Goal: Task Accomplishment & Management: Use online tool/utility

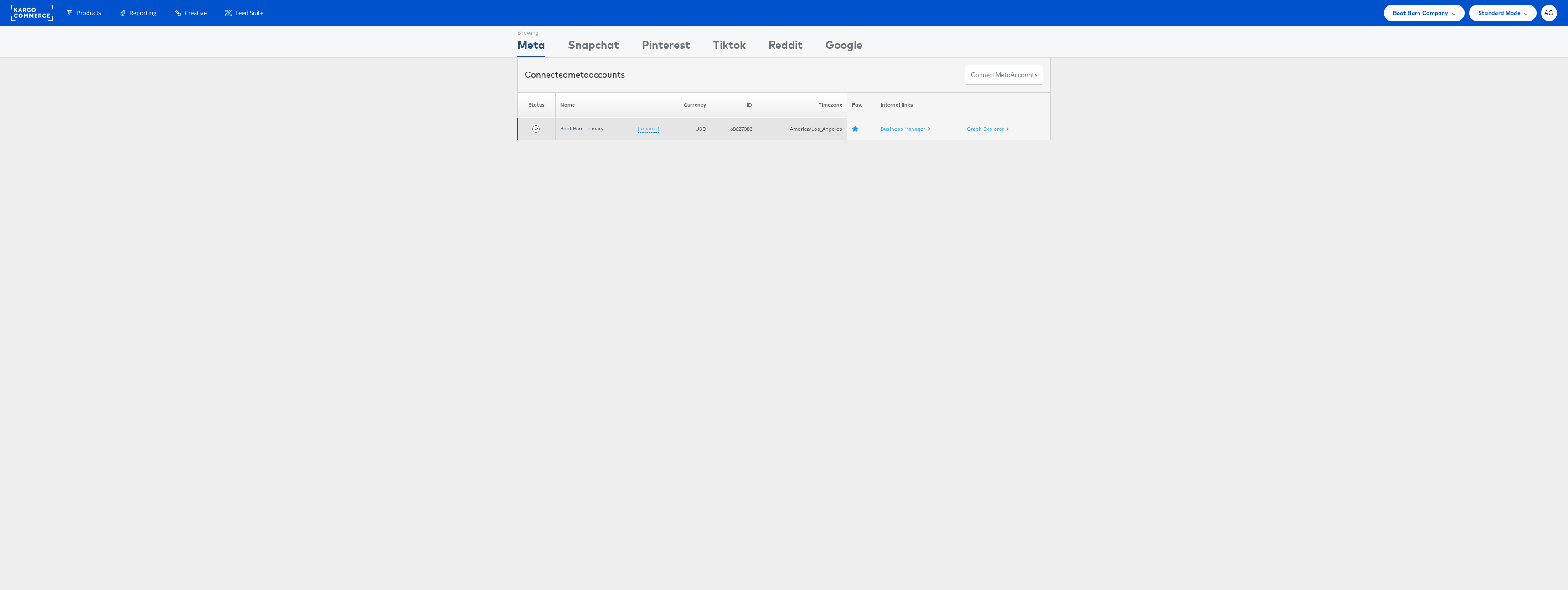
click at [586, 127] on link "Boot Barn Primary" at bounding box center [582, 128] width 43 height 7
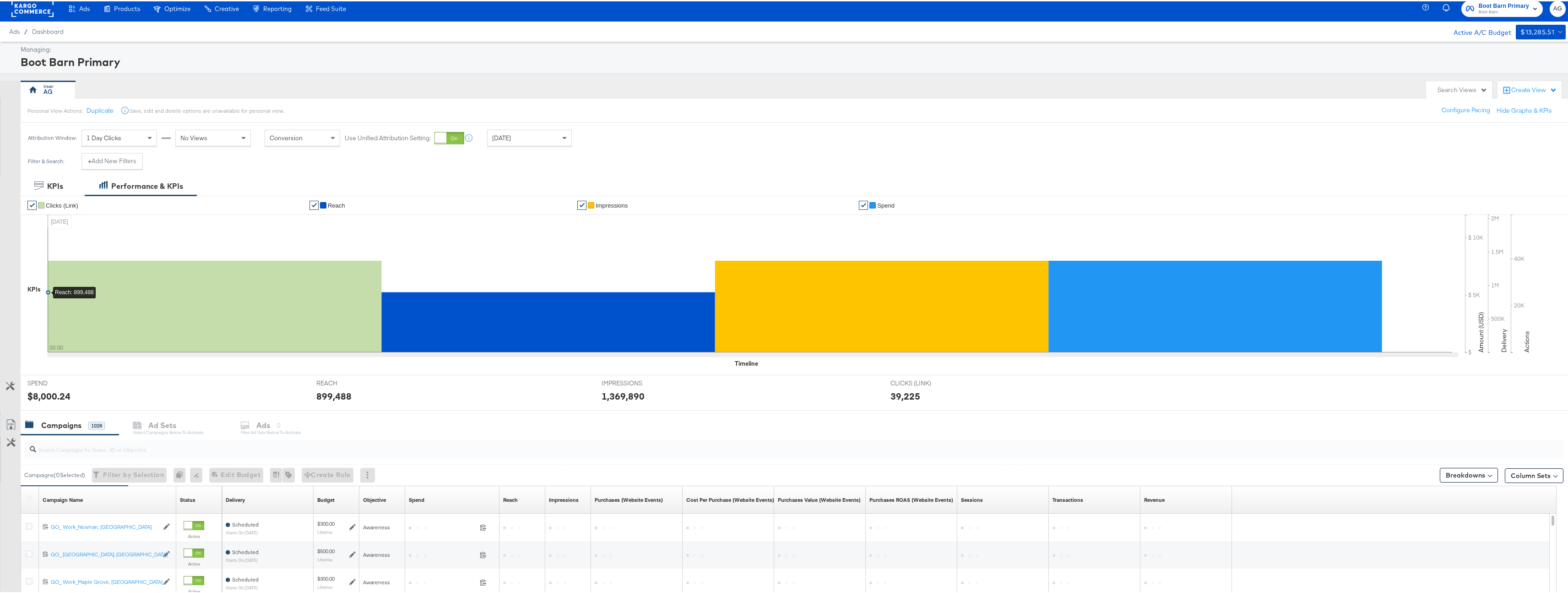
scroll to position [192, 0]
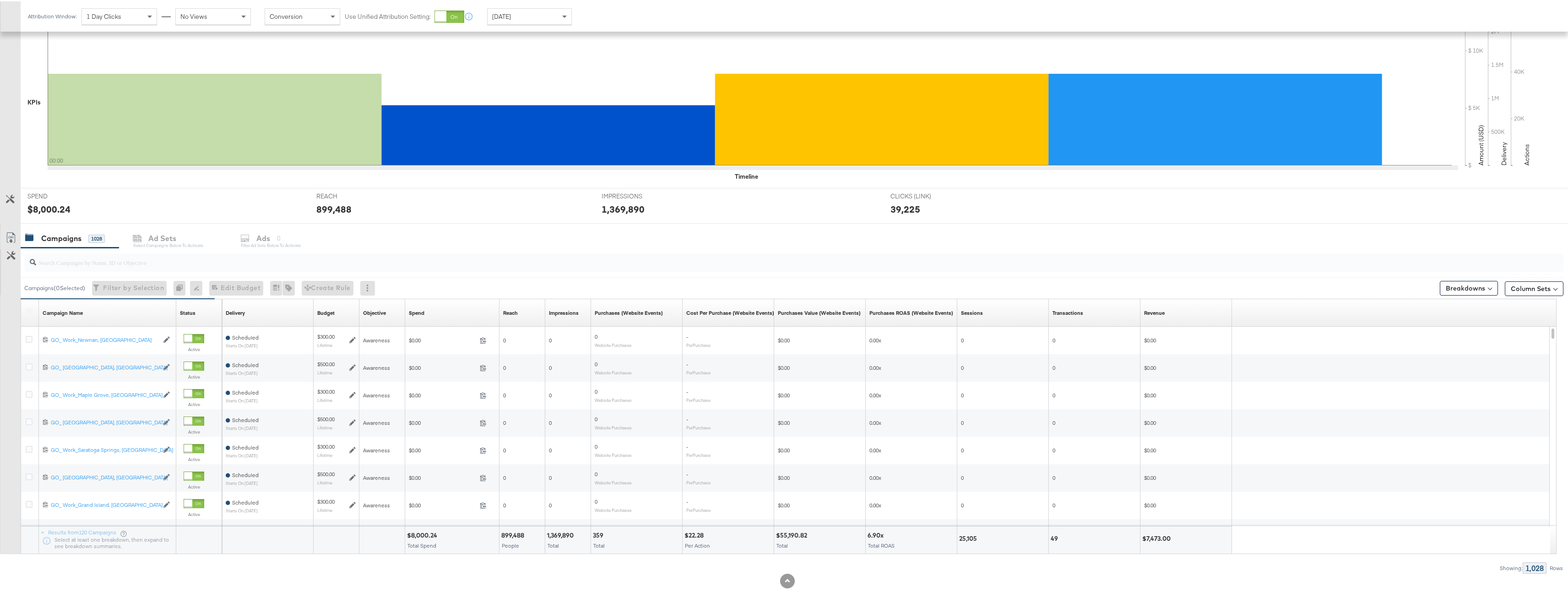
click at [150, 265] on input "search" at bounding box center [726, 257] width 1380 height 18
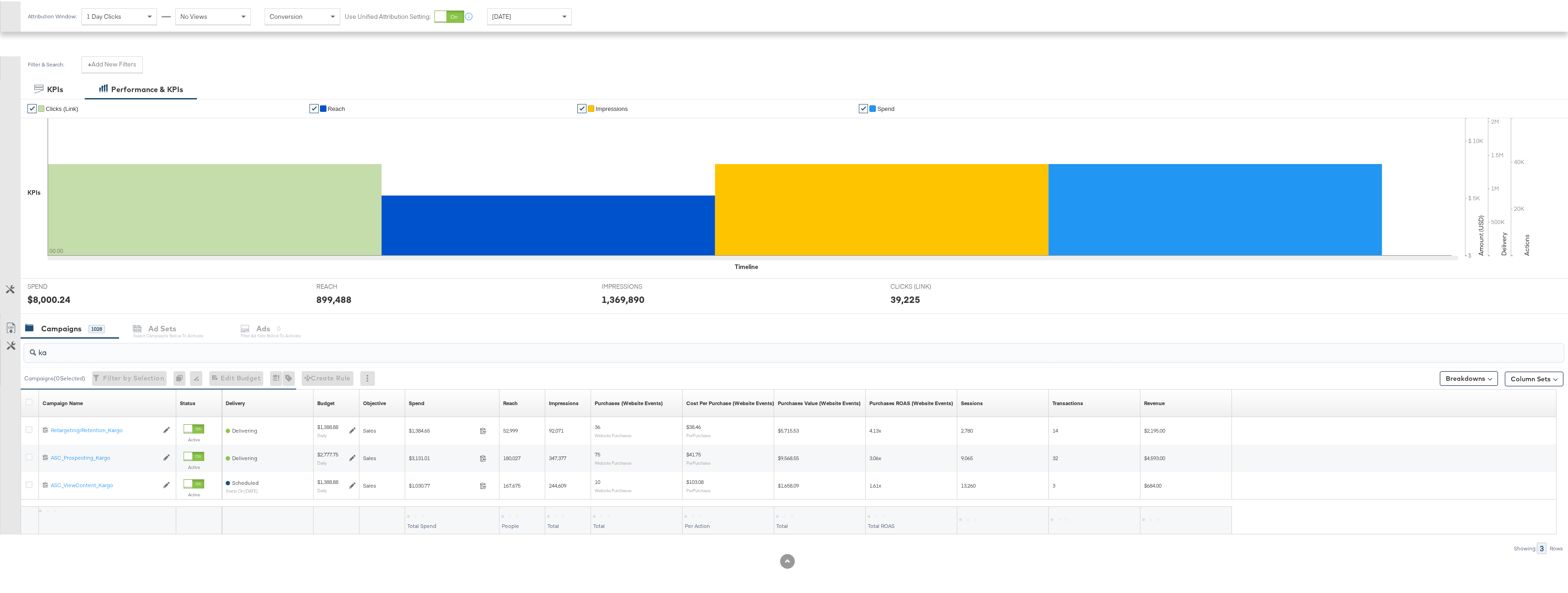
scroll to position [102, 0]
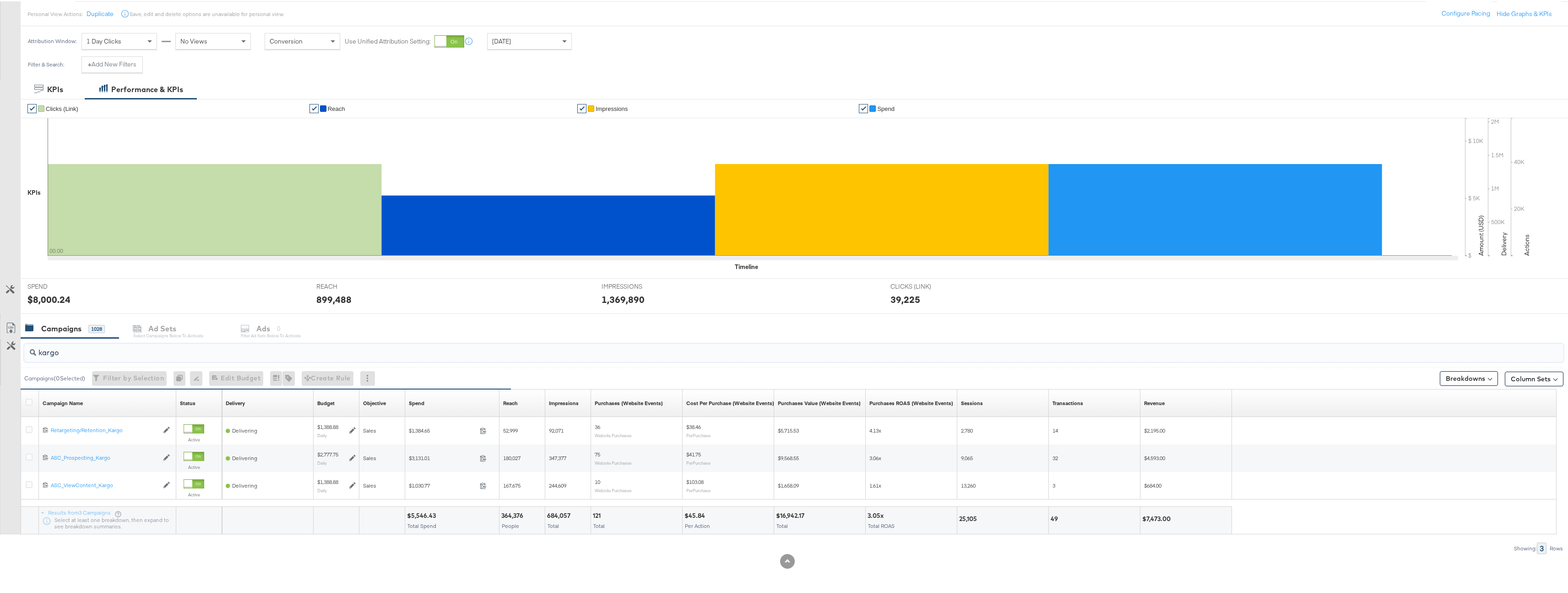
type input "kargo"
click at [547, 50] on div "Attribution Window: 1 Day Clicks No Views Conversion Use Unified Attribution Se…" at bounding box center [301, 40] width 563 height 30
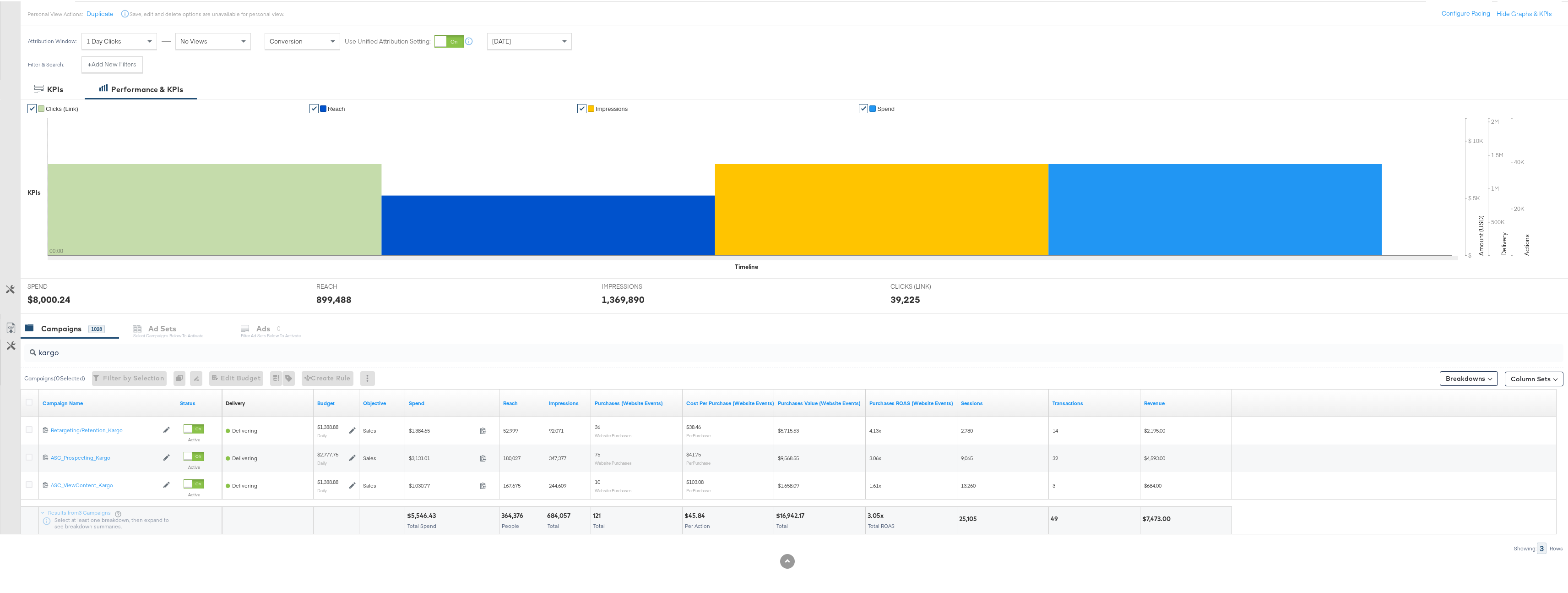
click at [457, 37] on div at bounding box center [450, 40] width 30 height 12
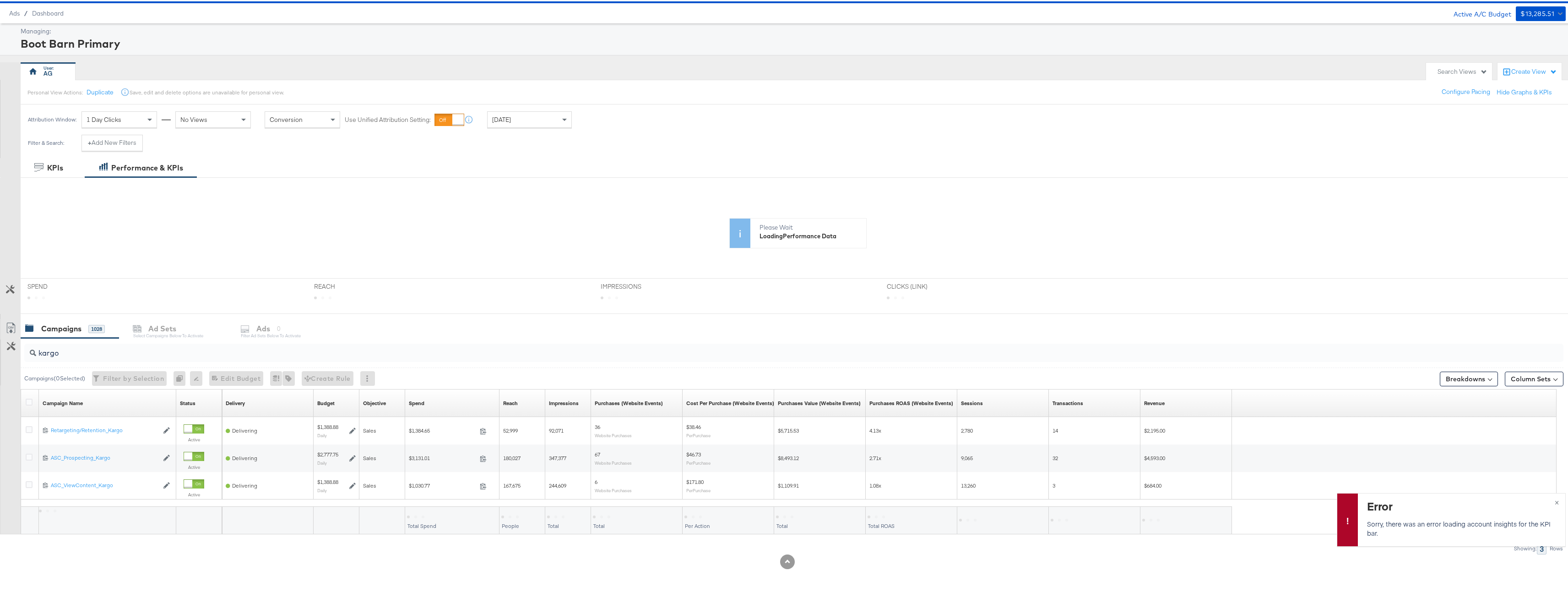
scroll to position [0, 0]
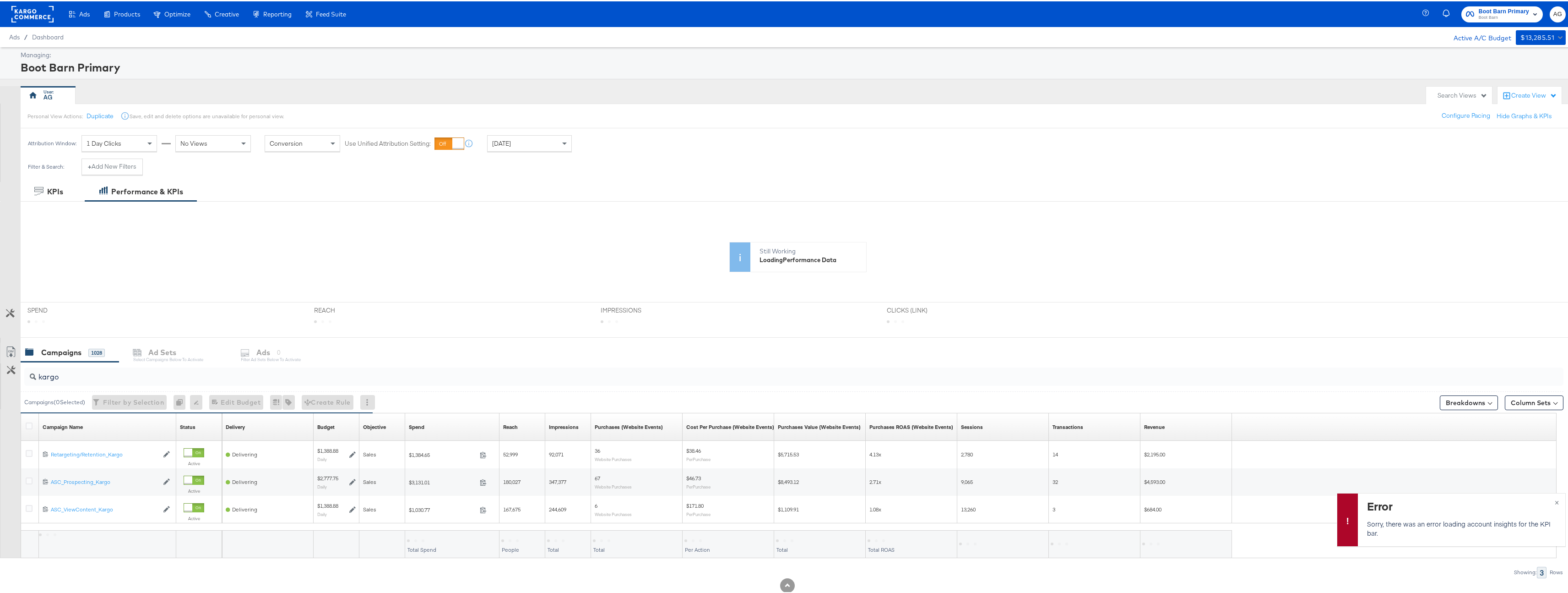
click at [452, 147] on div at bounding box center [458, 142] width 12 height 12
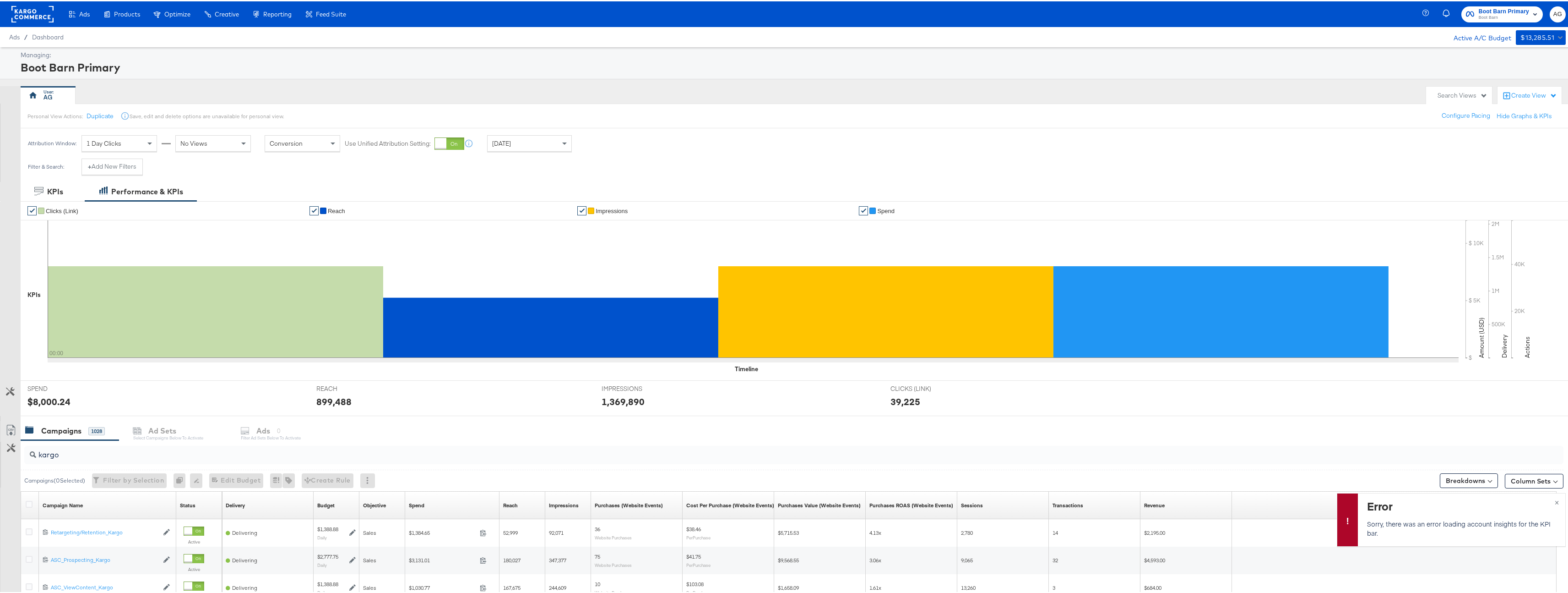
scroll to position [102, 0]
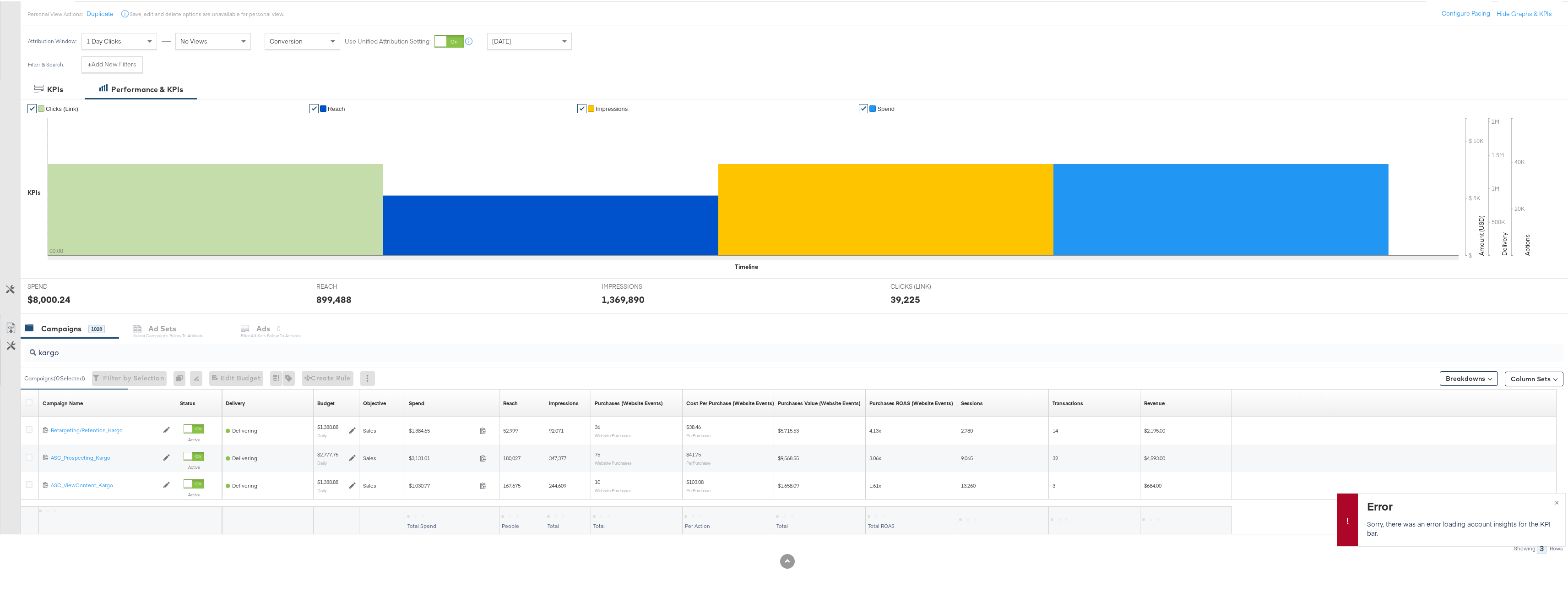
click at [509, 39] on span "Yesterday" at bounding box center [502, 40] width 19 height 8
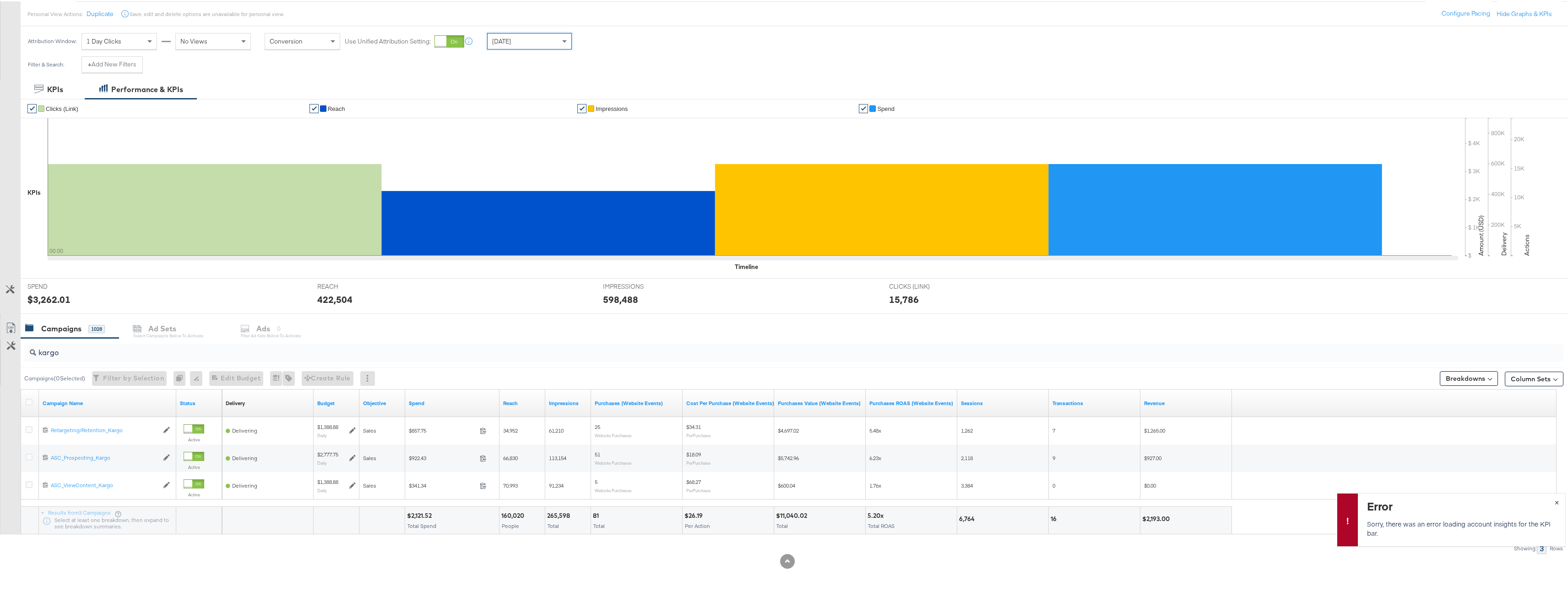
click at [1552, 500] on button "×" at bounding box center [1556, 500] width 17 height 16
click at [545, 40] on div "Today" at bounding box center [530, 39] width 84 height 16
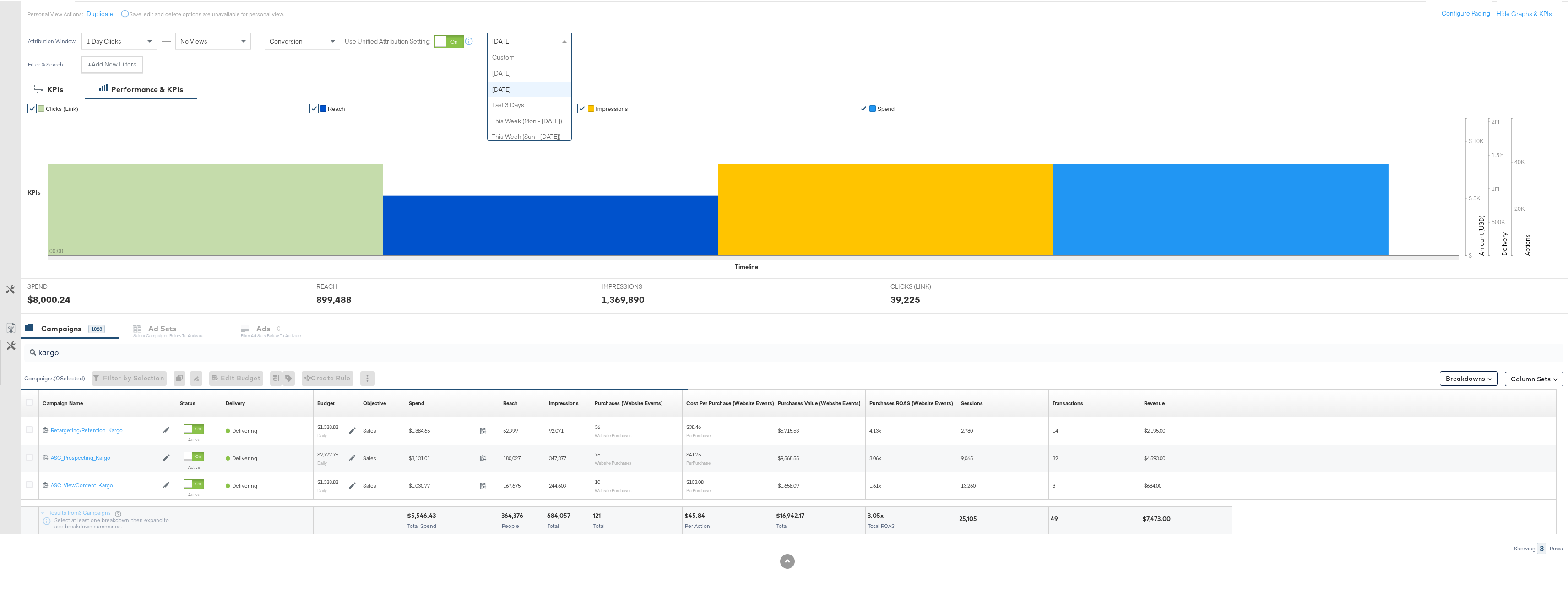
click at [537, 46] on div "Yesterday" at bounding box center [530, 39] width 84 height 16
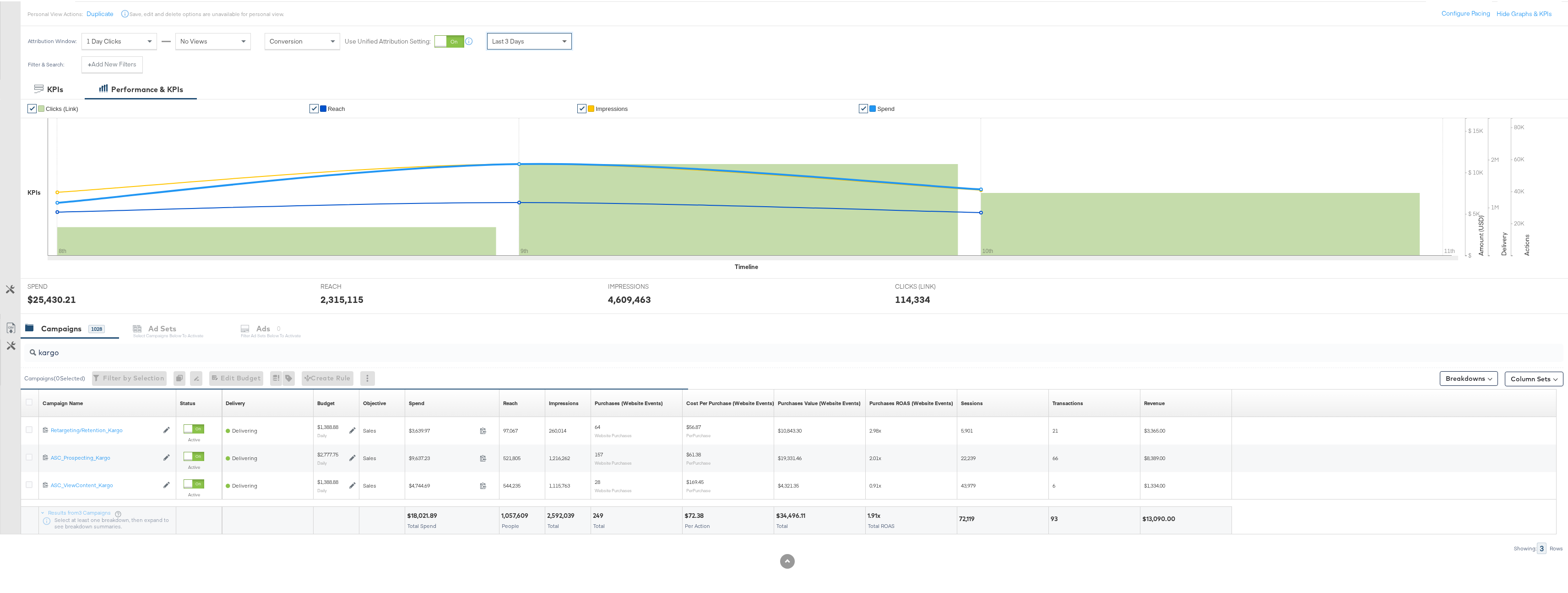
click at [564, 36] on span at bounding box center [566, 39] width 12 height 16
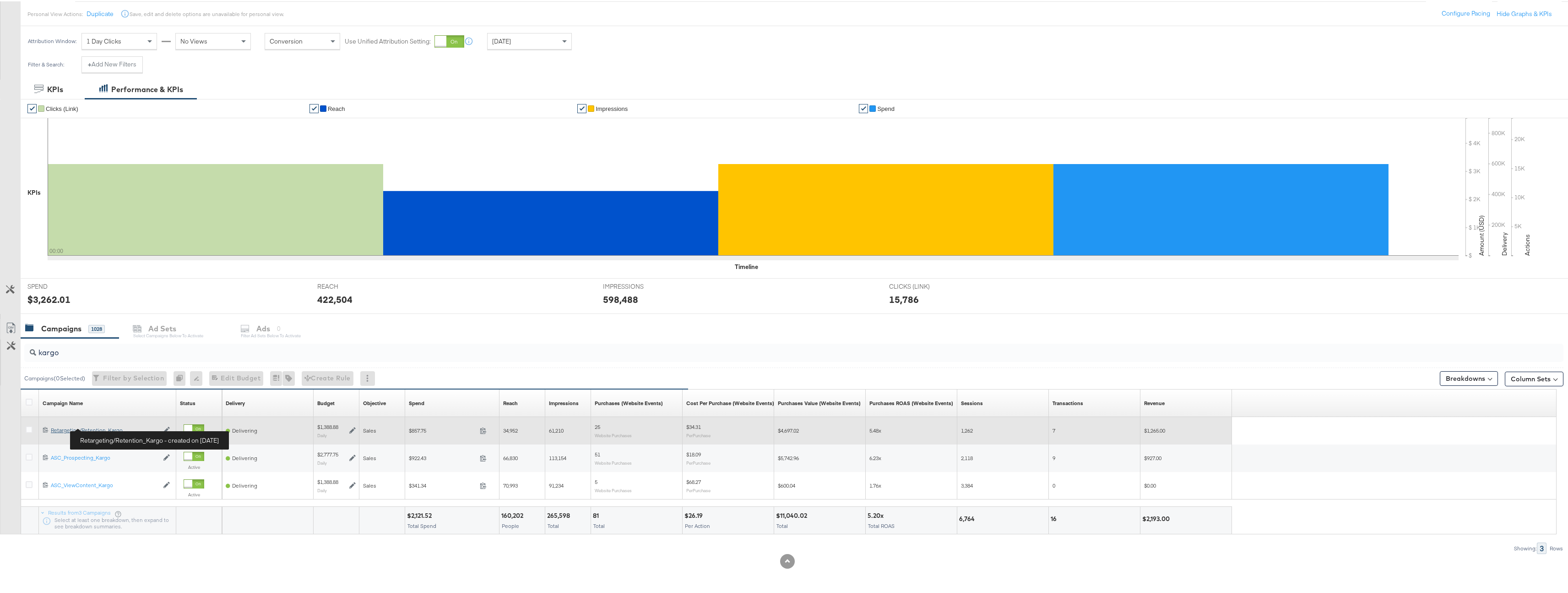
click at [106, 429] on div "Retargeting/Retention_Kargo Retargeting/Retention_Kargo" at bounding box center [104, 428] width 108 height 7
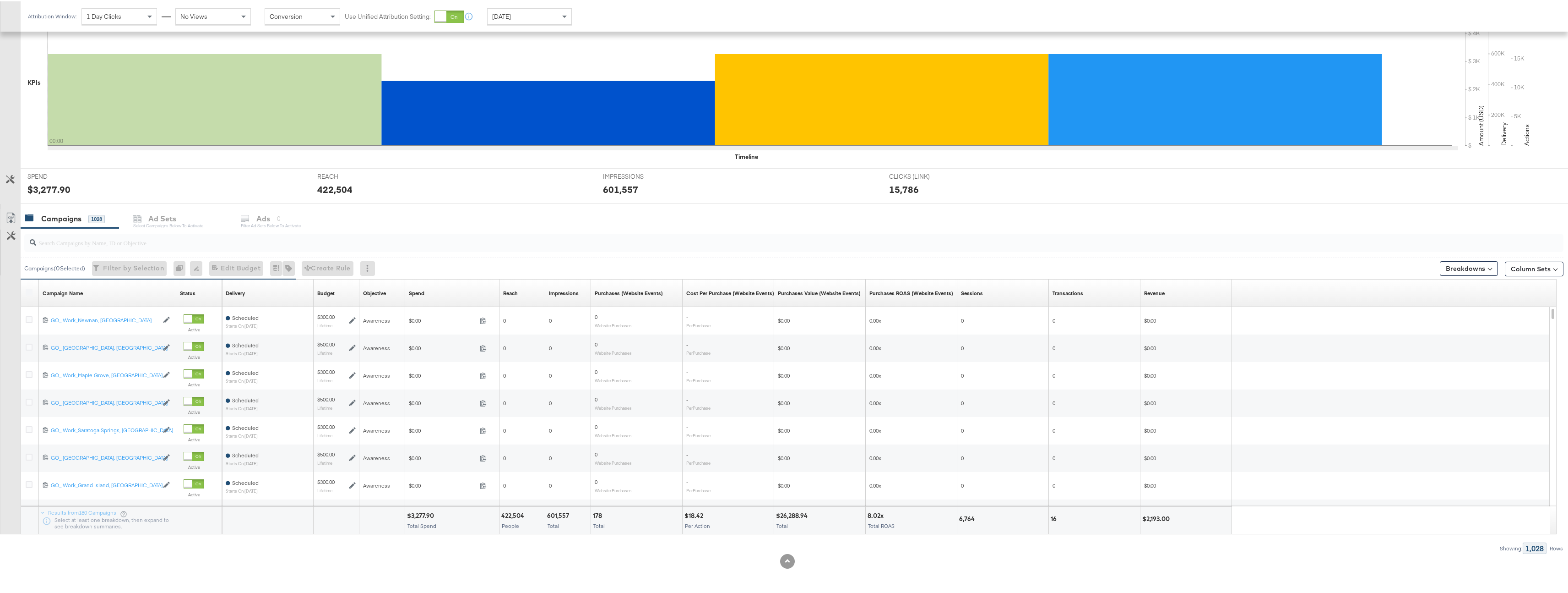
scroll to position [182, 0]
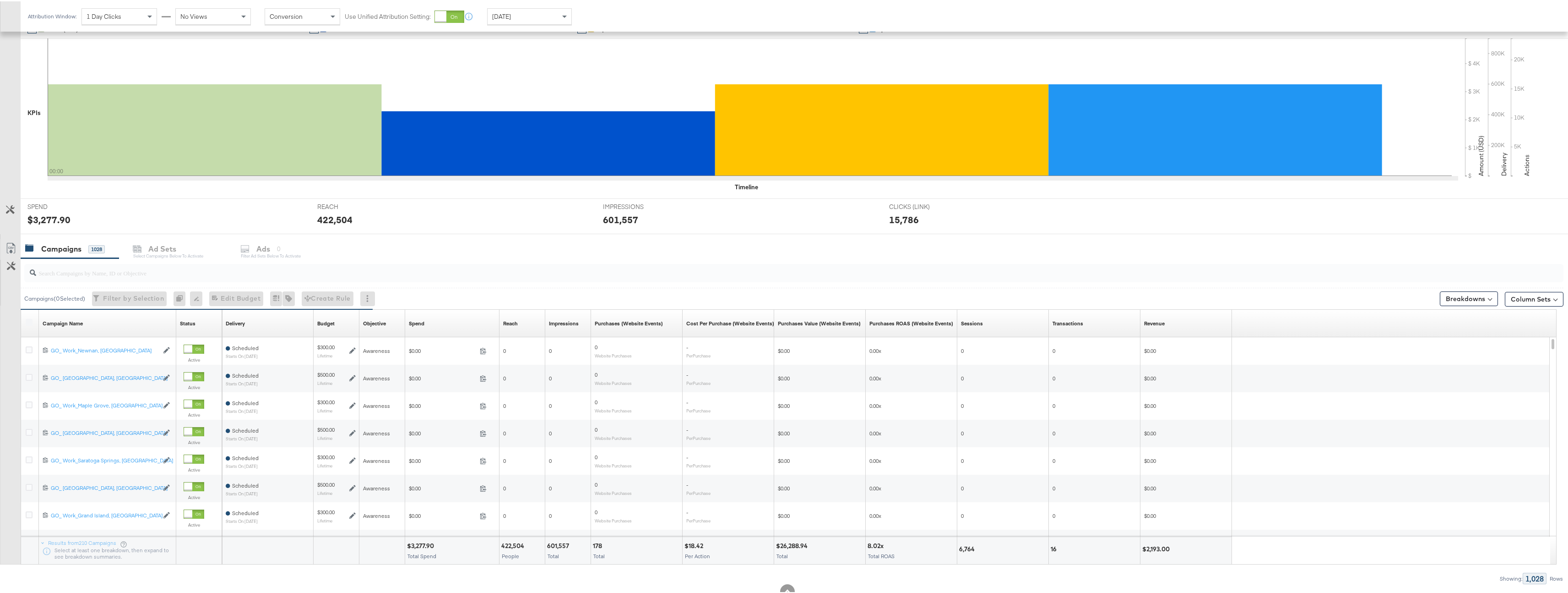
click at [528, 20] on div "Today" at bounding box center [530, 15] width 84 height 16
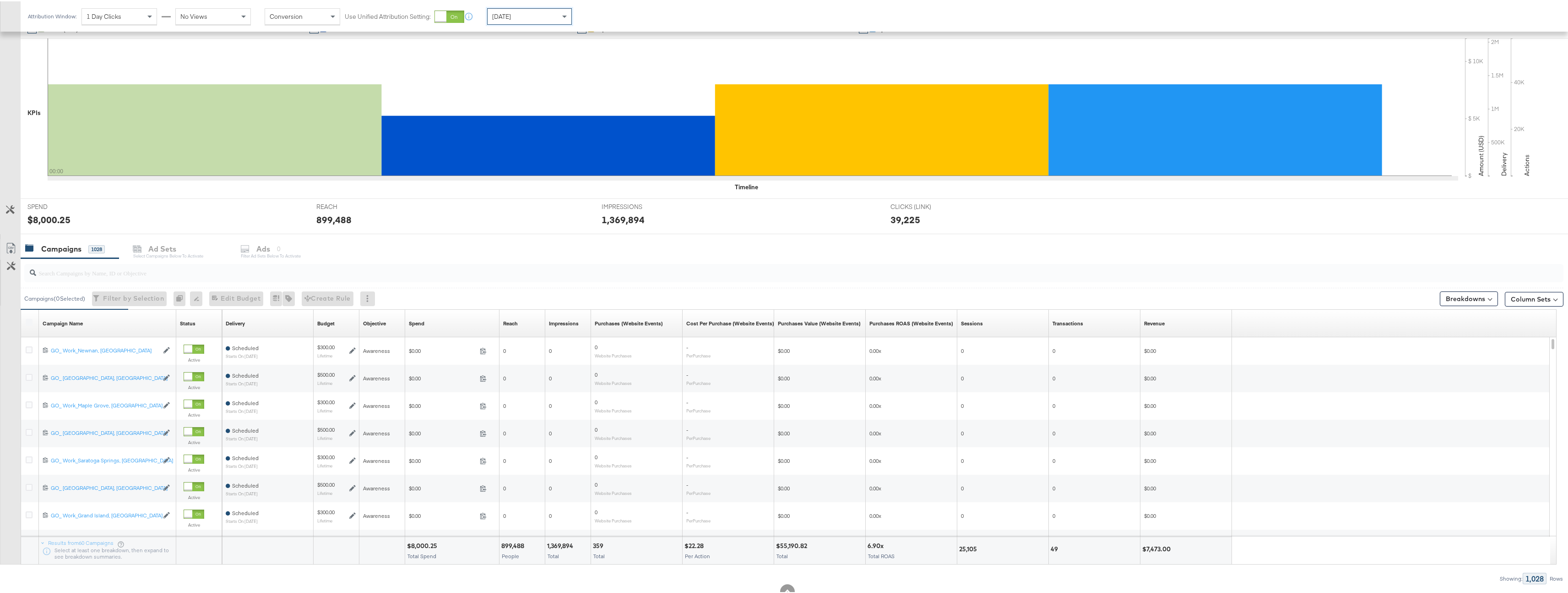
click at [266, 273] on input "search" at bounding box center [726, 268] width 1380 height 18
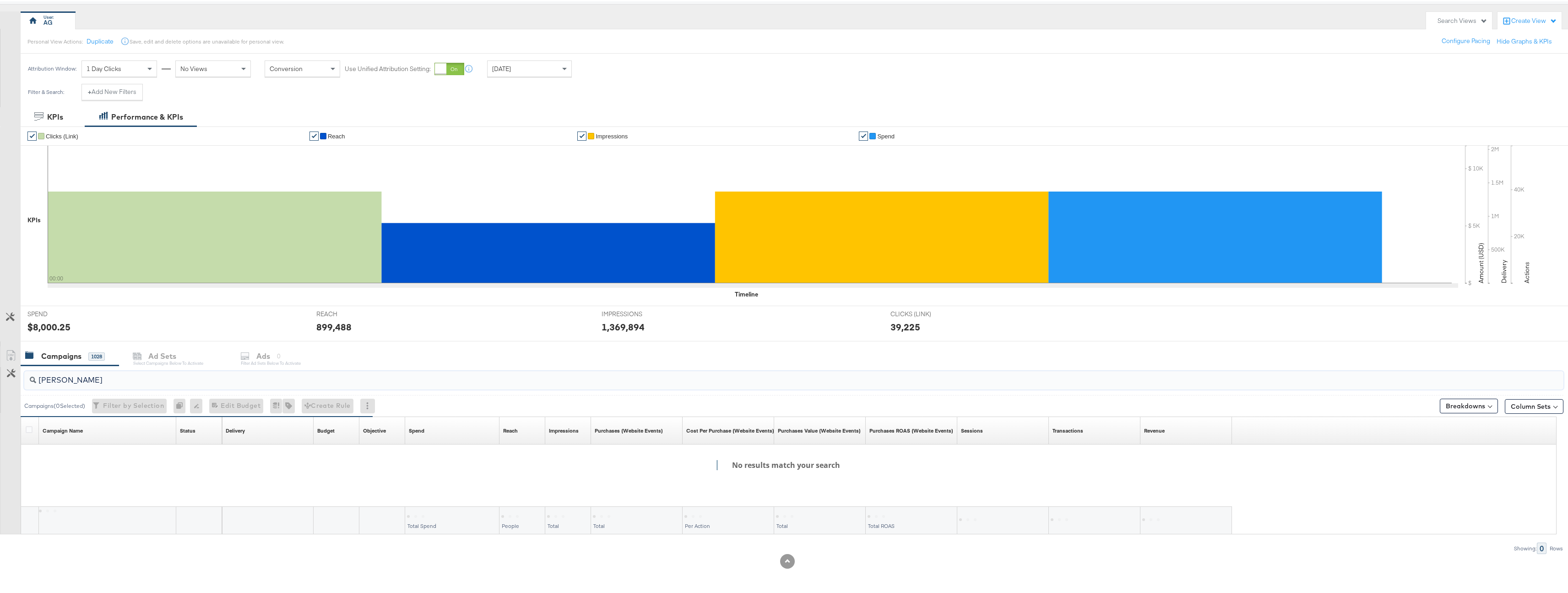
scroll to position [102, 0]
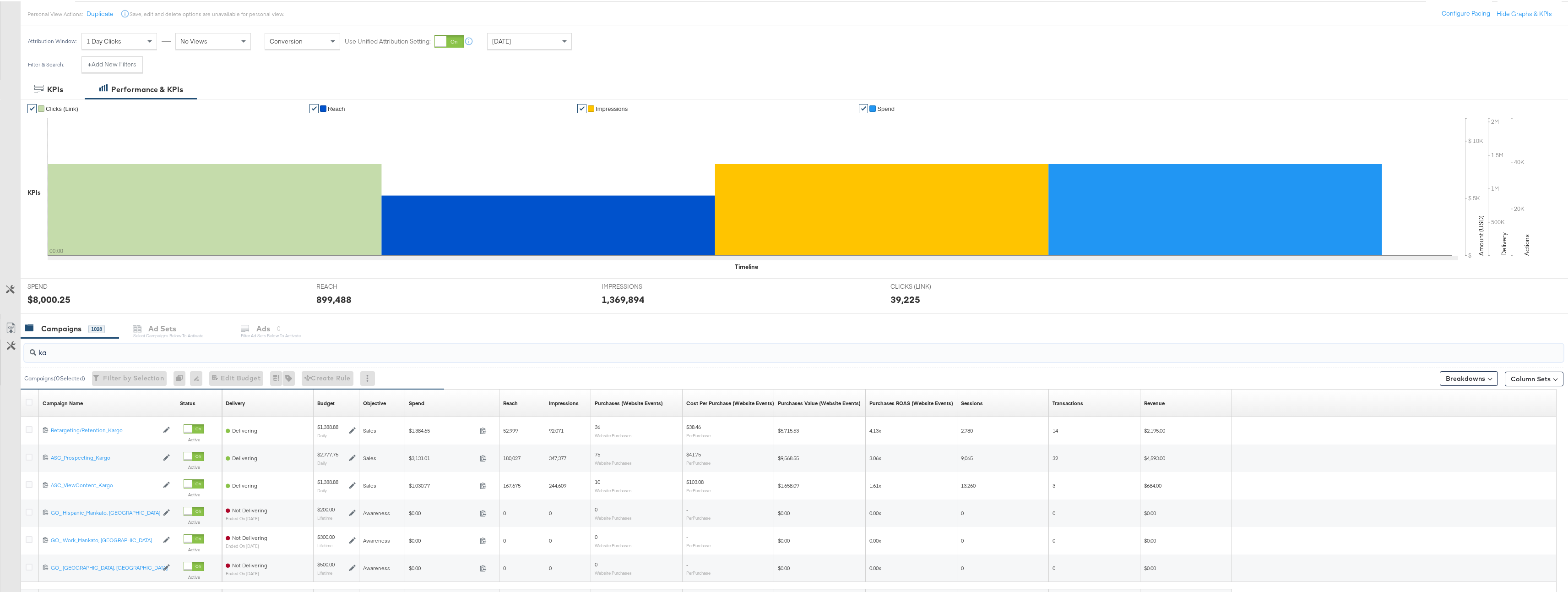
type input "k"
type input "a"
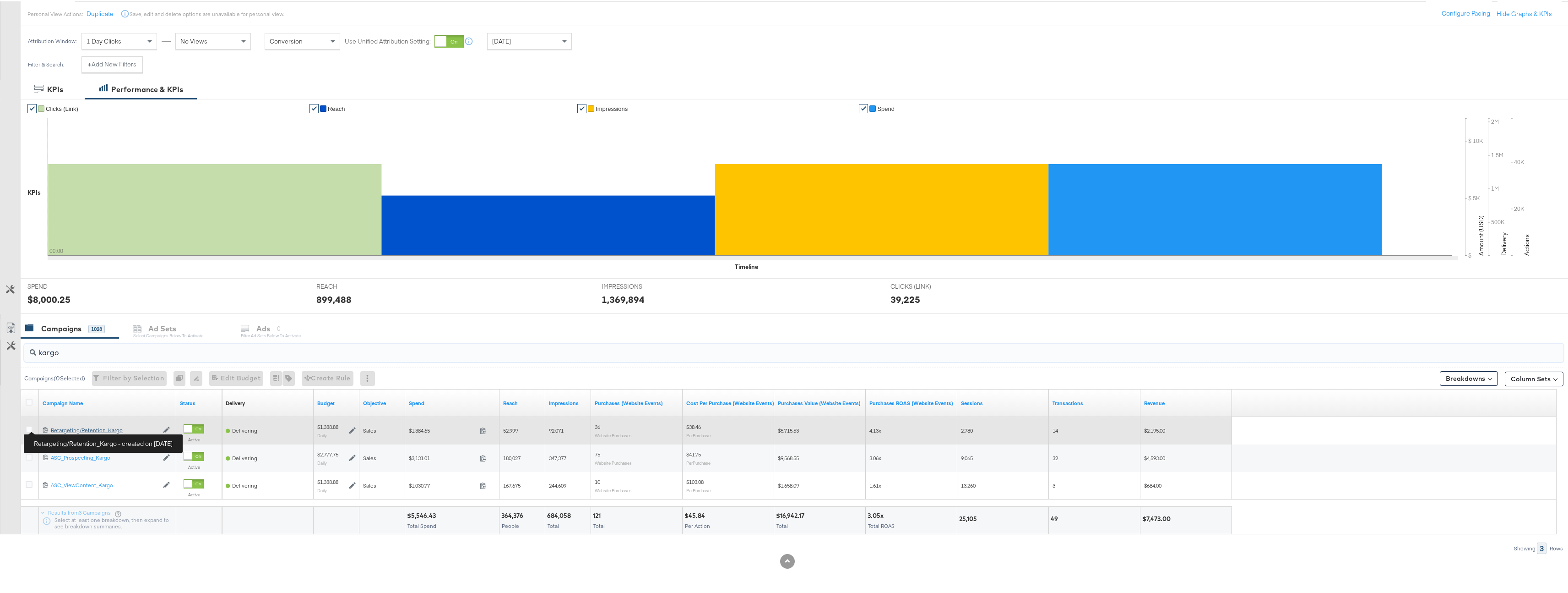
type input "kargo"
click at [58, 429] on div "Retargeting/Retention_Kargo Retargeting/Retention_Kargo" at bounding box center [104, 428] width 108 height 7
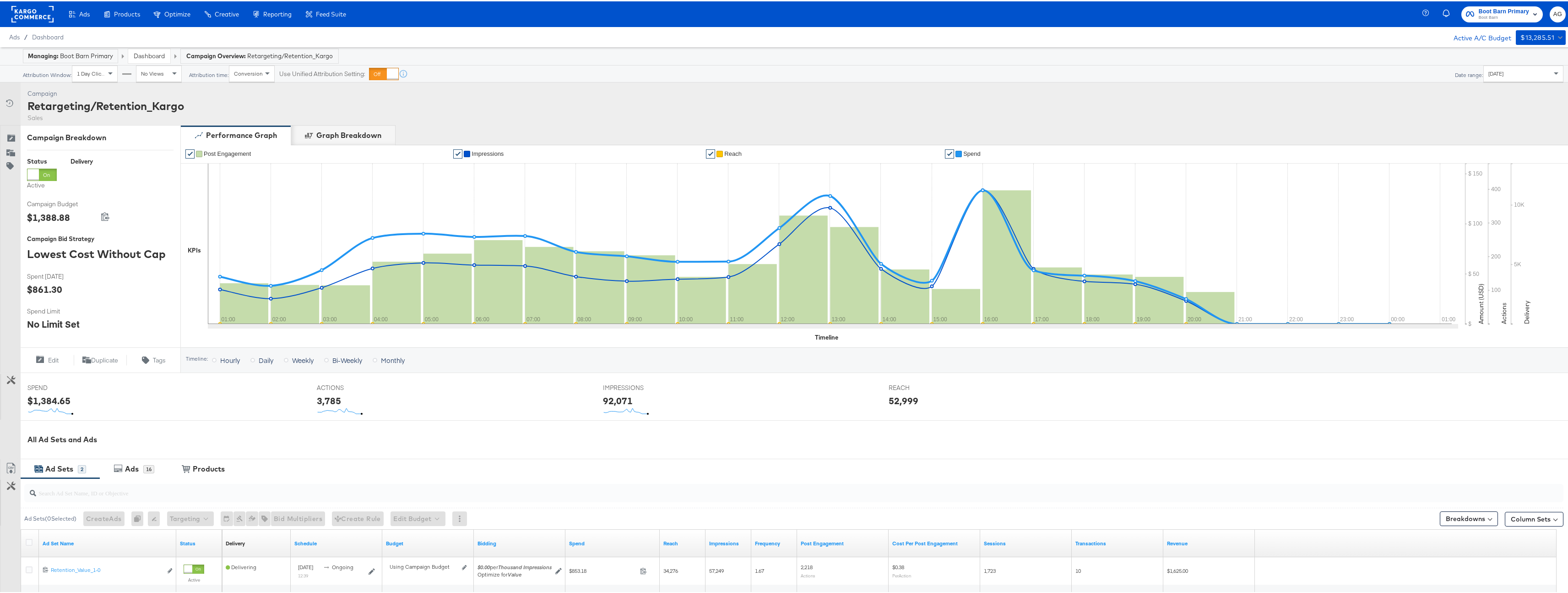
scroll to position [136, 0]
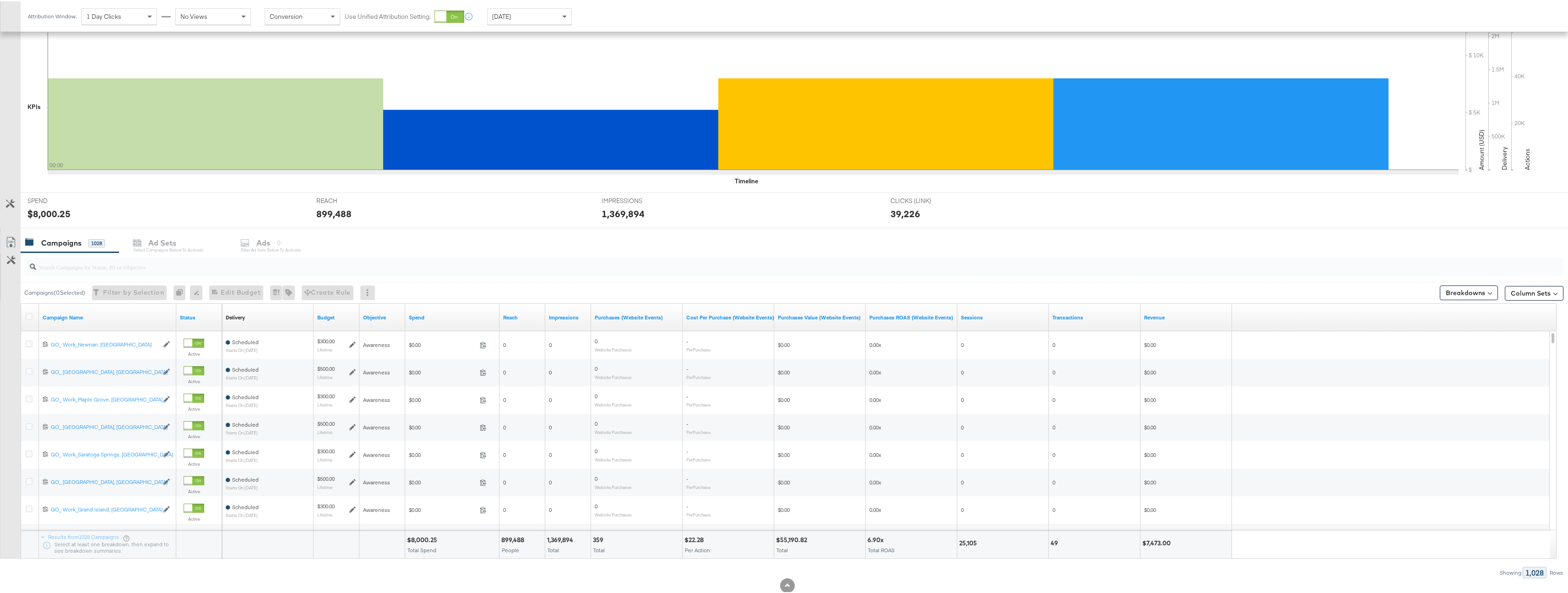
scroll to position [212, 0]
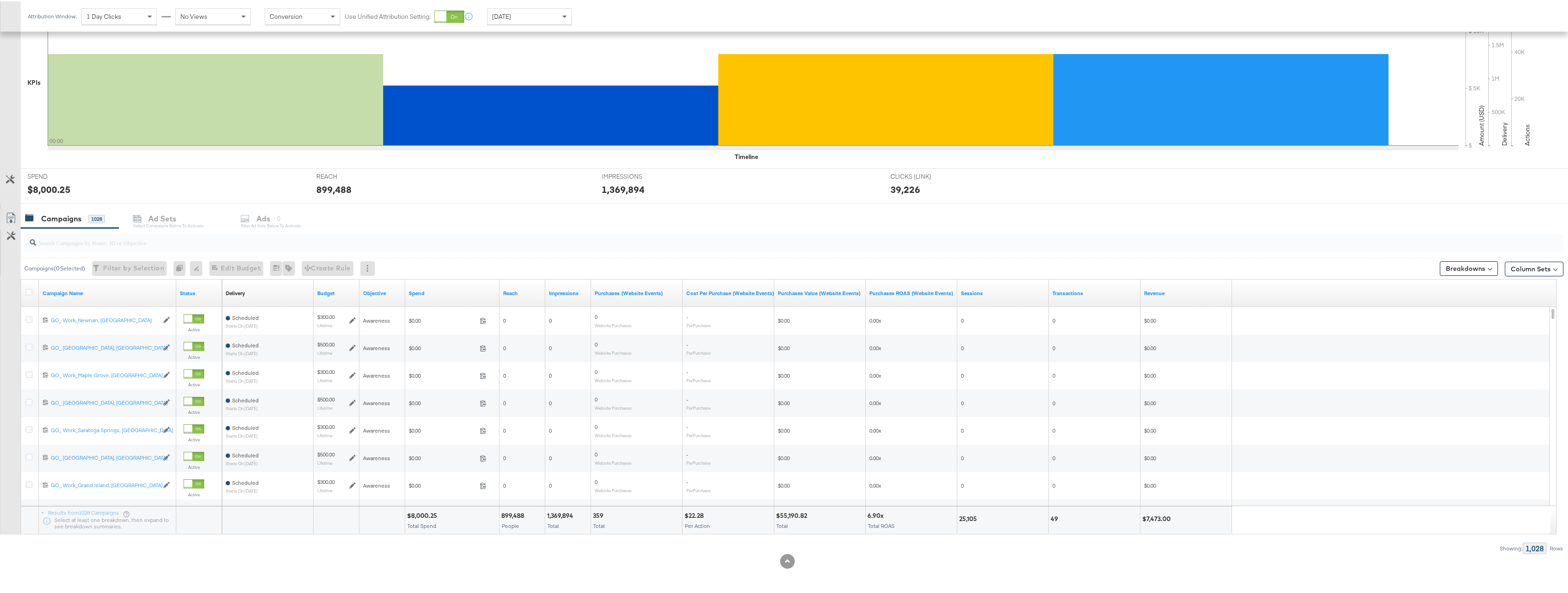
click at [263, 233] on input "search" at bounding box center [726, 237] width 1380 height 18
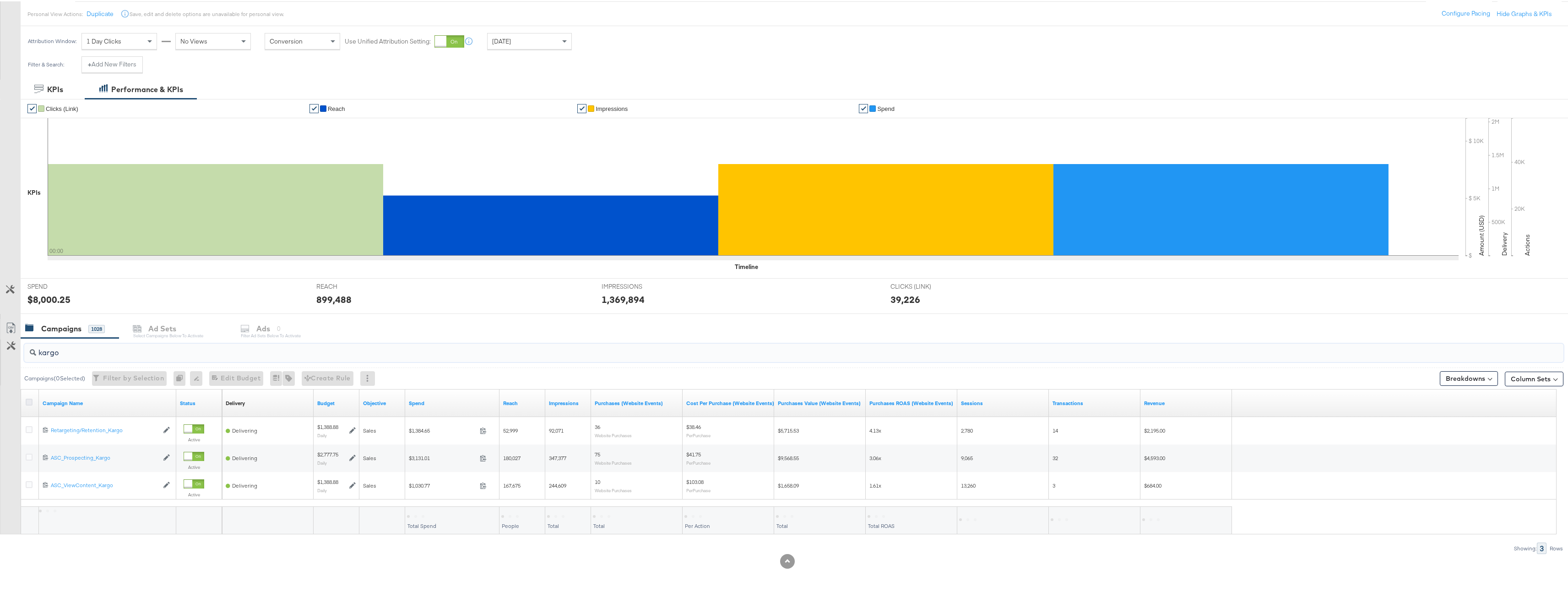
type input "kargo"
click at [30, 398] on icon at bounding box center [29, 401] width 7 height 7
click at [0, 0] on input "checkbox" at bounding box center [0, 0] width 0 height 0
click at [281, 329] on div "Ads" at bounding box center [279, 327] width 14 height 11
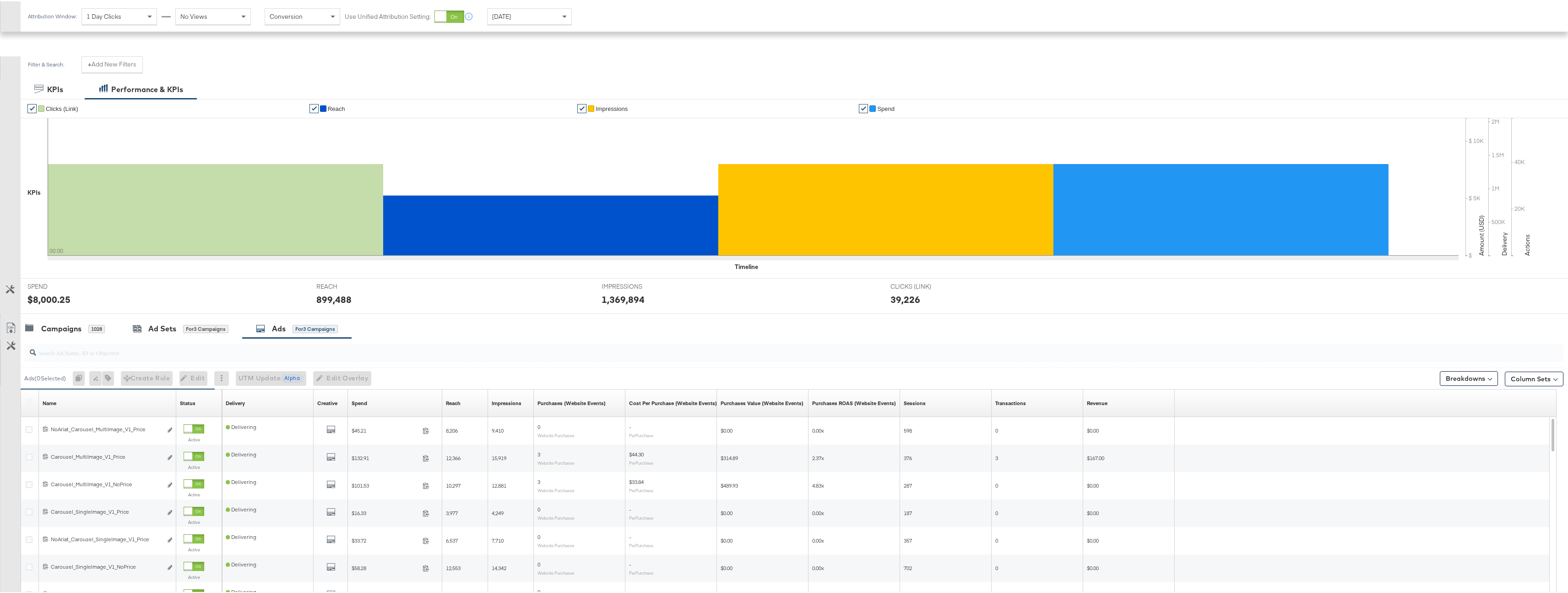
scroll to position [212, 0]
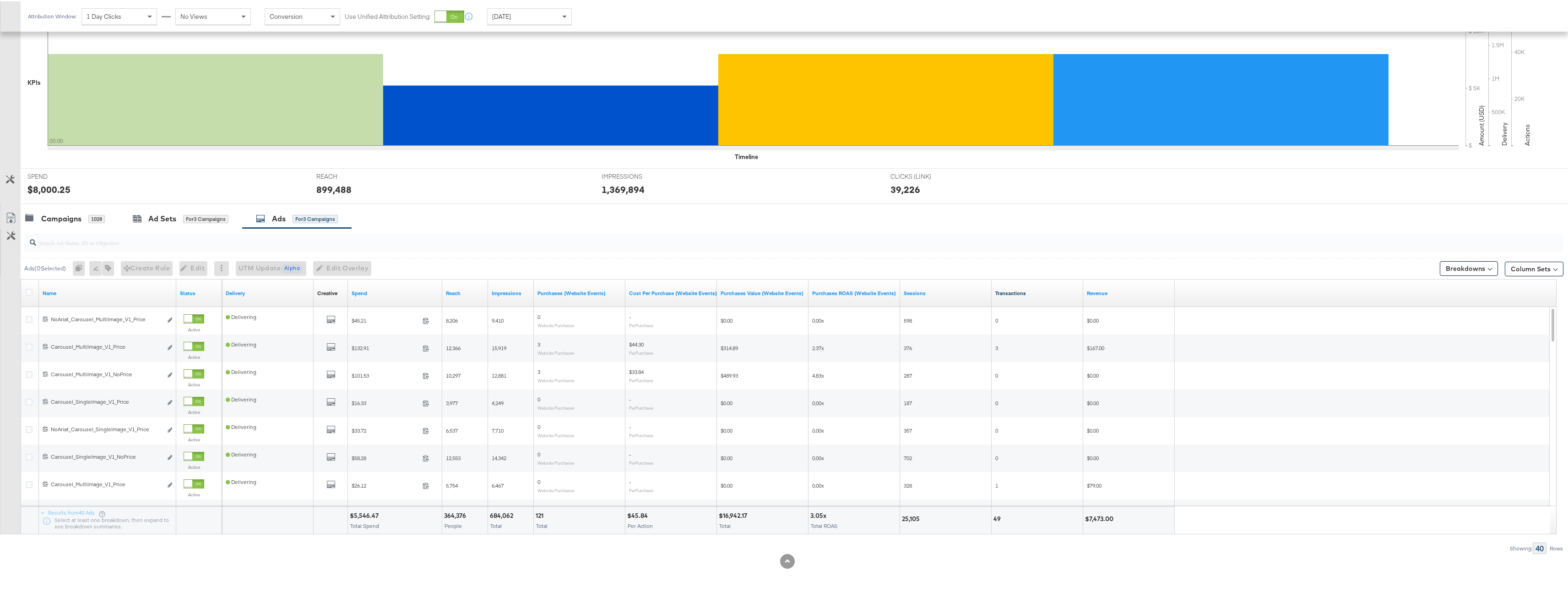
click at [1017, 293] on link "Transactions" at bounding box center [1038, 291] width 84 height 7
click at [1107, 295] on link "Revenue" at bounding box center [1129, 291] width 84 height 7
click at [1043, 291] on link "Transactions" at bounding box center [1038, 291] width 84 height 7
click at [971, 293] on link "Sessions" at bounding box center [946, 291] width 84 height 7
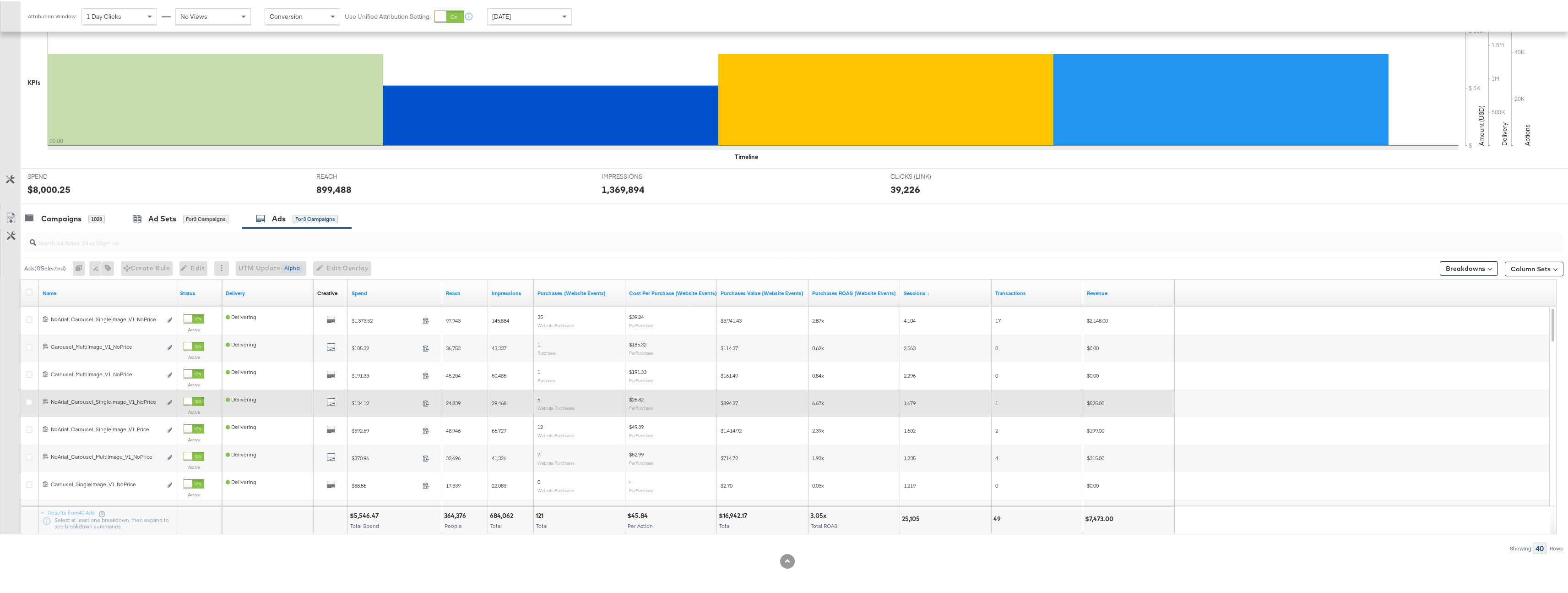
scroll to position [184, 0]
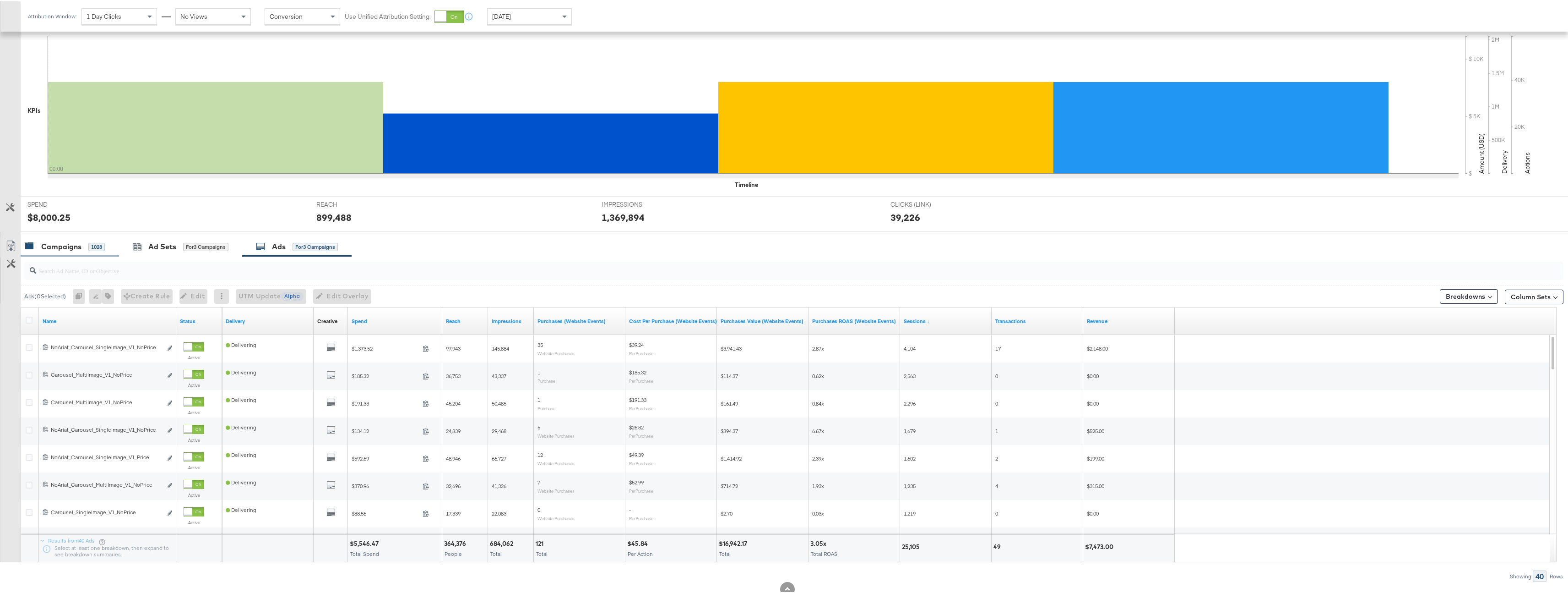
click at [100, 245] on div "1028" at bounding box center [96, 245] width 16 height 8
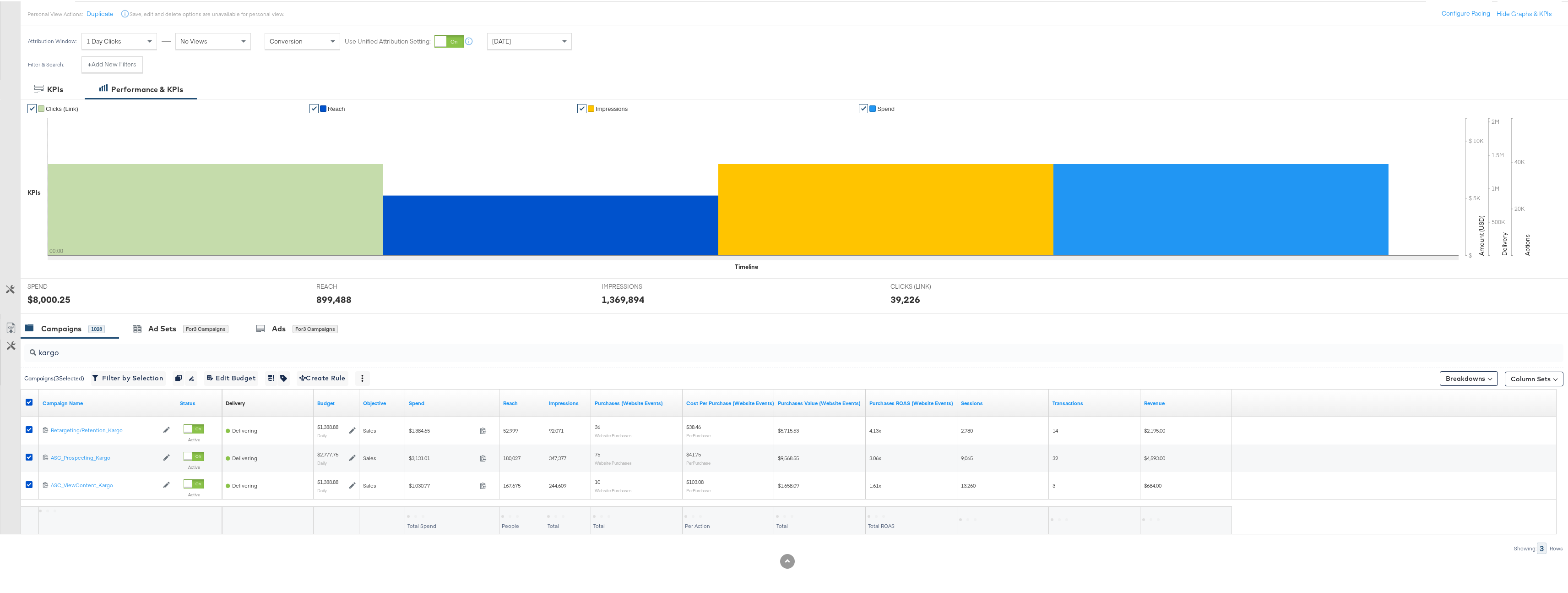
scroll to position [102, 0]
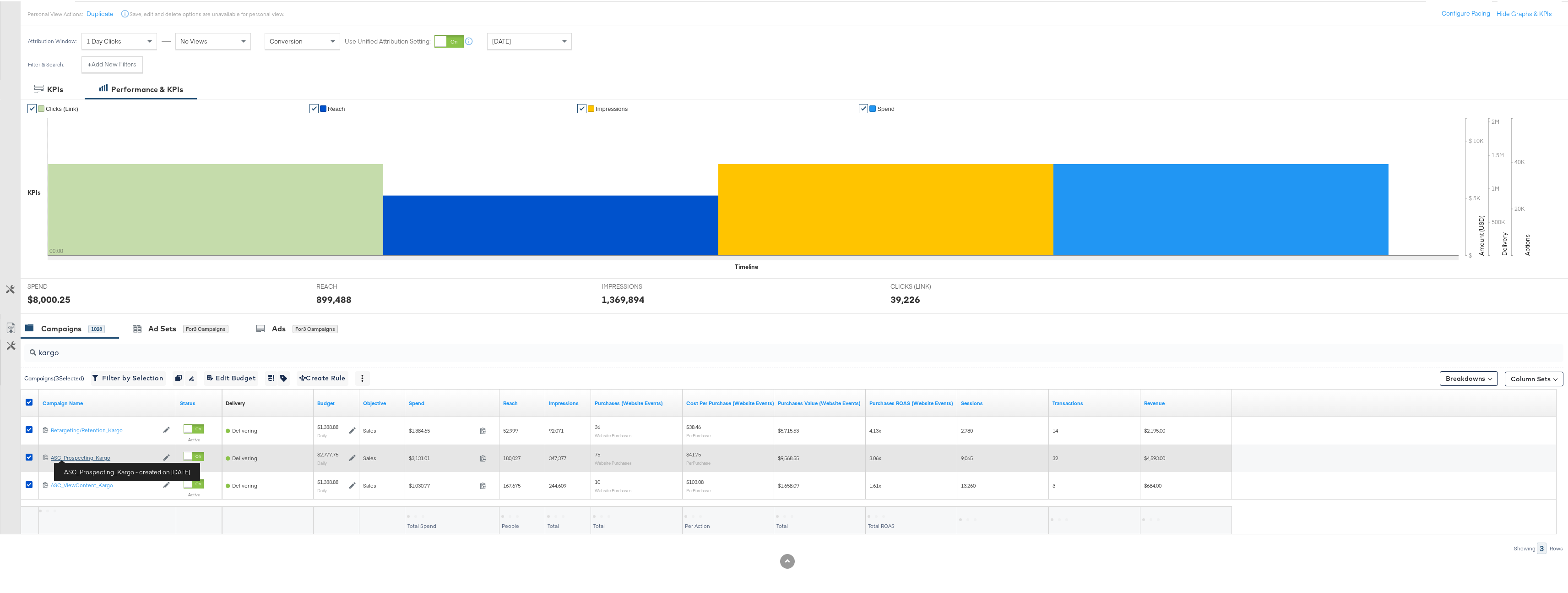
click at [87, 457] on div "ASC_Prospecting_Kargo ASC_Prospecting_Kargo" at bounding box center [104, 456] width 108 height 7
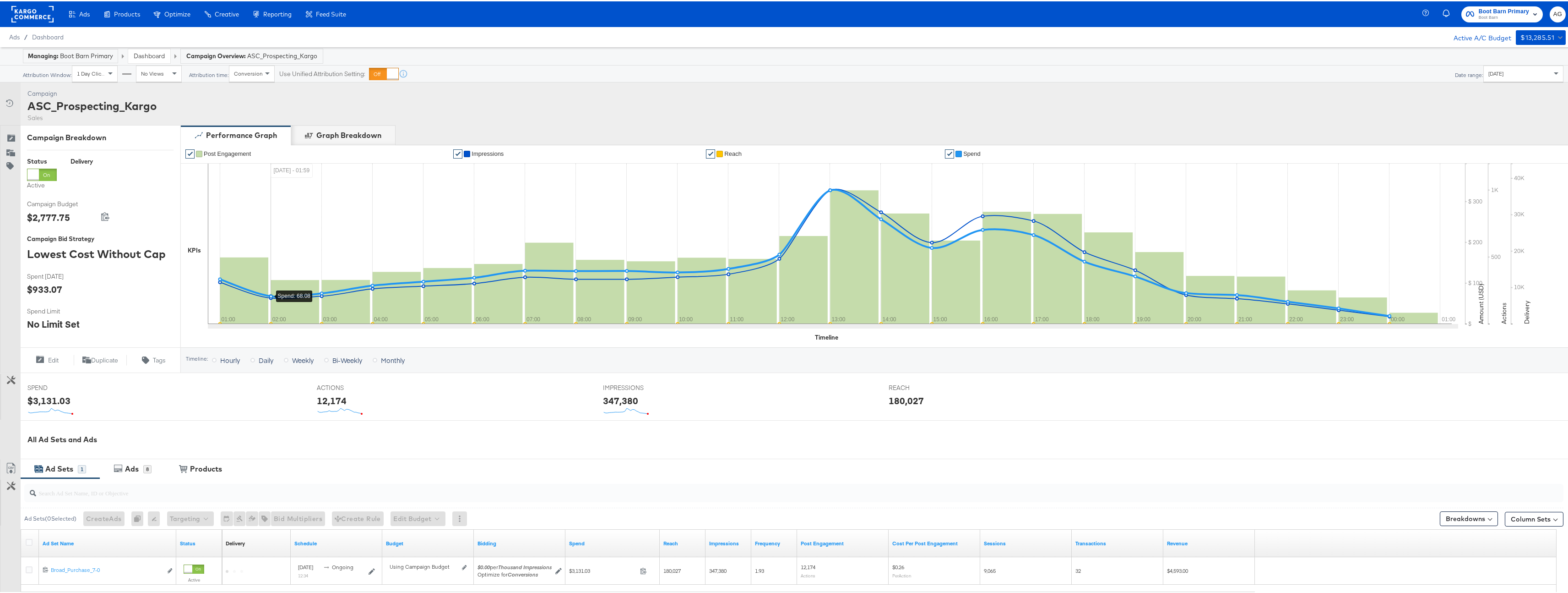
scroll to position [108, 0]
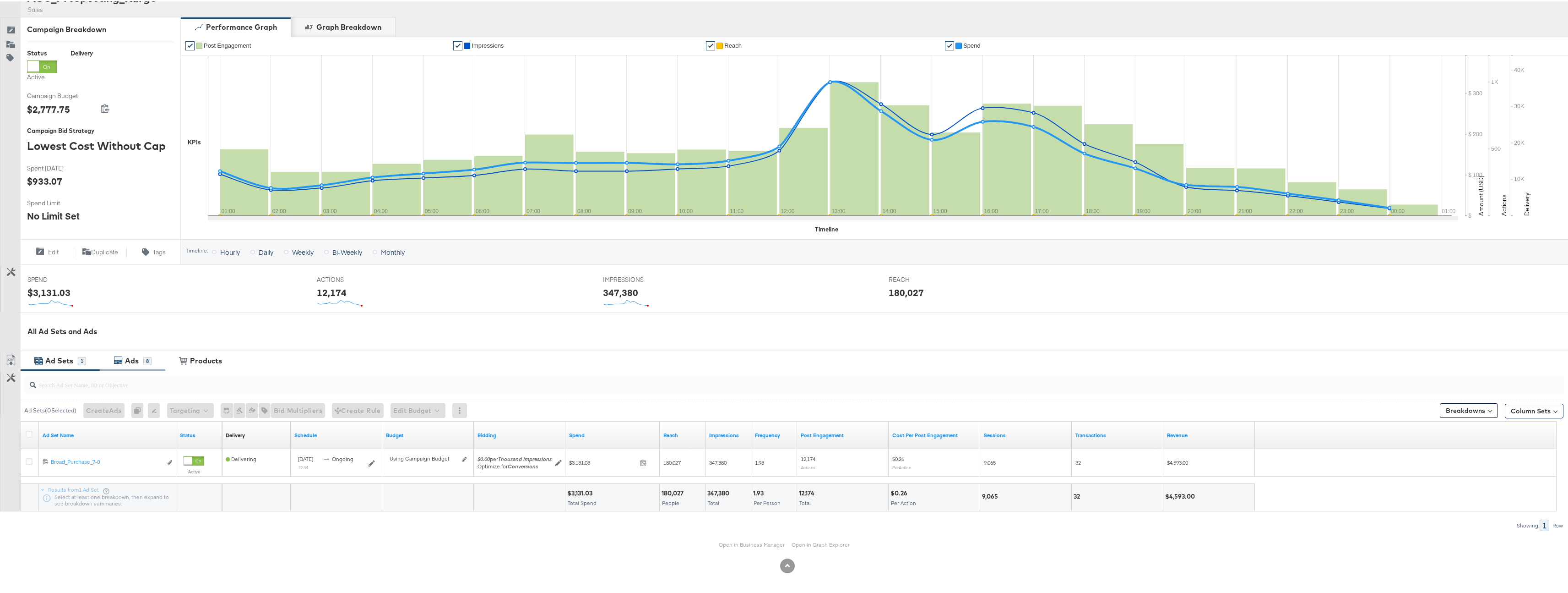
click at [150, 360] on div "8" at bounding box center [148, 360] width 8 height 8
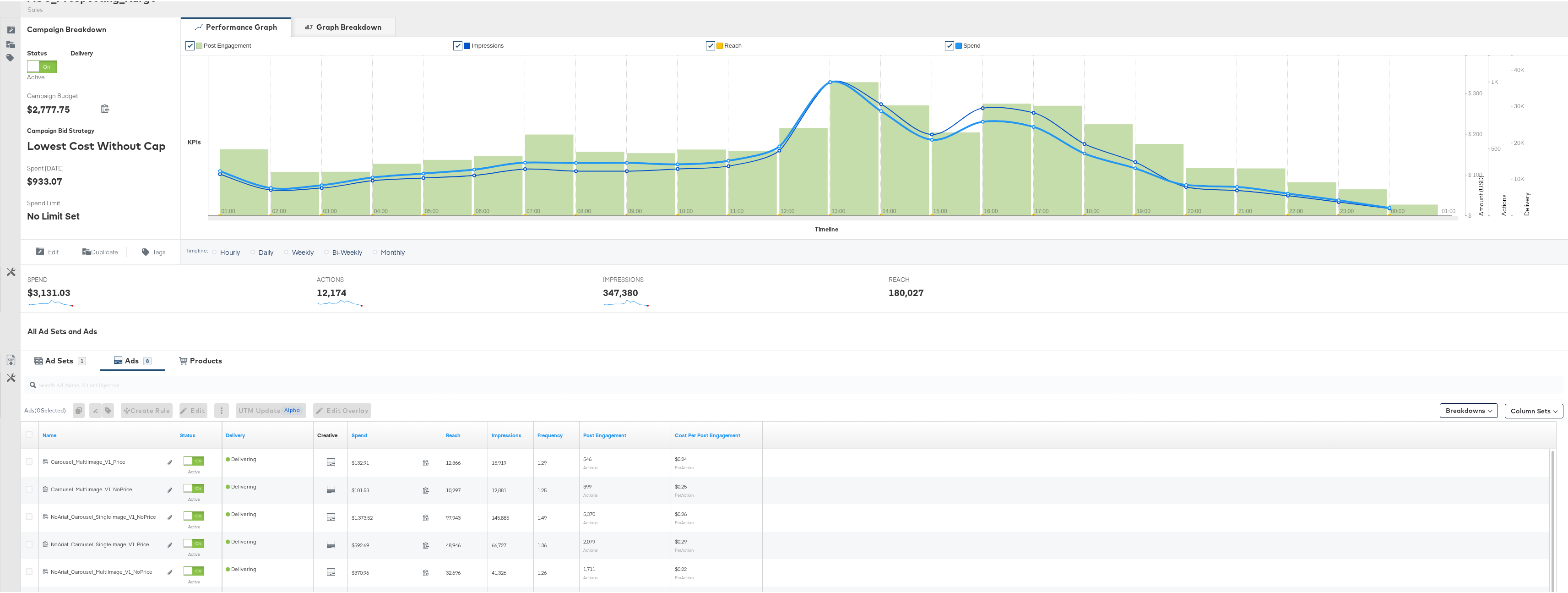
scroll to position [273, 0]
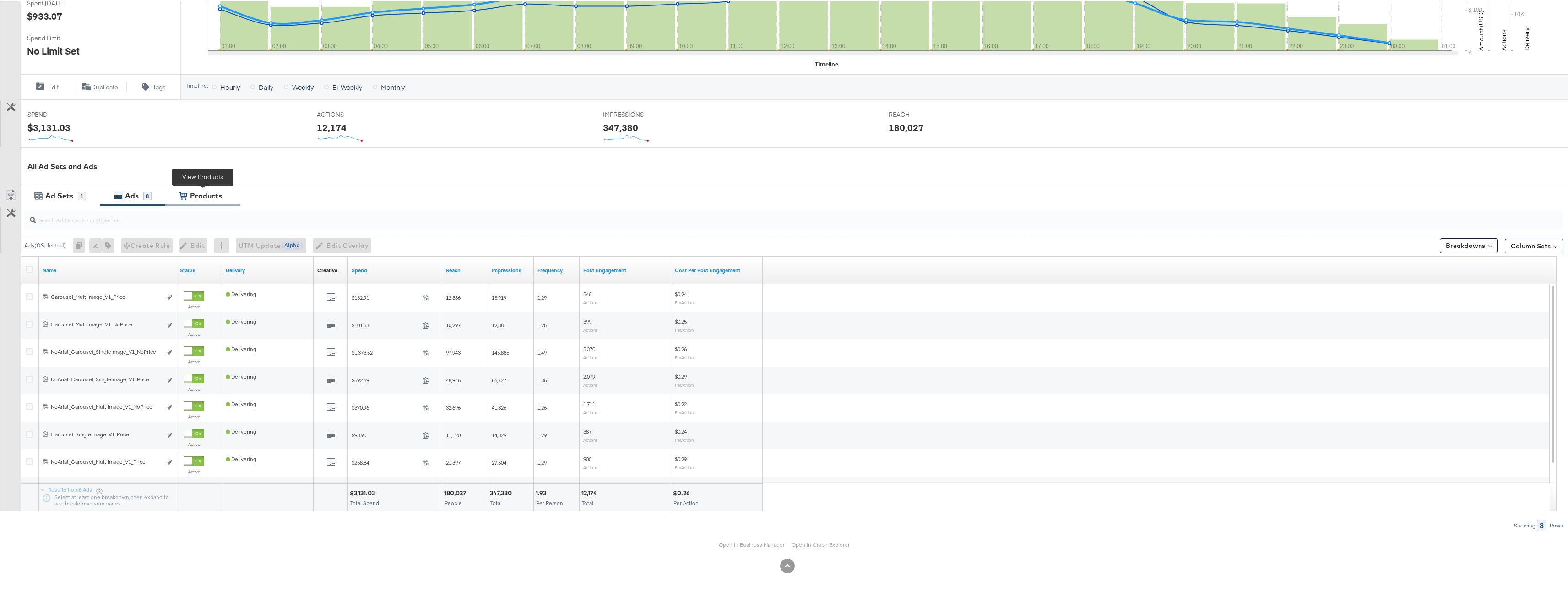
click at [207, 195] on div "Products" at bounding box center [206, 195] width 32 height 11
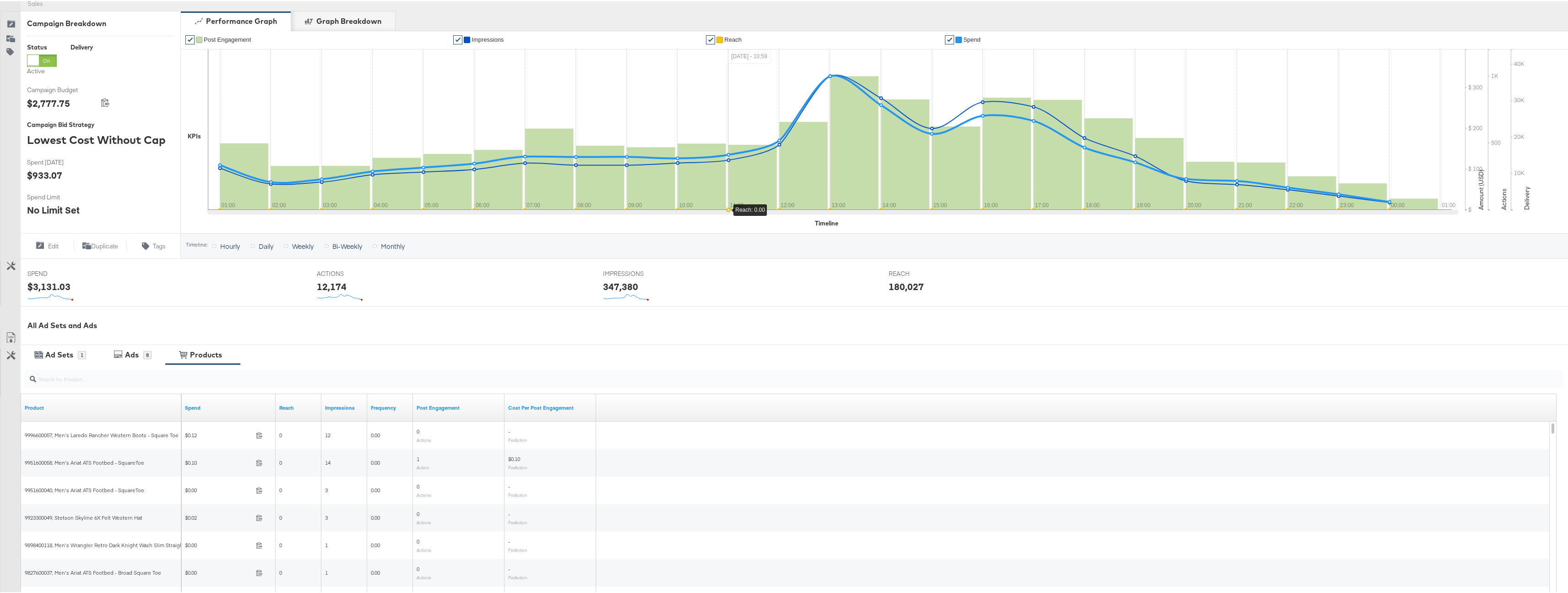
scroll to position [251, 0]
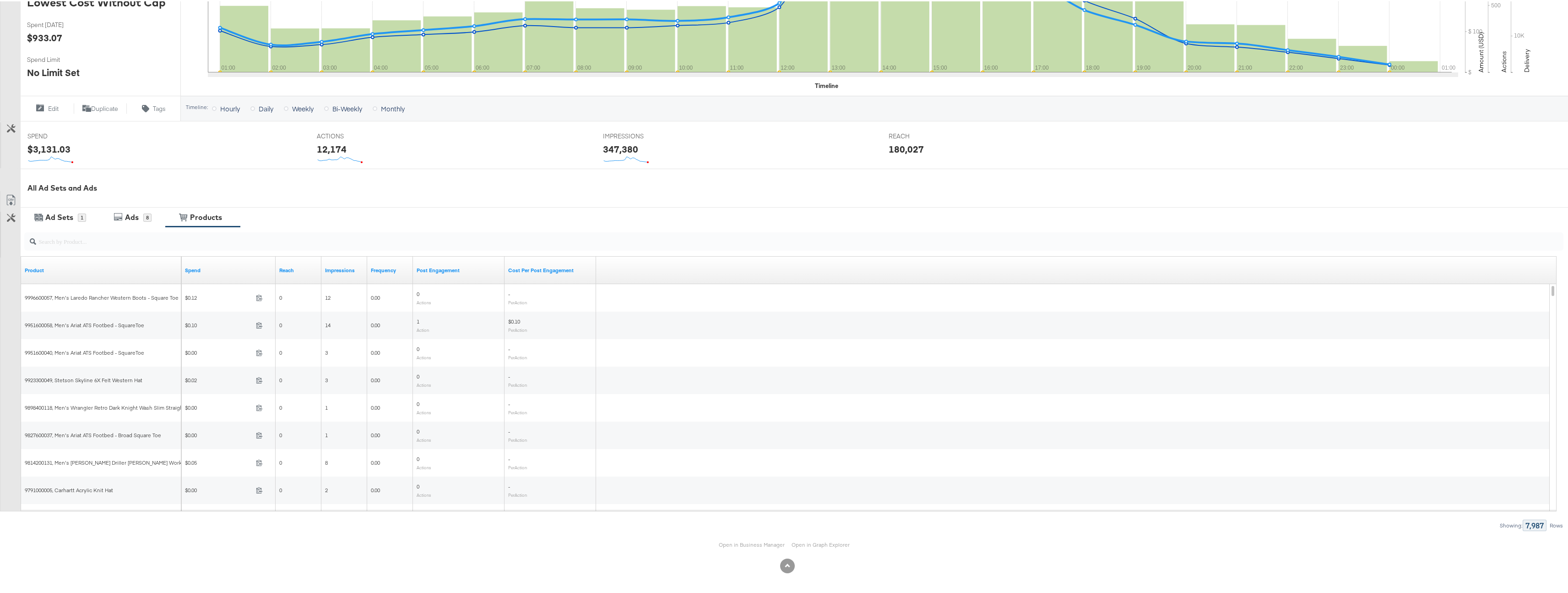
click at [201, 272] on div "Spend" at bounding box center [228, 269] width 94 height 15
click at [200, 270] on link "Spend" at bounding box center [228, 268] width 87 height 7
drag, startPoint x: 179, startPoint y: 267, endPoint x: 260, endPoint y: 280, distance: 82.0
click at [21, 255] on div "Product Spend ↓ Reach Impressions Frequency Post Engagement Cost Per Post Engag…" at bounding box center [21, 255] width 0 height 0
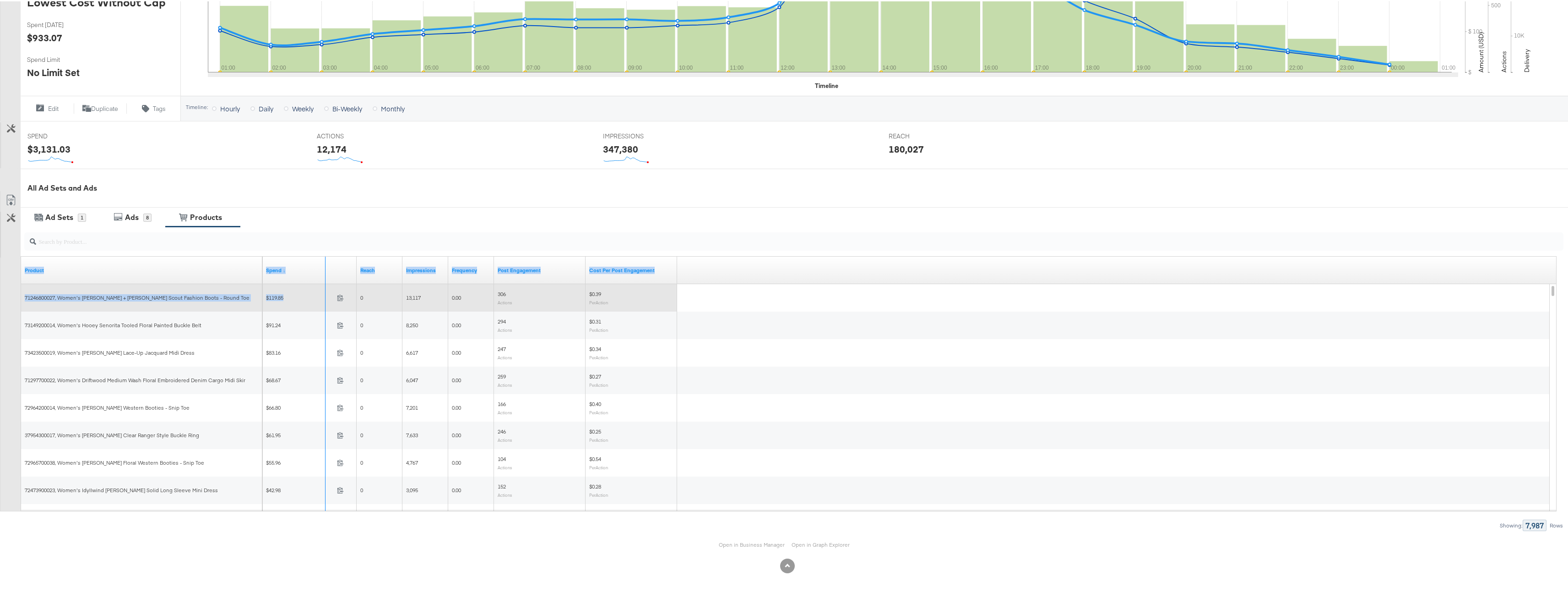
drag, startPoint x: 260, startPoint y: 280, endPoint x: 323, endPoint y: 295, distance: 64.8
click at [323, 295] on div "Product Spend ↓ Reach Impressions Frequency Post Engagement Cost Per Post Engag…" at bounding box center [789, 382] width 1536 height 254
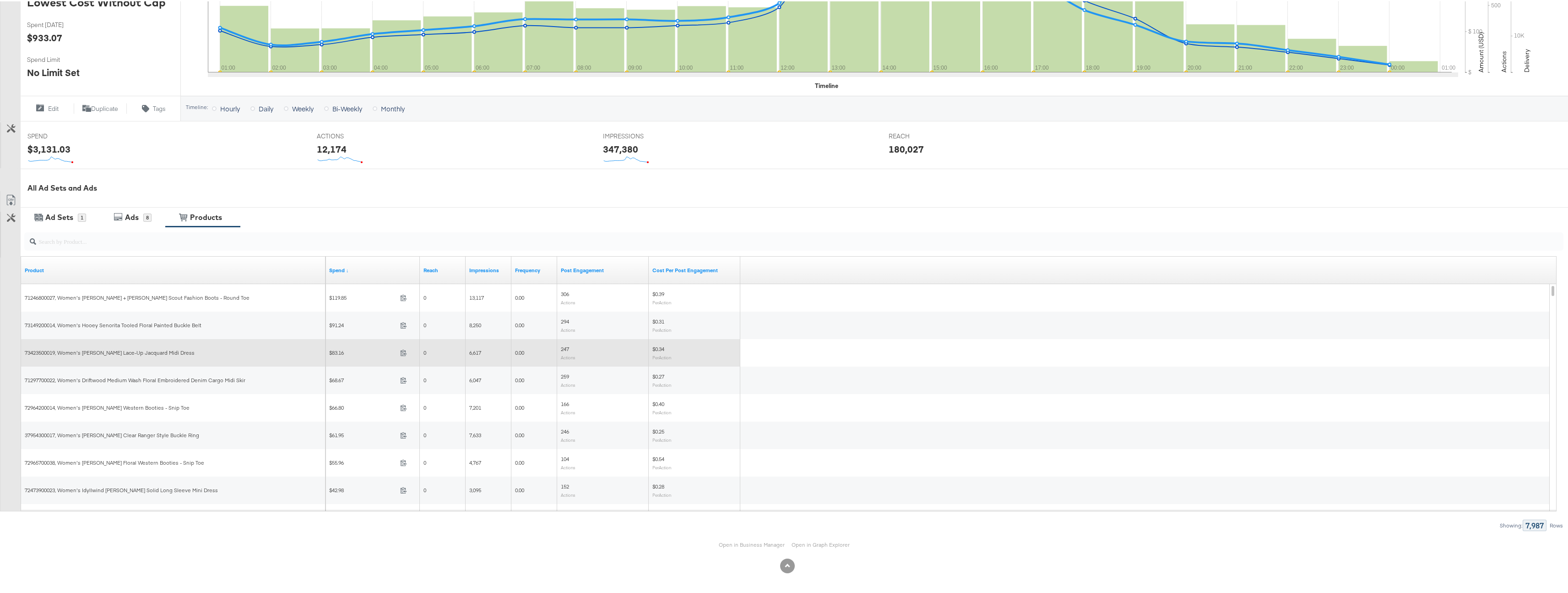
click at [869, 343] on div "$83.16 83.162684 0 6,617 0.00 247 Actions $0.34 Per Action" at bounding box center [938, 351] width 1225 height 28
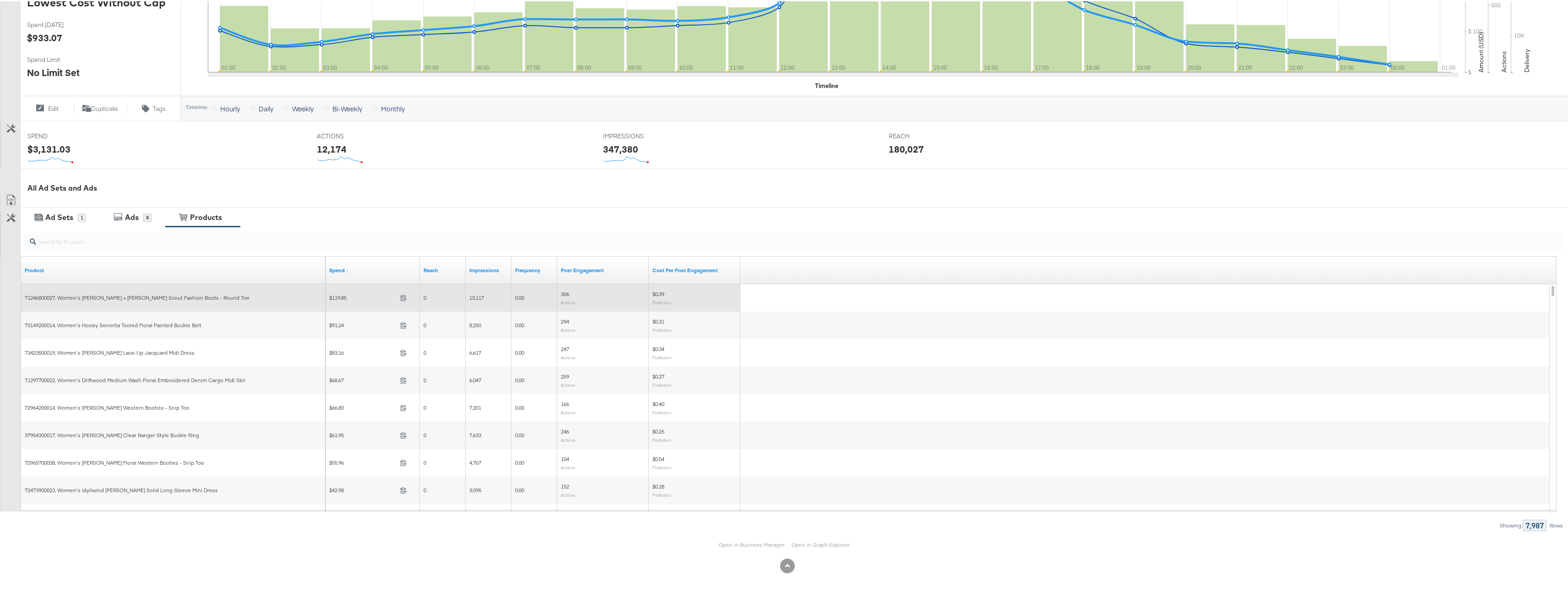
drag, startPoint x: 36, startPoint y: 296, endPoint x: 194, endPoint y: 297, distance: 158.0
click at [194, 297] on div "71246800027, Women's Cleo + Wolf Scout Fashion Boots - Round Toe" at bounding box center [173, 296] width 297 height 7
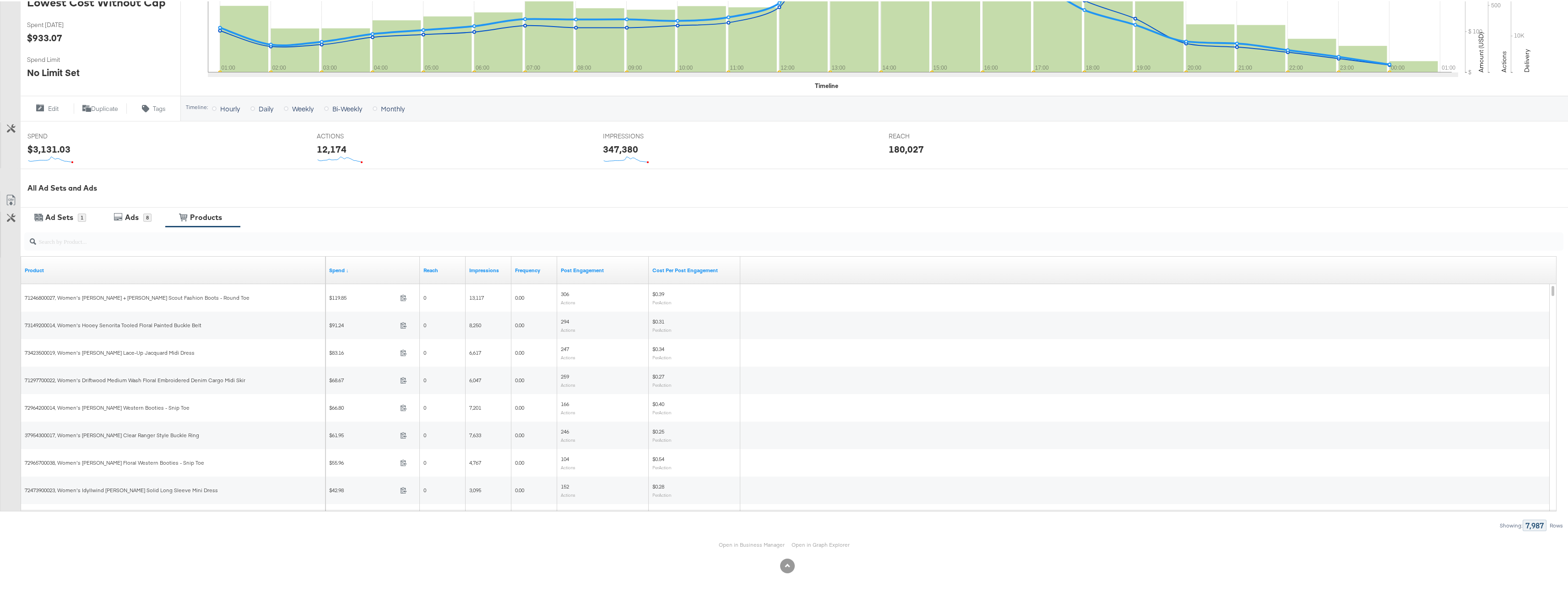
scroll to position [15, 0]
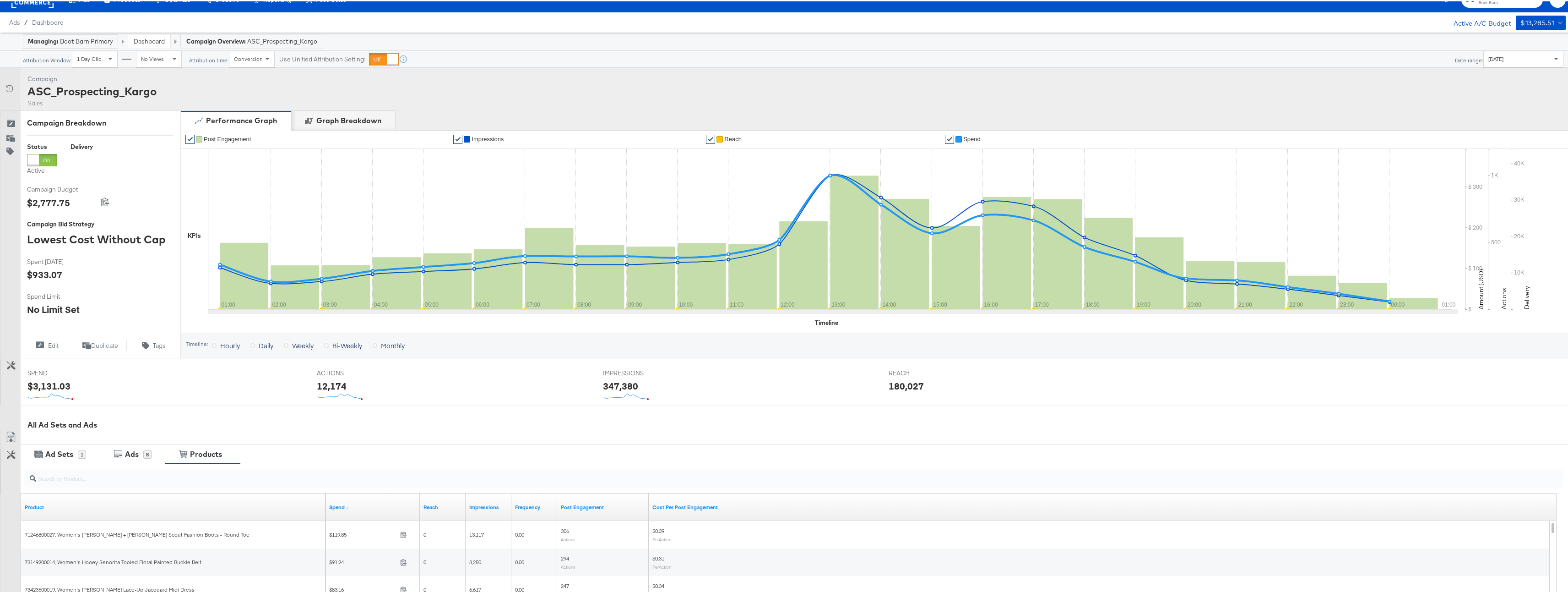
click at [88, 43] on div "Managing: Boot Barn Primary" at bounding box center [70, 40] width 85 height 9
click at [223, 38] on strong "Campaign Overview:" at bounding box center [216, 39] width 60 height 7
click at [146, 49] on div "Managing: Boot Barn Primary Dashboard Campaign Overview: ASC_Prospecting_Kargo" at bounding box center [788, 40] width 1575 height 18
click at [148, 44] on div "Dashboard" at bounding box center [149, 40] width 42 height 14
click at [152, 40] on link "Dashboard" at bounding box center [149, 40] width 31 height 8
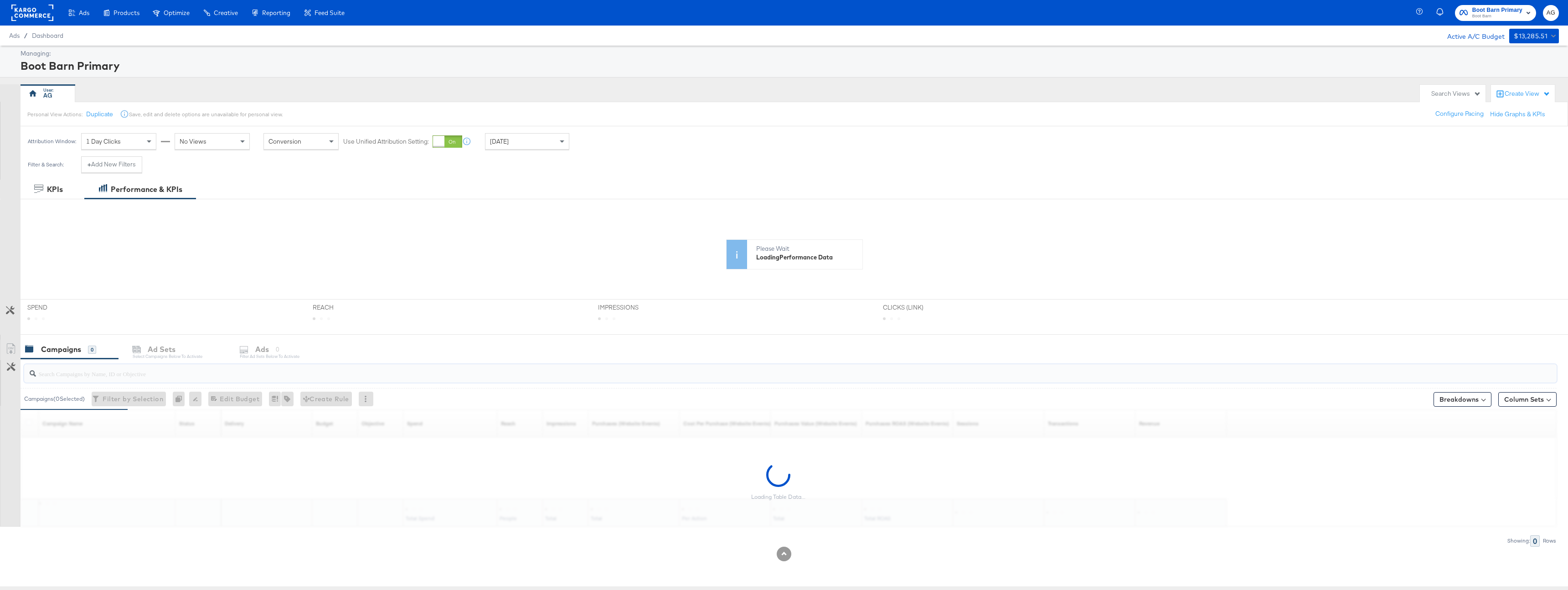
click at [141, 372] on input "search" at bounding box center [723, 370] width 1374 height 18
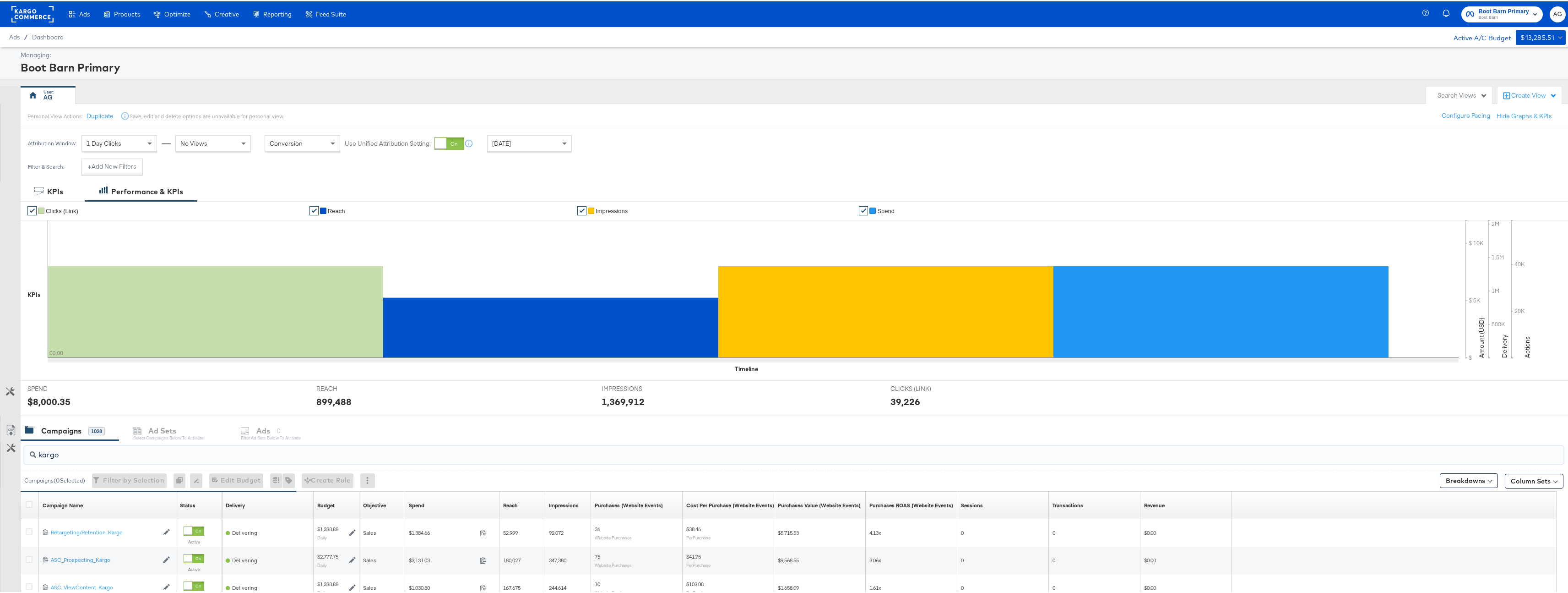
scroll to position [102, 0]
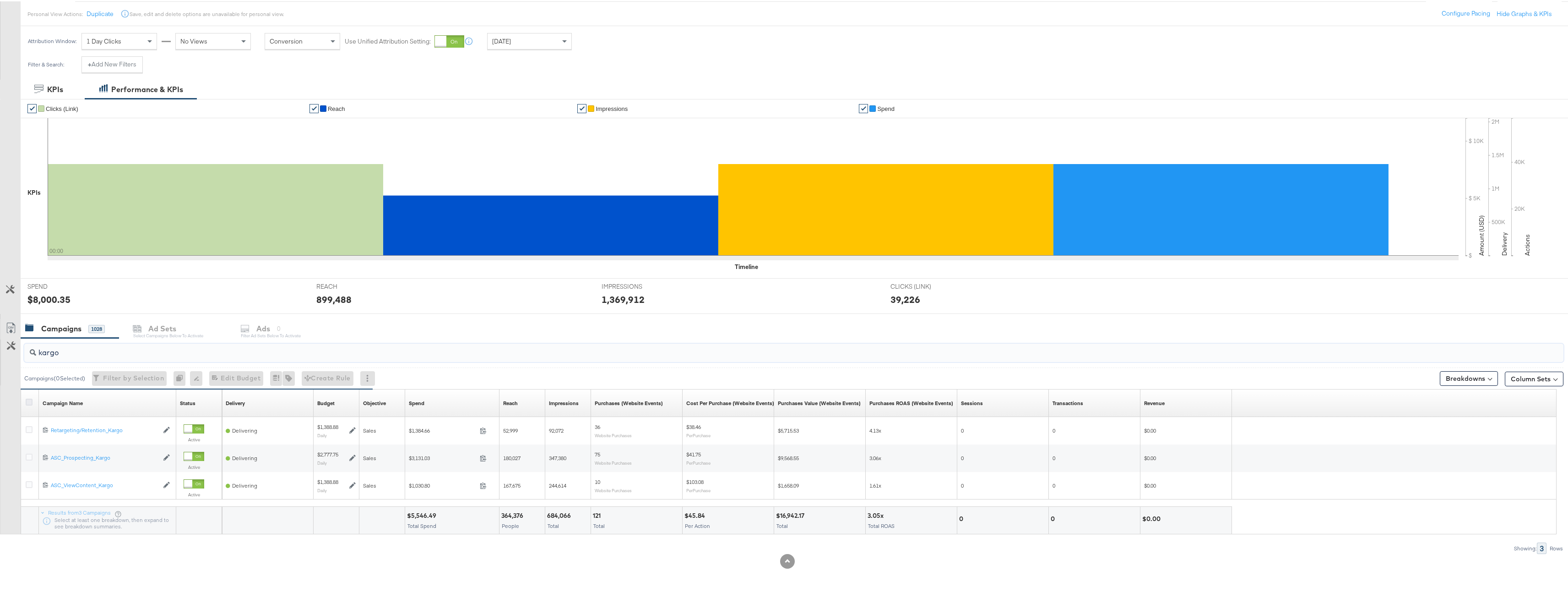
type input "kargo"
click at [32, 402] on icon at bounding box center [29, 401] width 7 height 7
click at [0, 0] on input "checkbox" at bounding box center [0, 0] width 0 height 0
click at [303, 332] on div "Ads for 3 Campaigns" at bounding box center [297, 327] width 110 height 20
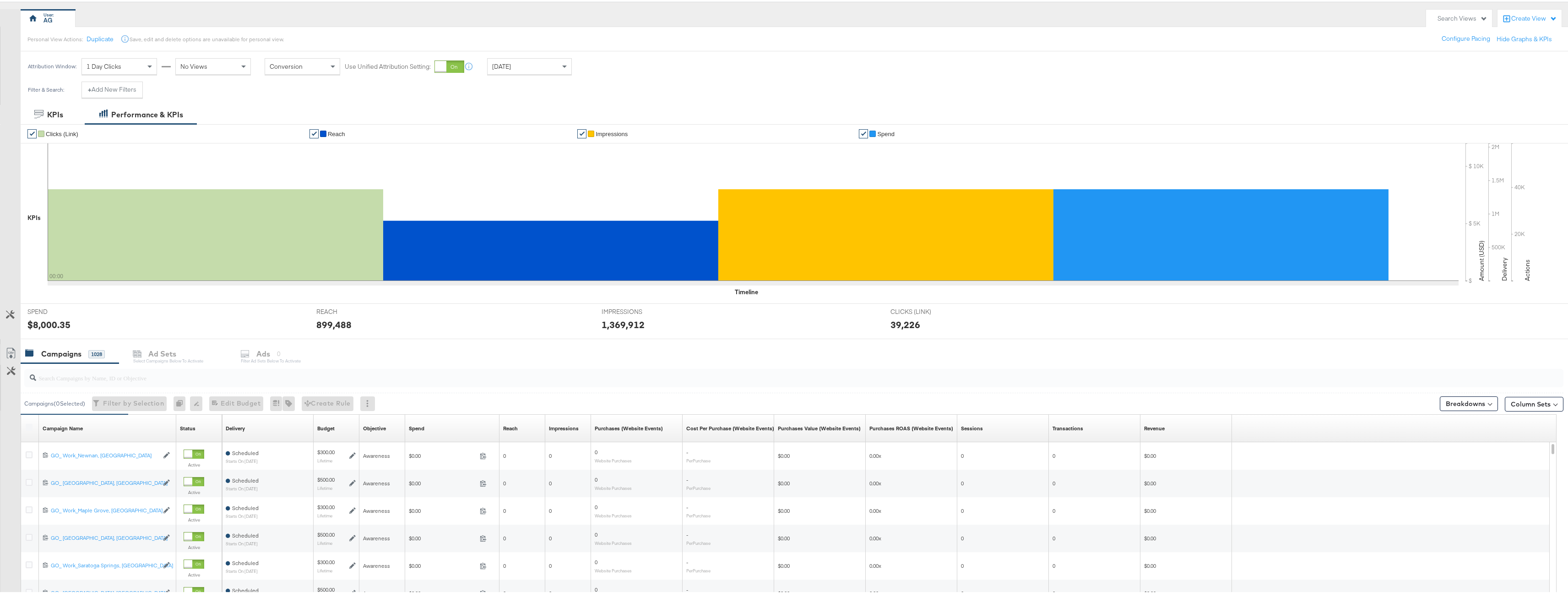
scroll to position [171, 0]
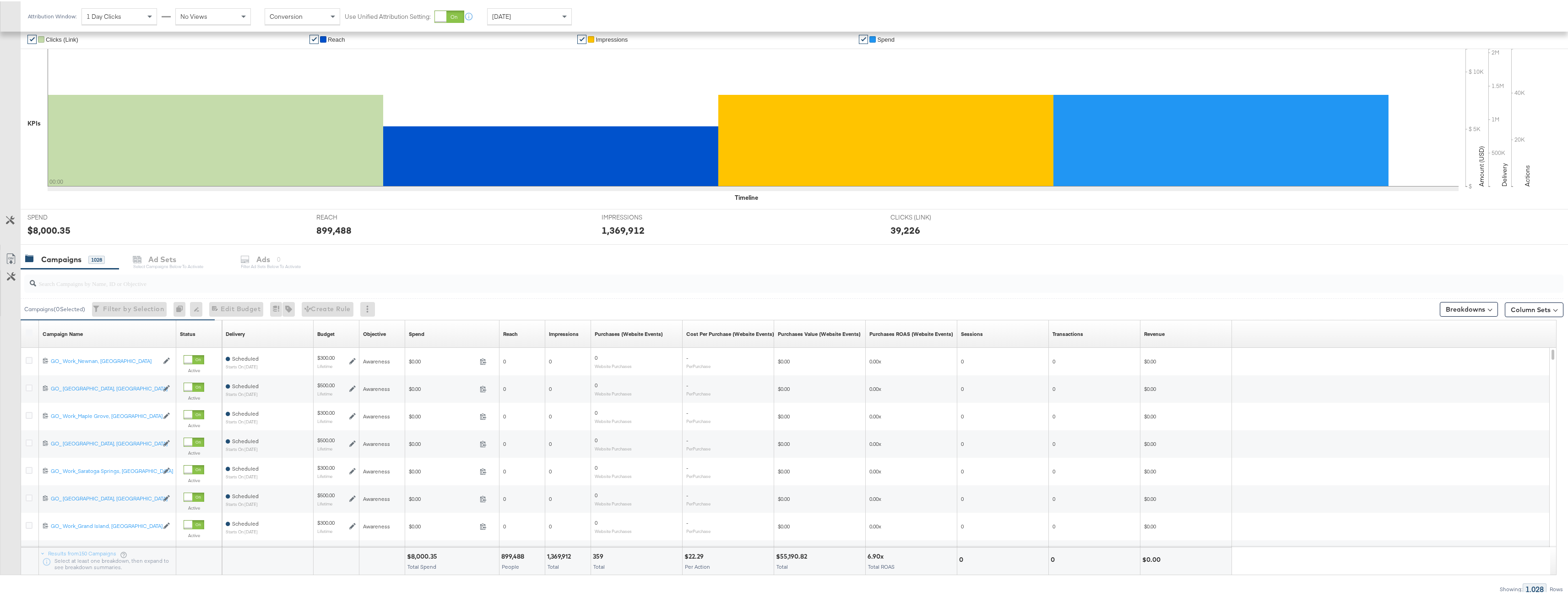
click at [162, 289] on div at bounding box center [794, 282] width 1540 height 18
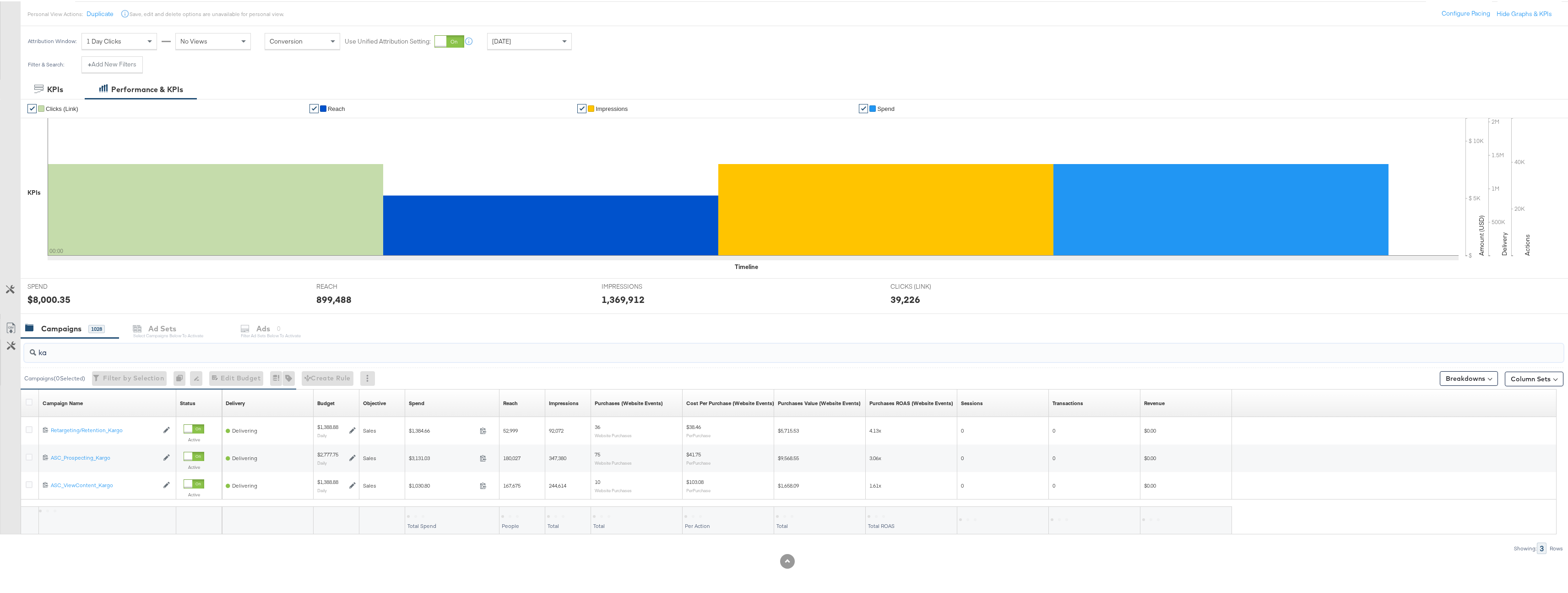
scroll to position [102, 0]
type input "kargo"
click at [28, 401] on icon at bounding box center [29, 401] width 7 height 7
click at [0, 0] on input "checkbox" at bounding box center [0, 0] width 0 height 0
click at [270, 329] on div "Ads for 3 Campaigns" at bounding box center [297, 327] width 82 height 11
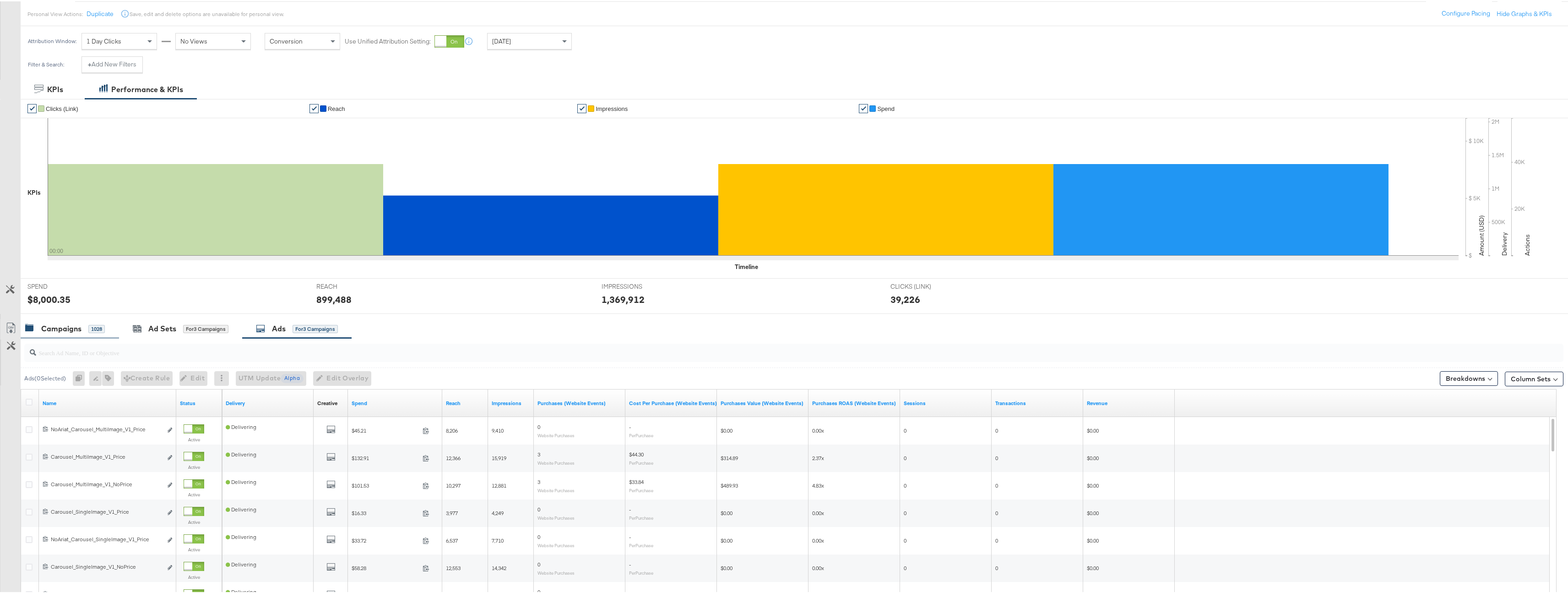
click at [90, 335] on div "Campaigns 1028" at bounding box center [69, 327] width 98 height 20
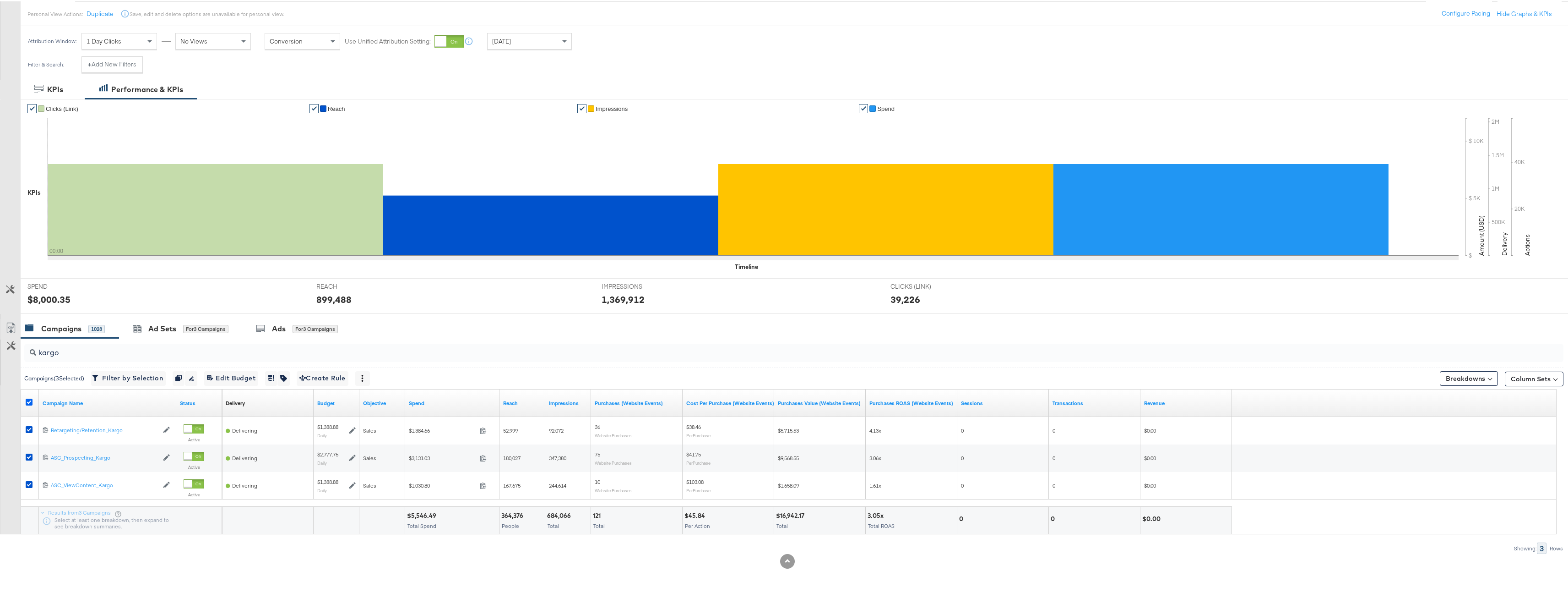
click at [30, 397] on icon at bounding box center [29, 401] width 7 height 7
click at [0, 0] on input "checkbox" at bounding box center [0, 0] width 0 height 0
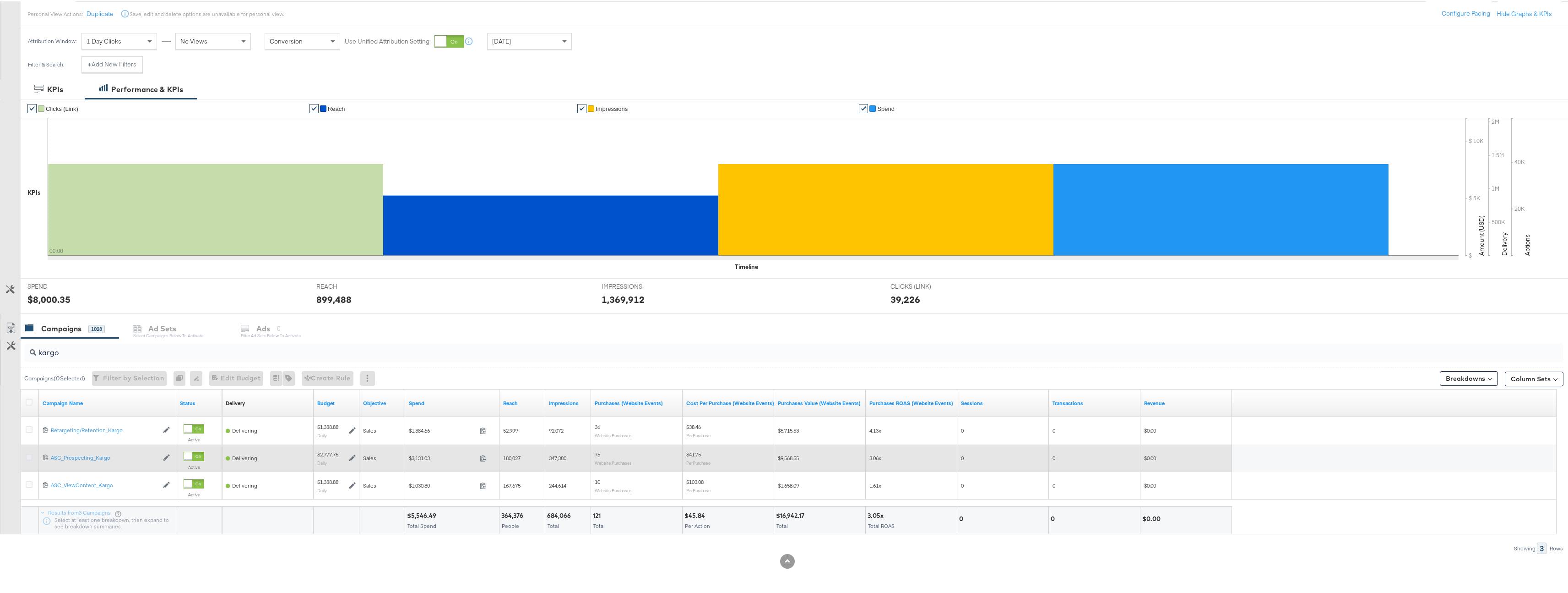
click at [26, 453] on icon at bounding box center [29, 455] width 7 height 7
click at [0, 0] on input "checkbox" at bounding box center [0, 0] width 0 height 0
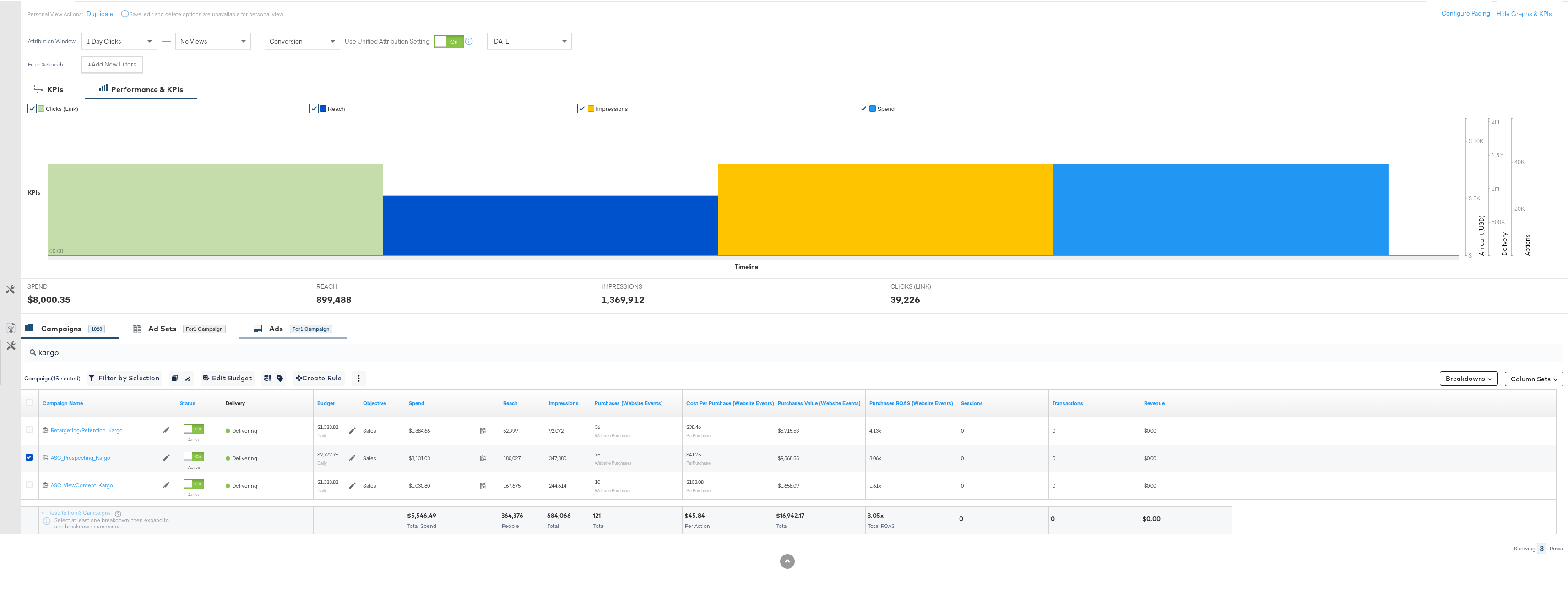
click at [272, 330] on div "Ads" at bounding box center [276, 327] width 14 height 11
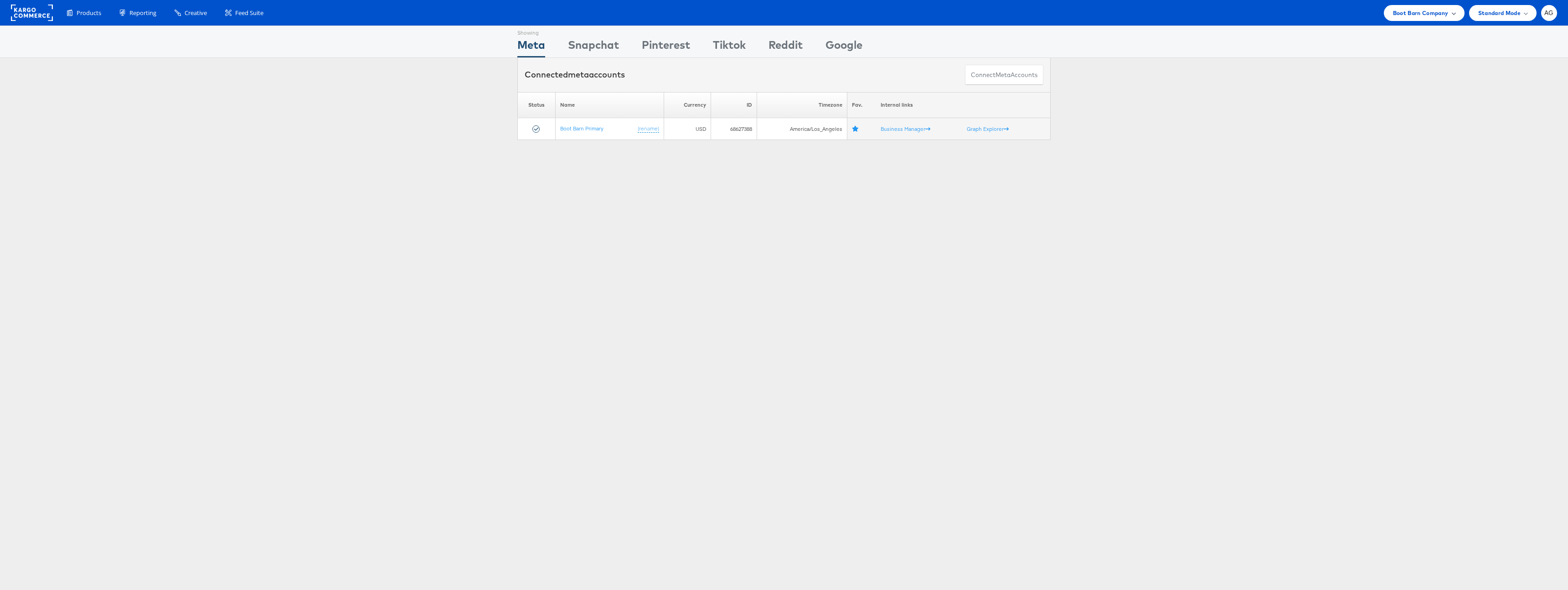
click at [1439, 9] on span "Boot Barn Company" at bounding box center [1420, 13] width 55 height 9
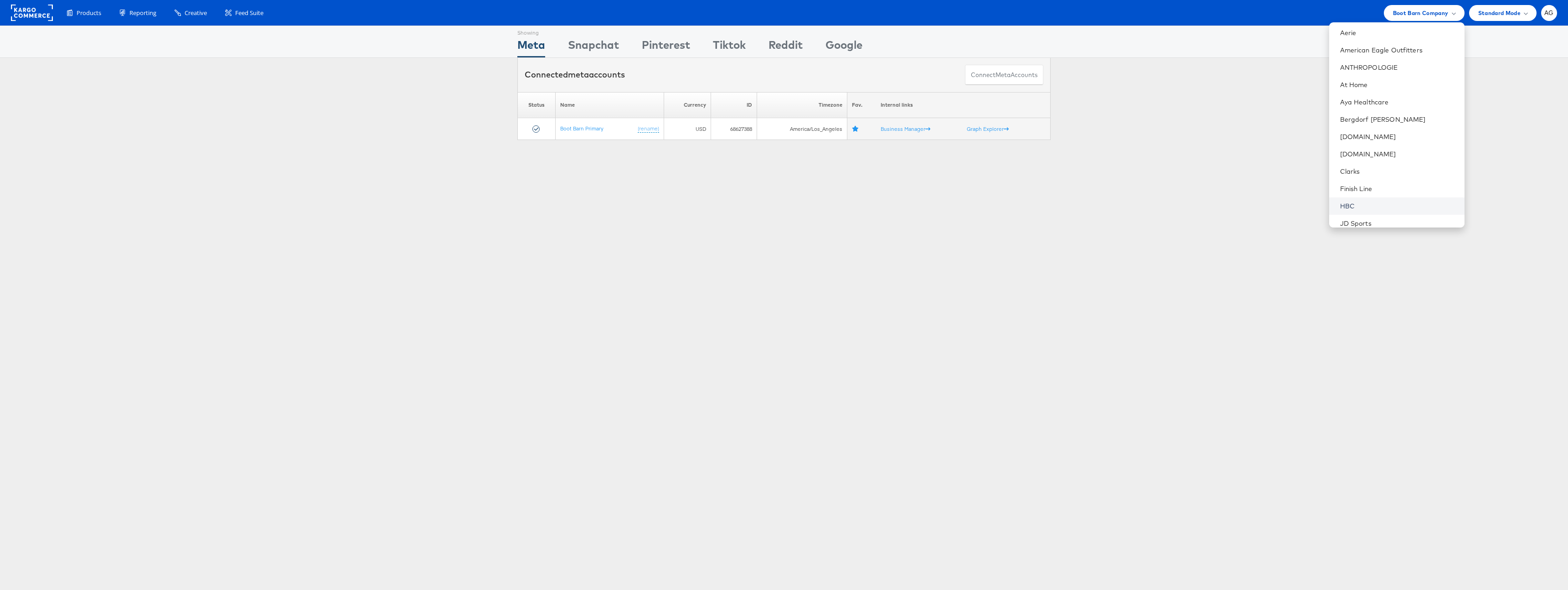
scroll to position [42, 0]
click at [1348, 204] on link "HBC" at bounding box center [1399, 200] width 117 height 9
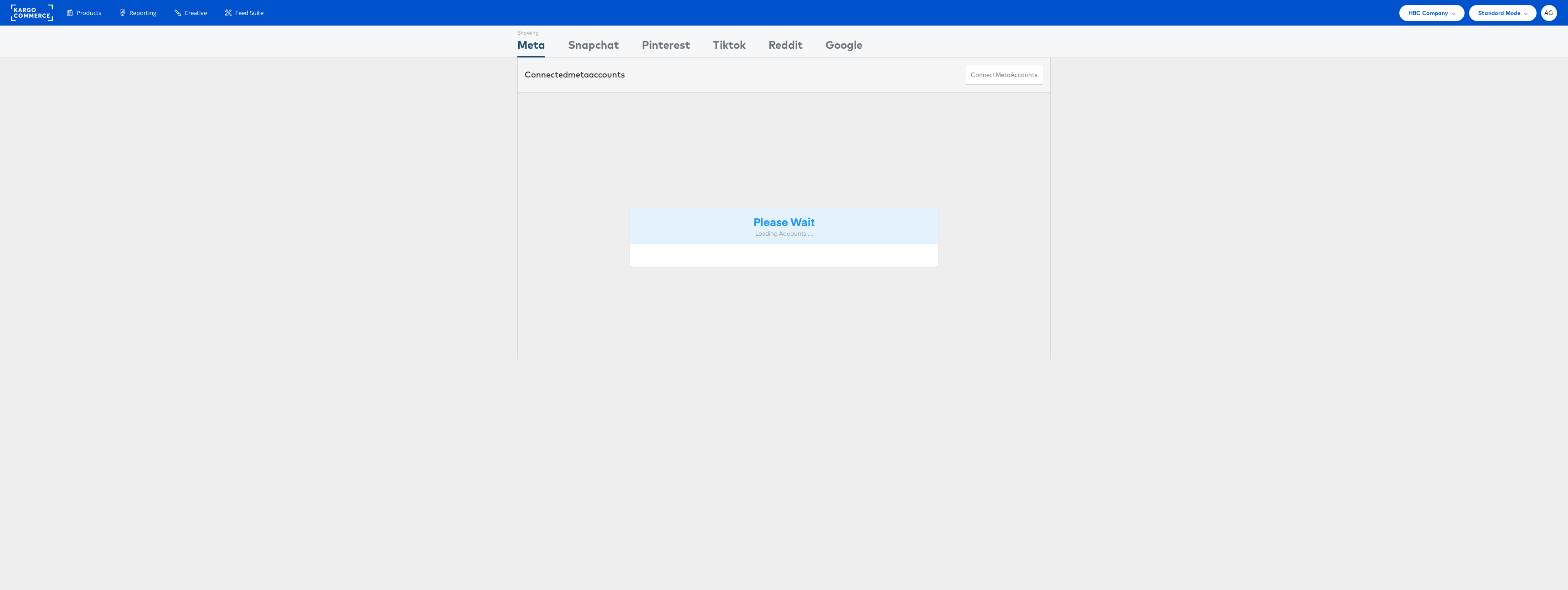
click at [1350, 198] on div "Please Wait Loading Accounts .... Status Name Currency ID Timezone Fav. Interna…" at bounding box center [784, 226] width 1568 height 268
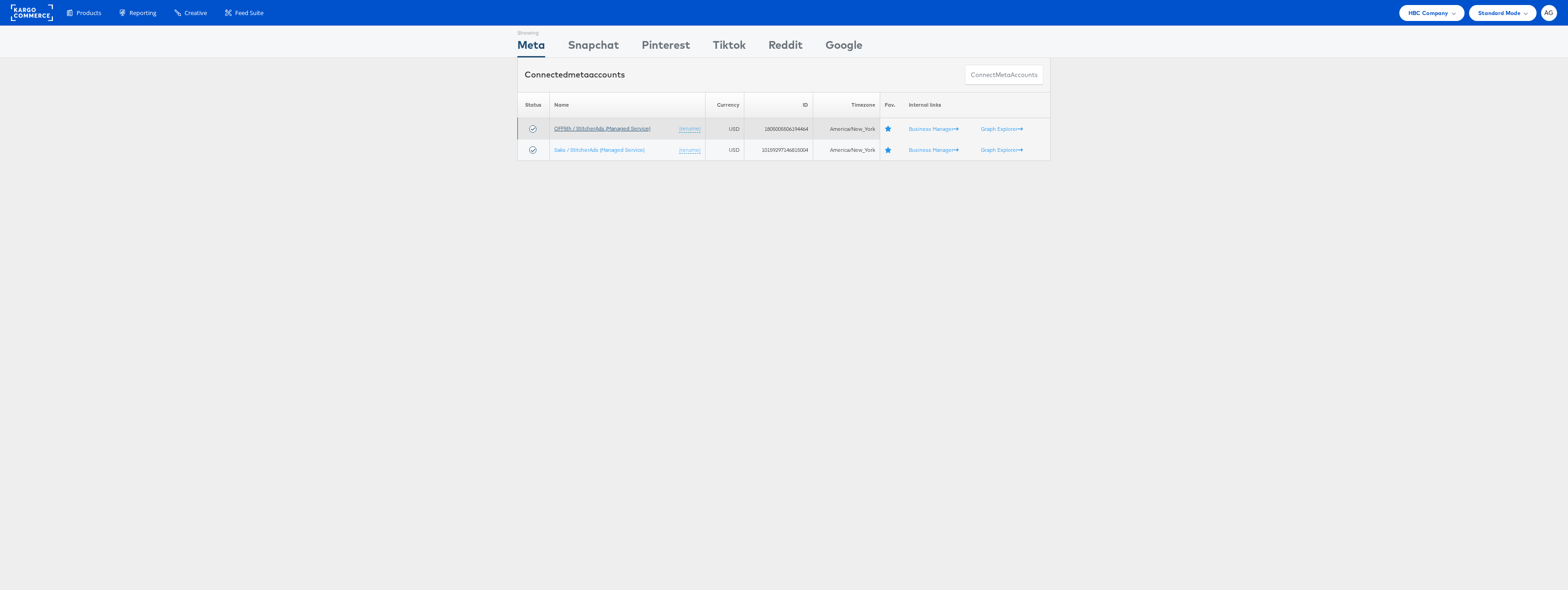
click at [591, 129] on link "OFF5th / StitcherAds (Managed Service)" at bounding box center [602, 128] width 96 height 7
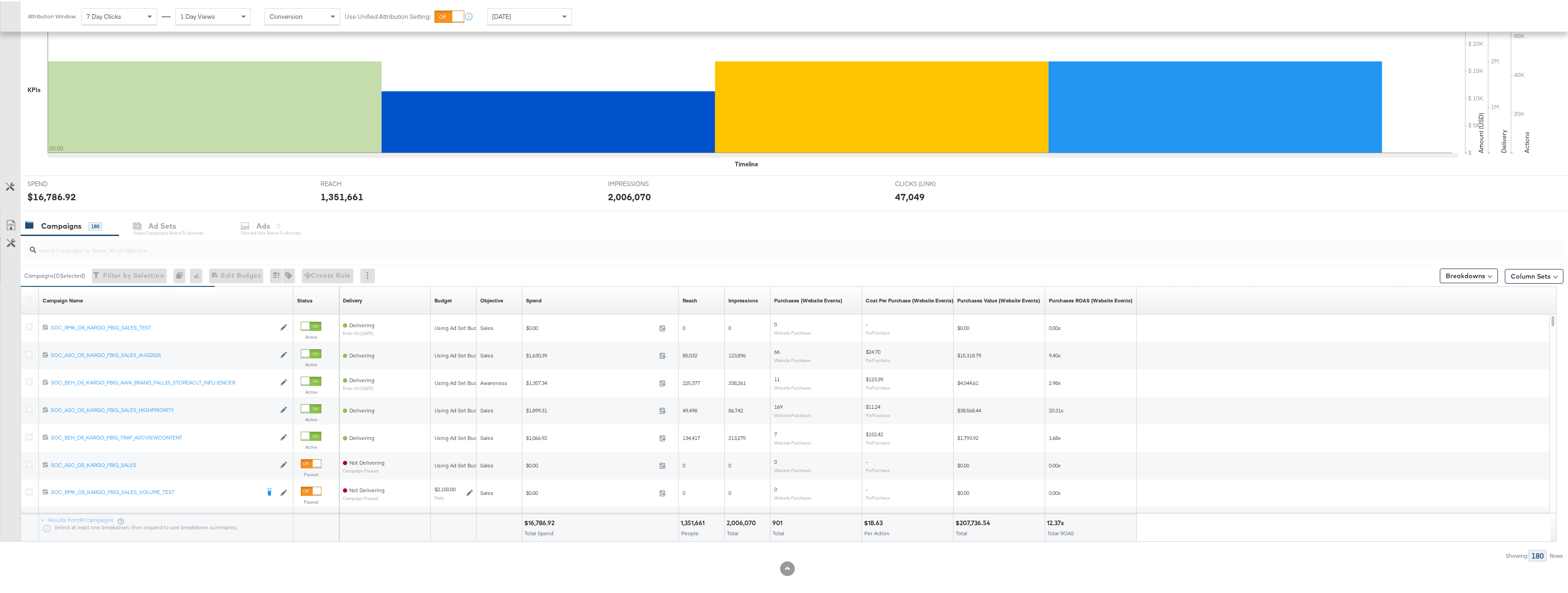
scroll to position [212, 0]
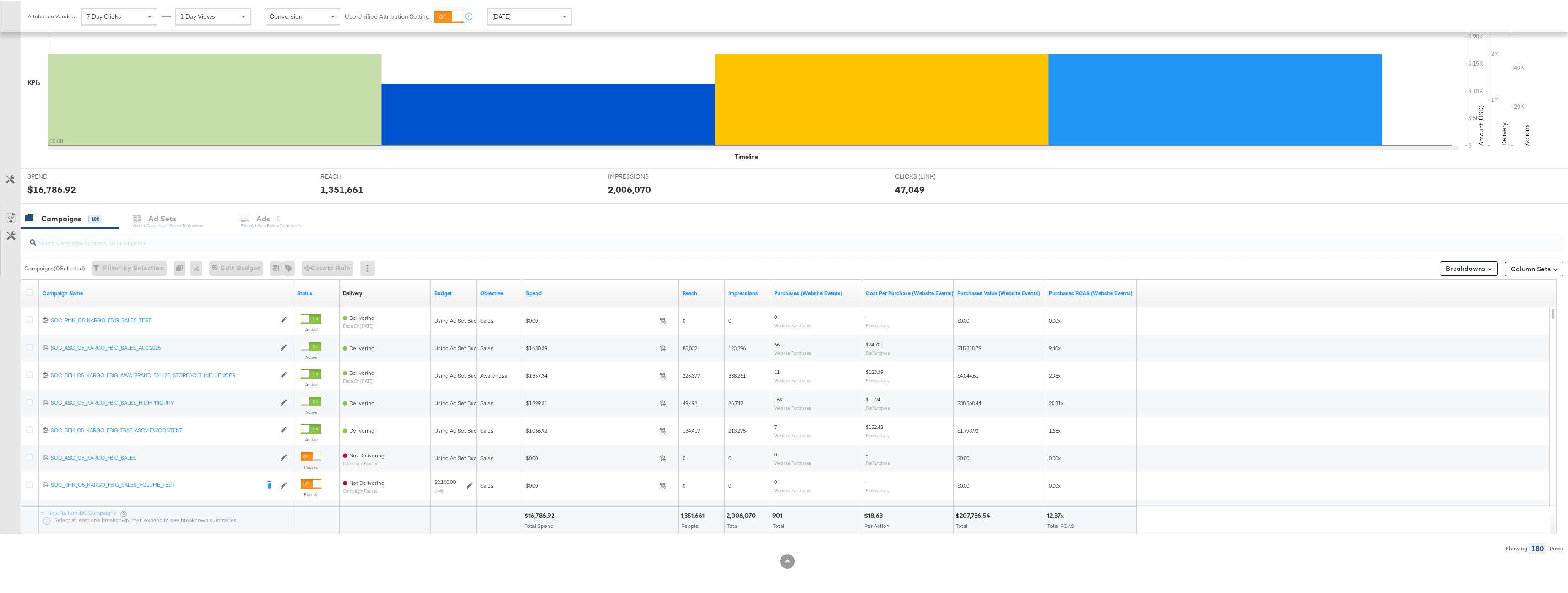
click at [272, 247] on div at bounding box center [794, 241] width 1540 height 18
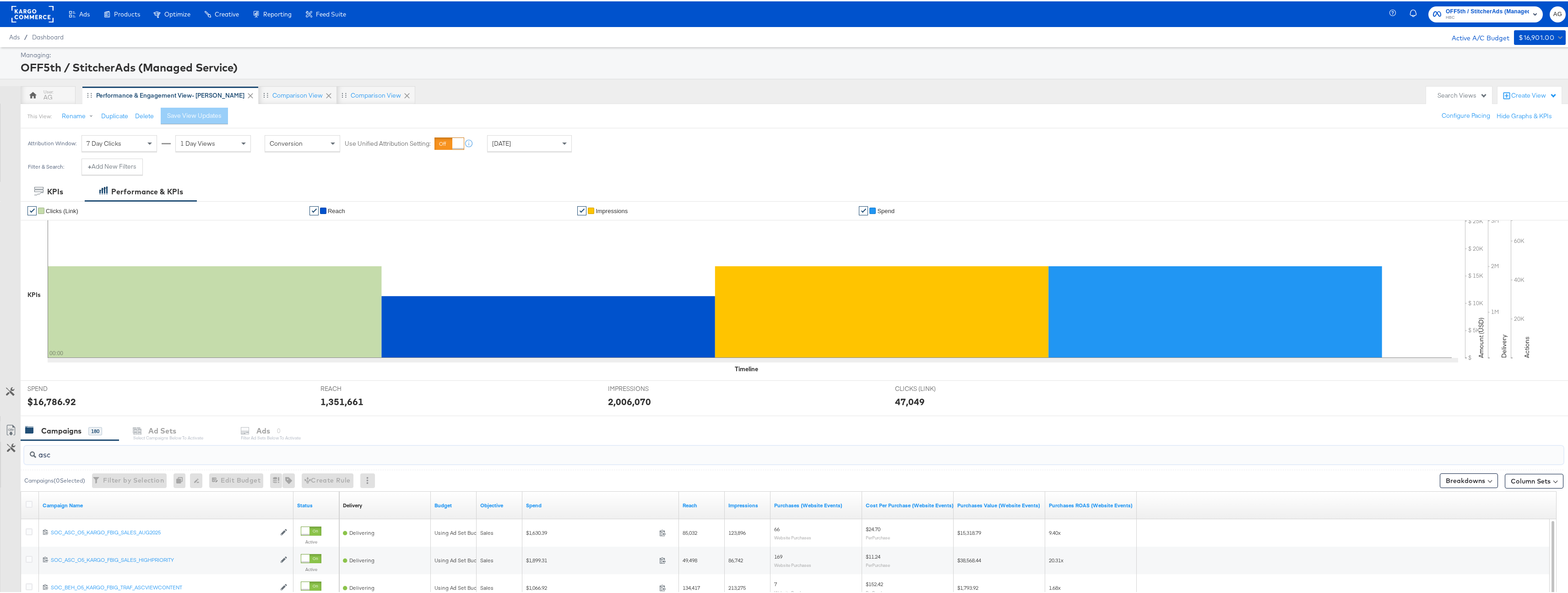
type input "asc"
click at [524, 146] on div "Yesterday" at bounding box center [530, 142] width 84 height 16
click at [604, 139] on label "Start:" at bounding box center [597, 139] width 15 height 6
click at [466, 214] on input "September 11th 2025" at bounding box center [499, 215] width 99 height 16
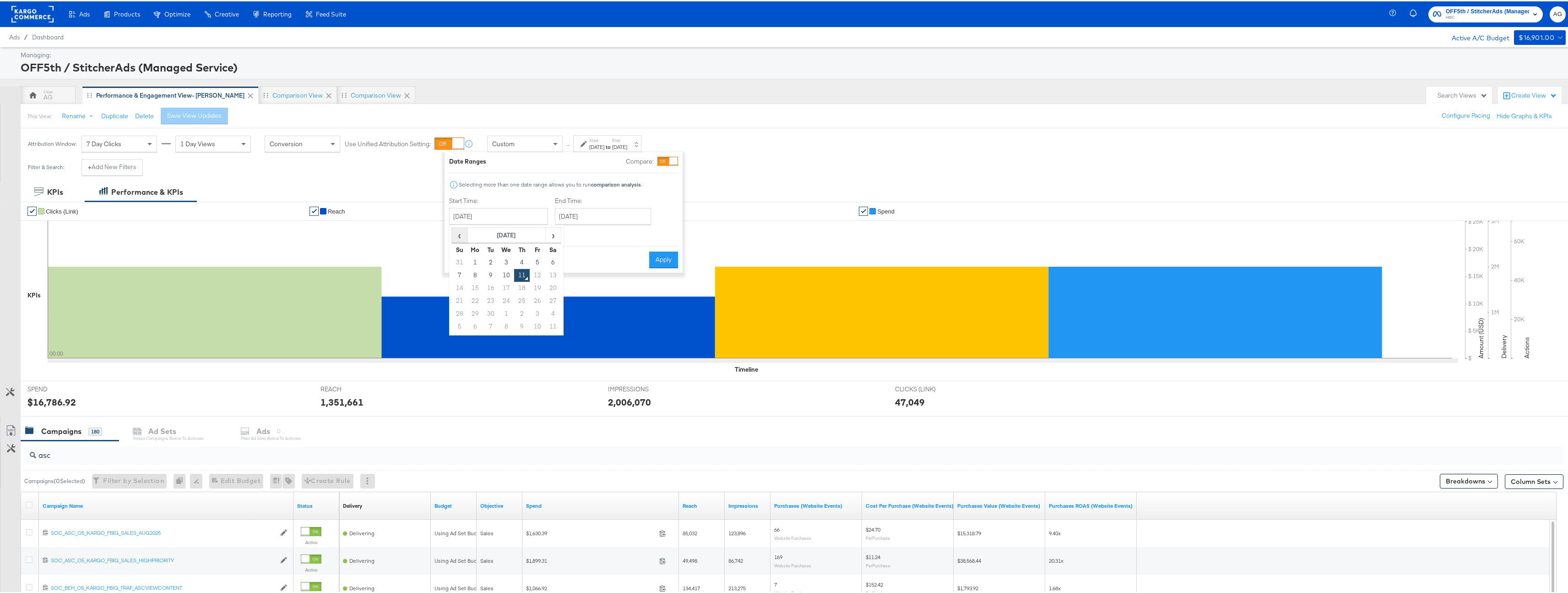
click at [459, 234] on span "‹" at bounding box center [459, 234] width 14 height 14
click at [537, 263] on td "1" at bounding box center [537, 261] width 16 height 13
type input "August 1st 2025"
click at [601, 211] on input "September 11th 2025" at bounding box center [600, 215] width 96 height 16
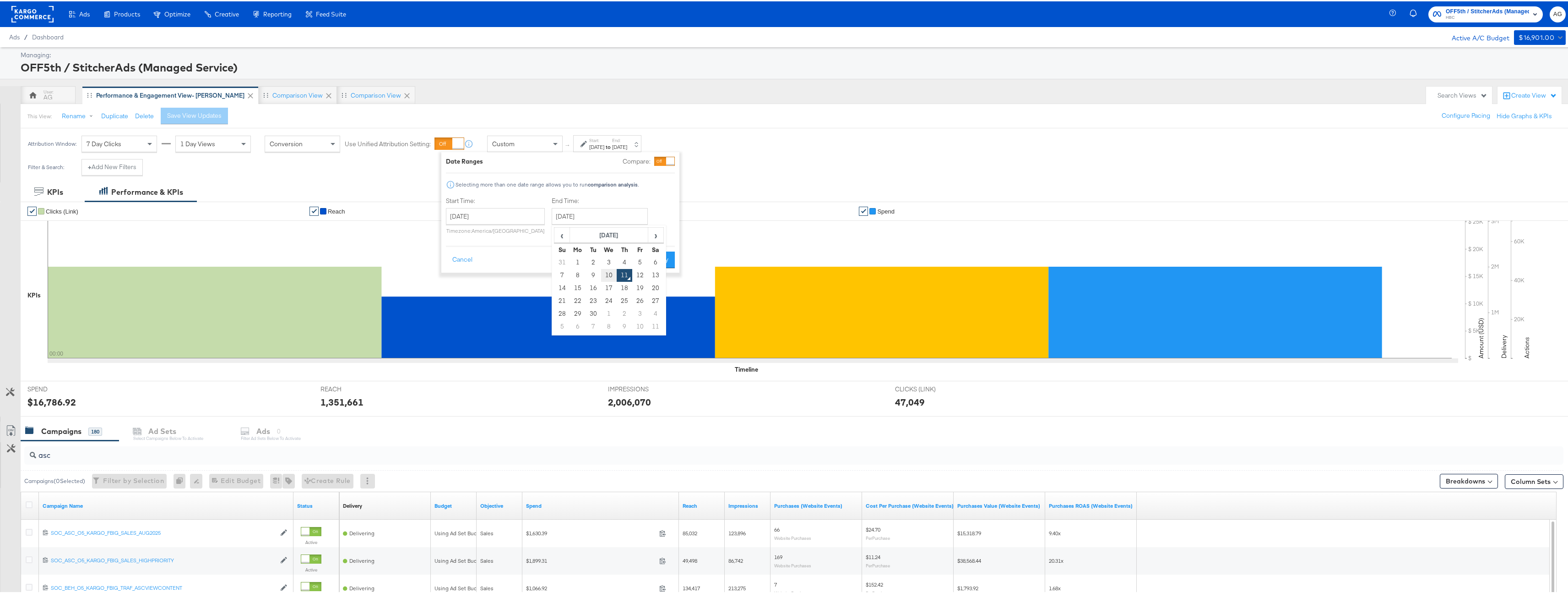
click at [605, 272] on td "10" at bounding box center [609, 274] width 16 height 13
type input "September 10th 2025"
click at [658, 263] on button "Apply" at bounding box center [660, 258] width 29 height 16
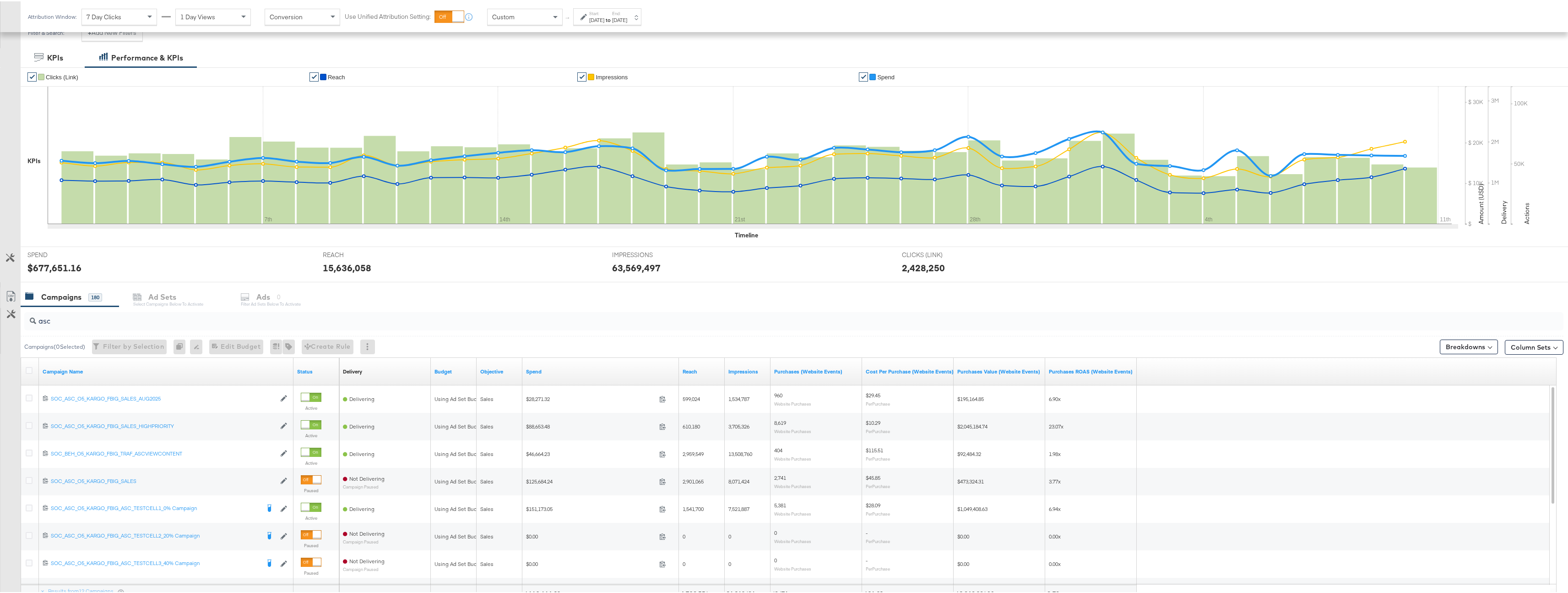
scroll to position [213, 0]
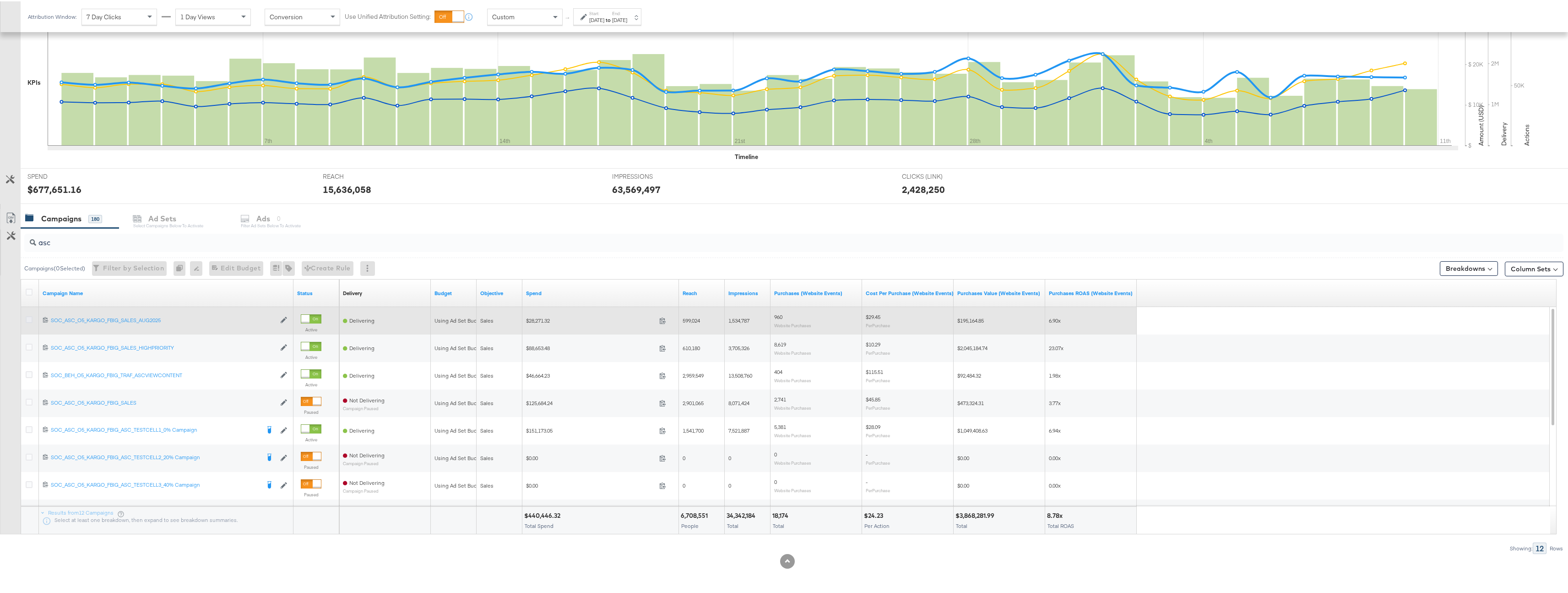
click at [30, 317] on icon at bounding box center [29, 318] width 7 height 7
click at [0, 0] on input "checkbox" at bounding box center [0, 0] width 0 height 0
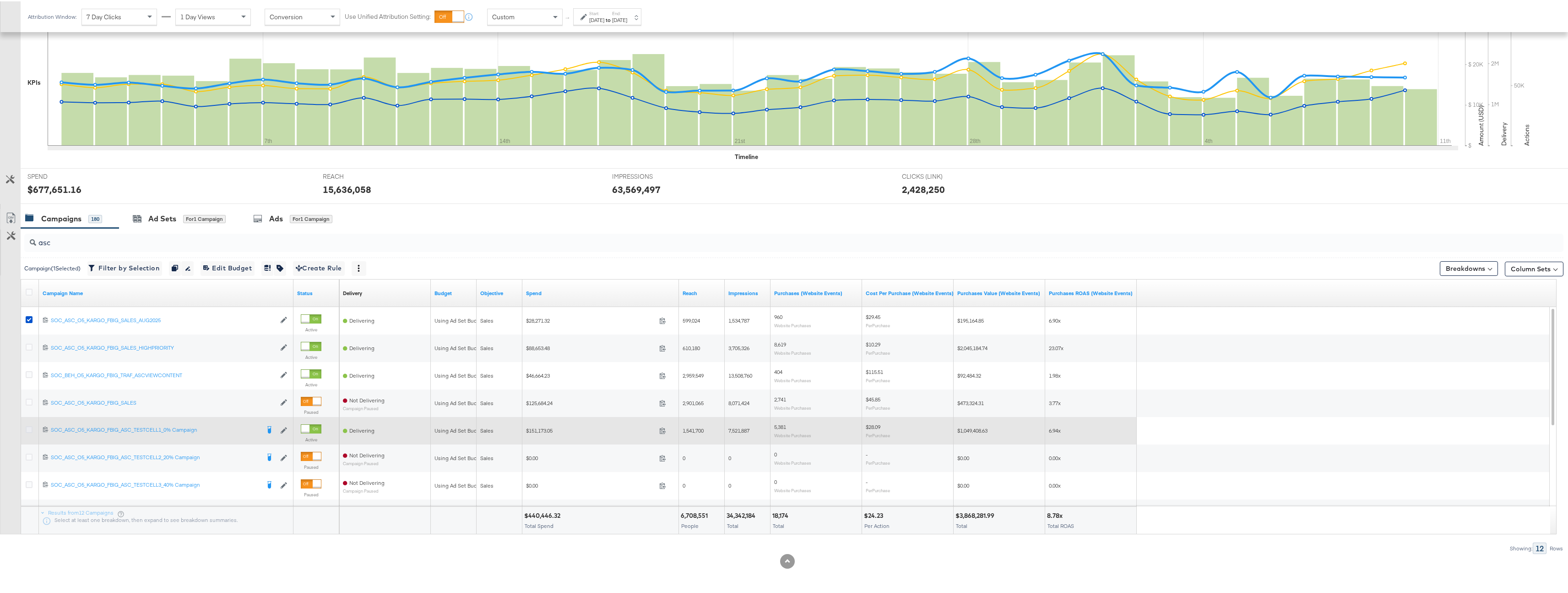
click at [32, 427] on icon at bounding box center [29, 428] width 7 height 7
click at [0, 0] on input "checkbox" at bounding box center [0, 0] width 0 height 0
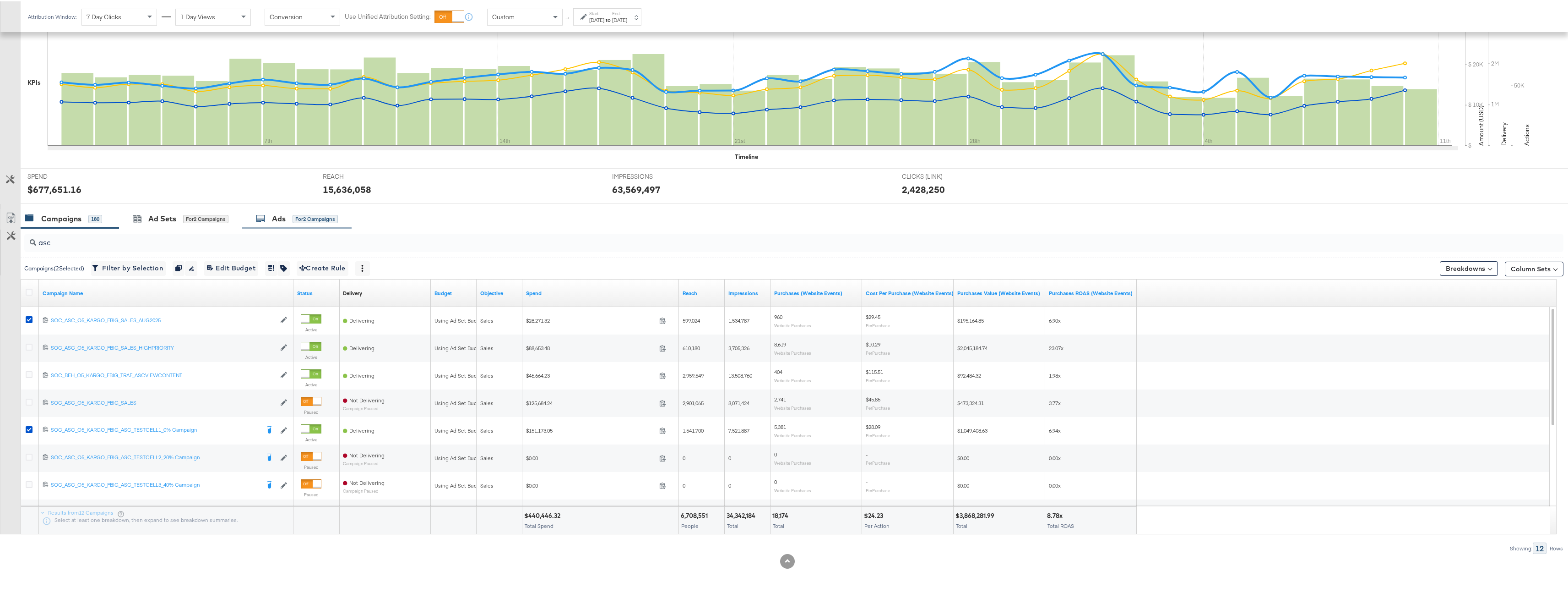
click at [287, 218] on div "Ads for 2 Campaigns" at bounding box center [297, 218] width 82 height 11
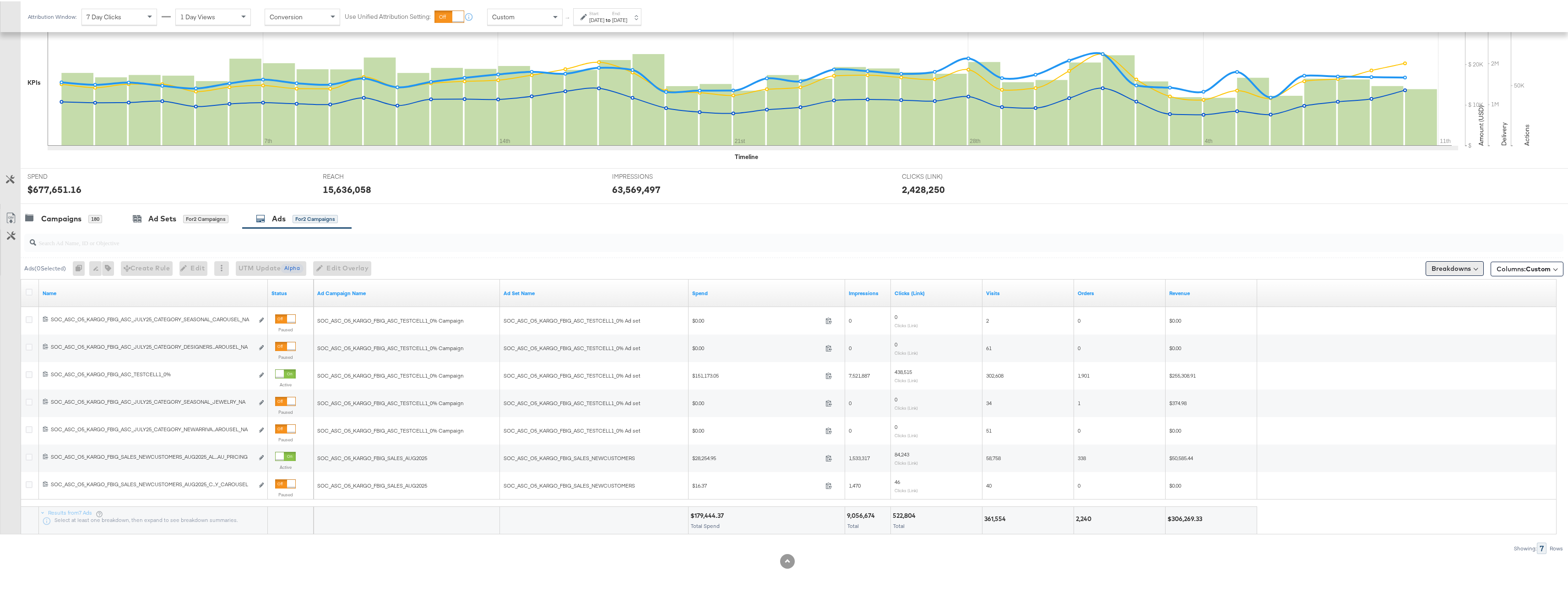
click at [1447, 262] on button "Breakdowns" at bounding box center [1455, 267] width 58 height 15
click at [1421, 310] on link "Delivery" at bounding box center [1433, 307] width 101 height 15
click at [1410, 307] on div "Delivery" at bounding box center [1433, 307] width 91 height 7
click at [1412, 327] on link "Time" at bounding box center [1433, 322] width 101 height 15
click at [1411, 346] on div "Day" at bounding box center [1433, 346] width 100 height 9
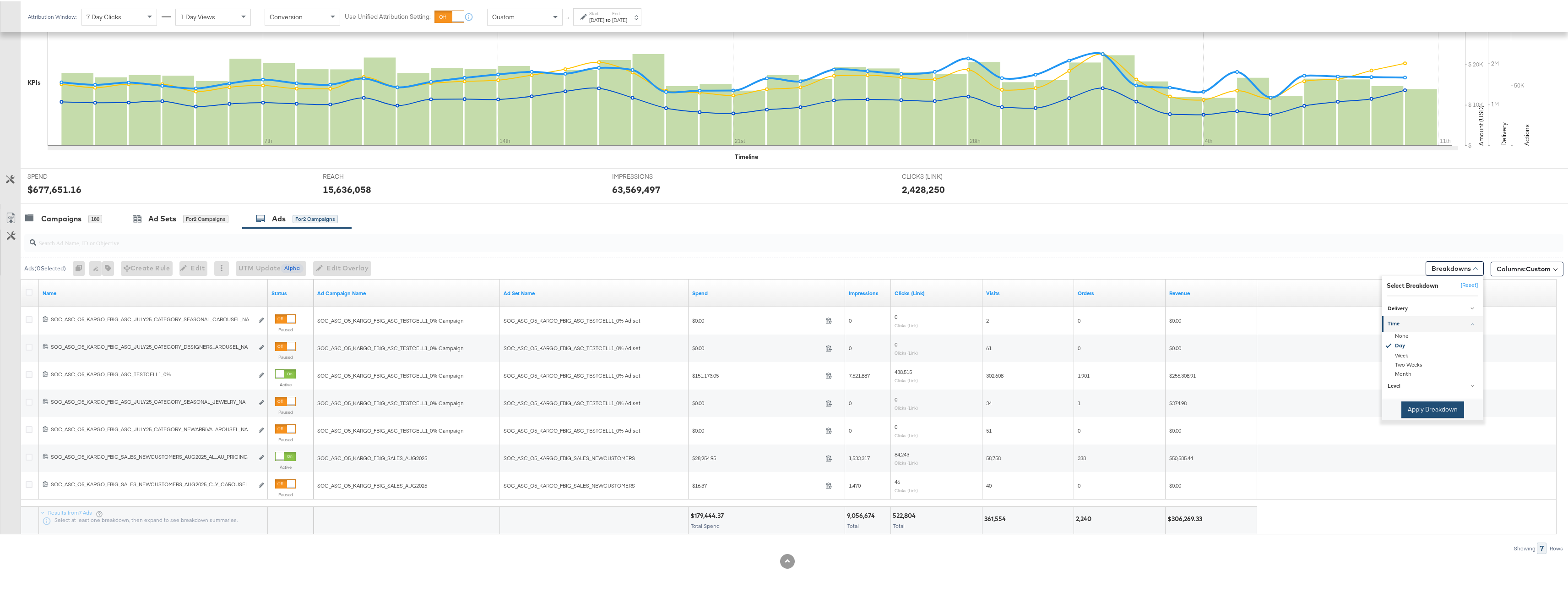
click at [1431, 415] on button "Apply Breakdown" at bounding box center [1433, 408] width 63 height 16
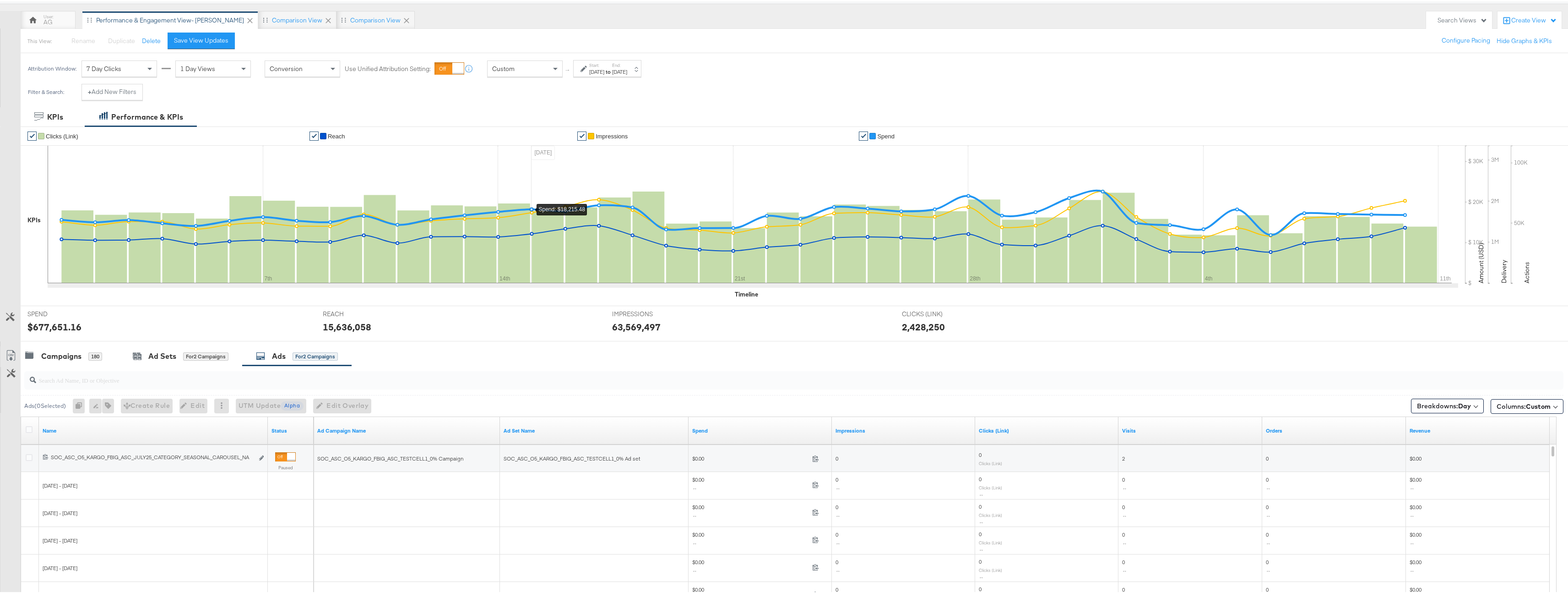
scroll to position [81, 0]
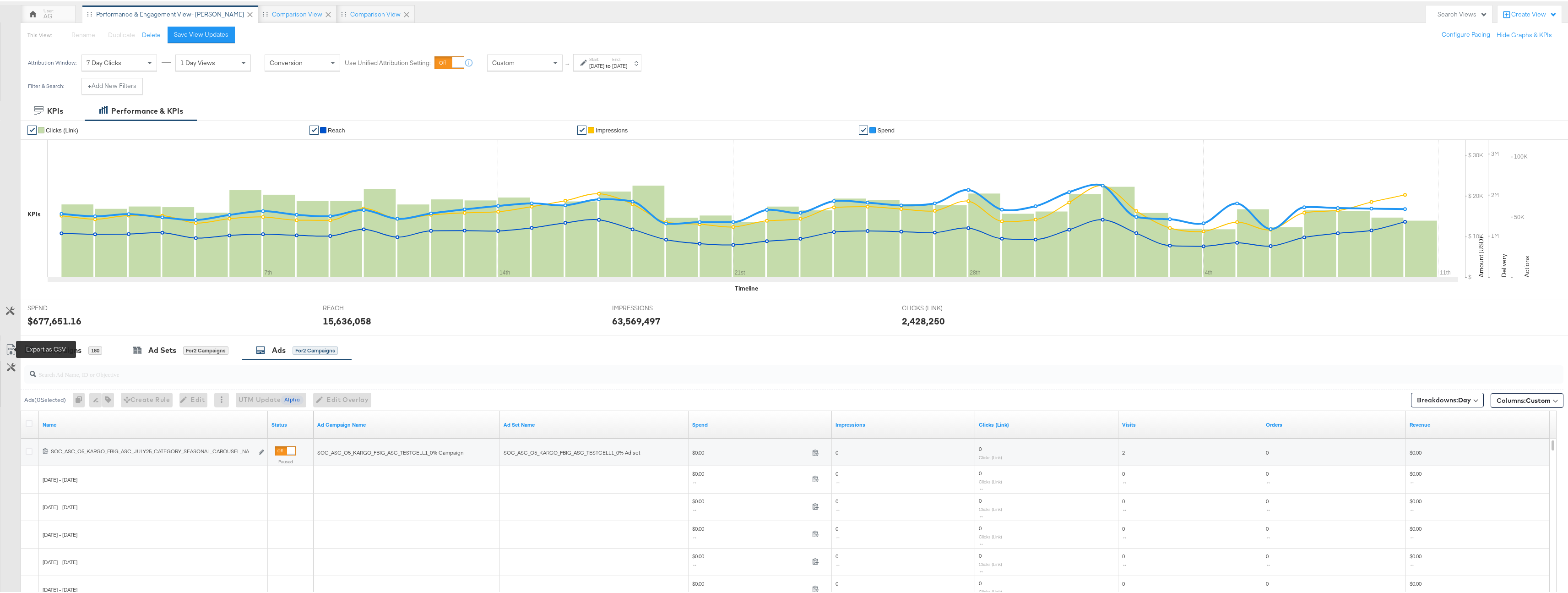
click at [14, 346] on icon at bounding box center [11, 348] width 11 height 11
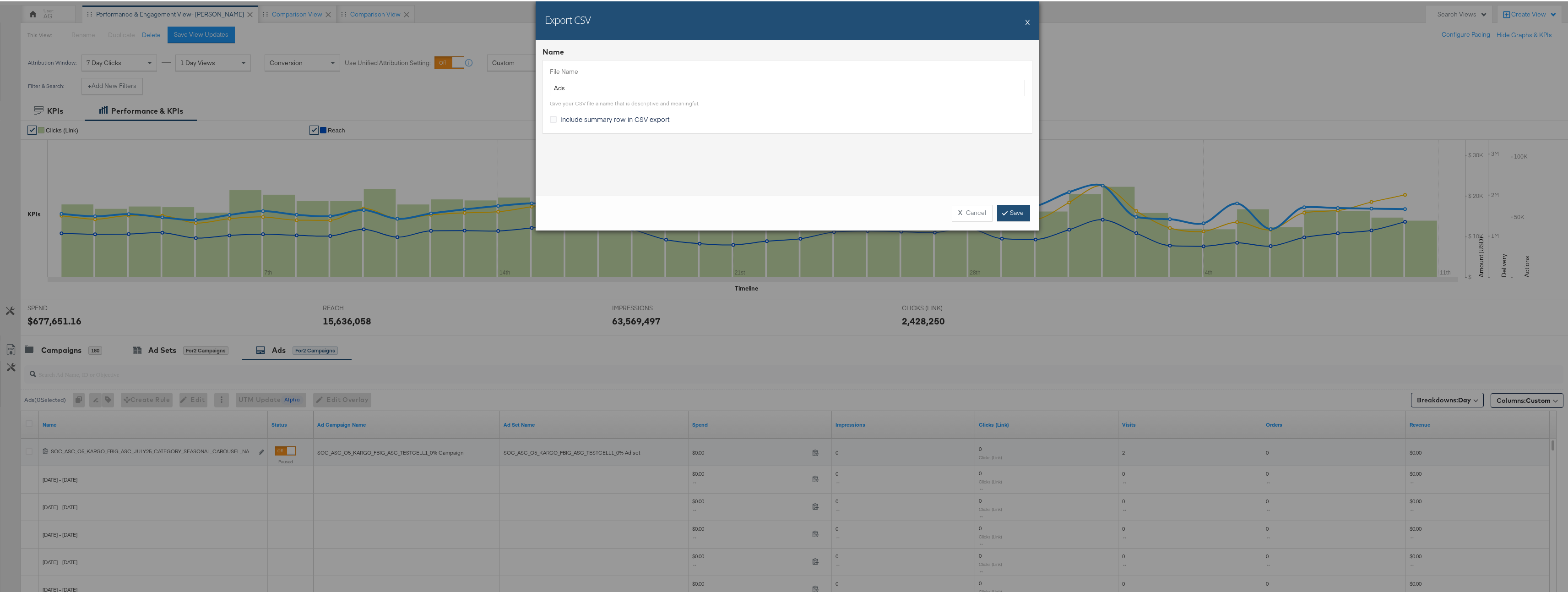
click at [1002, 207] on link "Save" at bounding box center [1013, 211] width 33 height 16
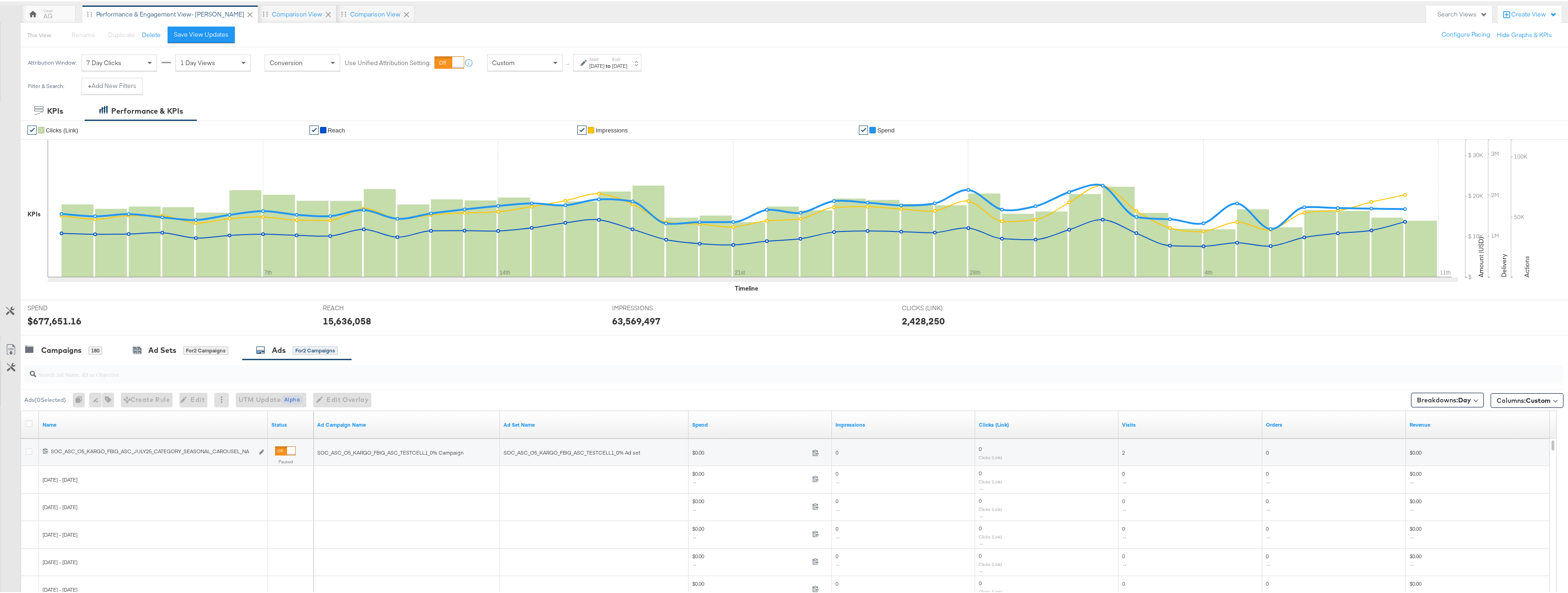
click at [1470, 390] on div "Breakdowns: Day" at bounding box center [1447, 397] width 72 height 18
click at [1497, 397] on span "Columns: Custom" at bounding box center [1524, 399] width 54 height 9
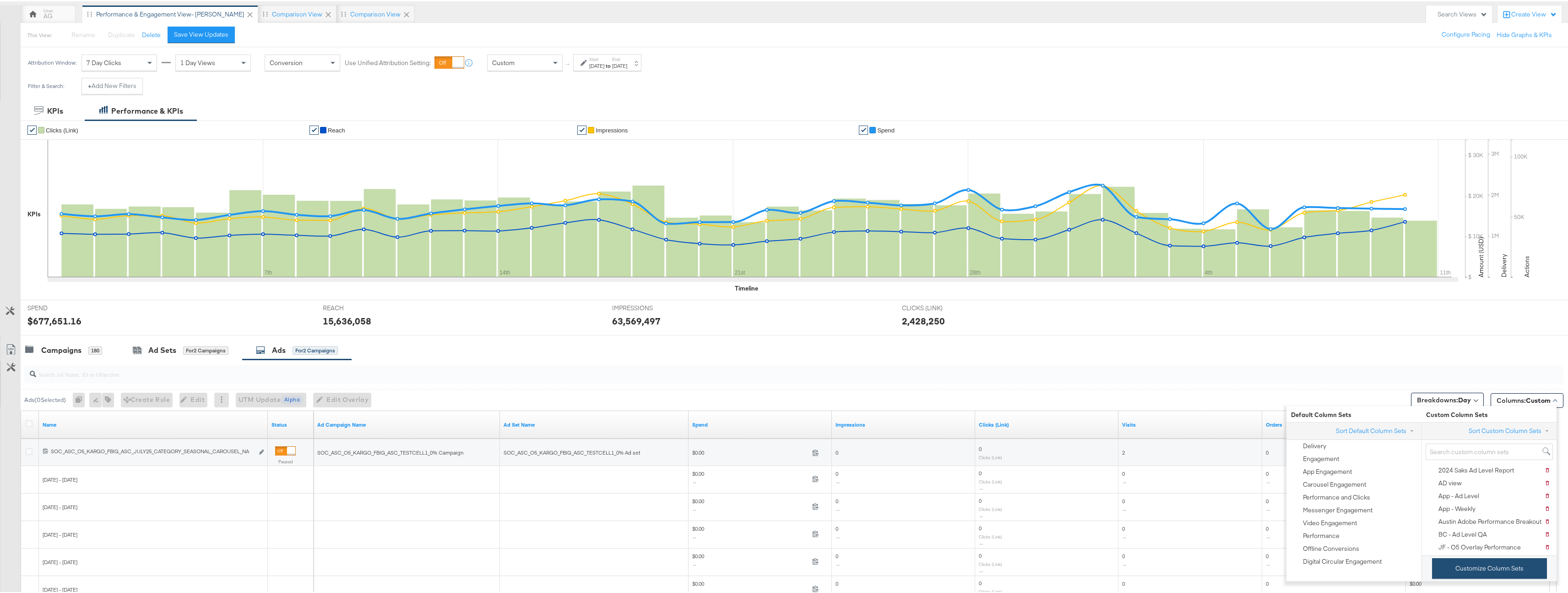
click at [1480, 567] on button "Customize Column Sets" at bounding box center [1490, 567] width 115 height 20
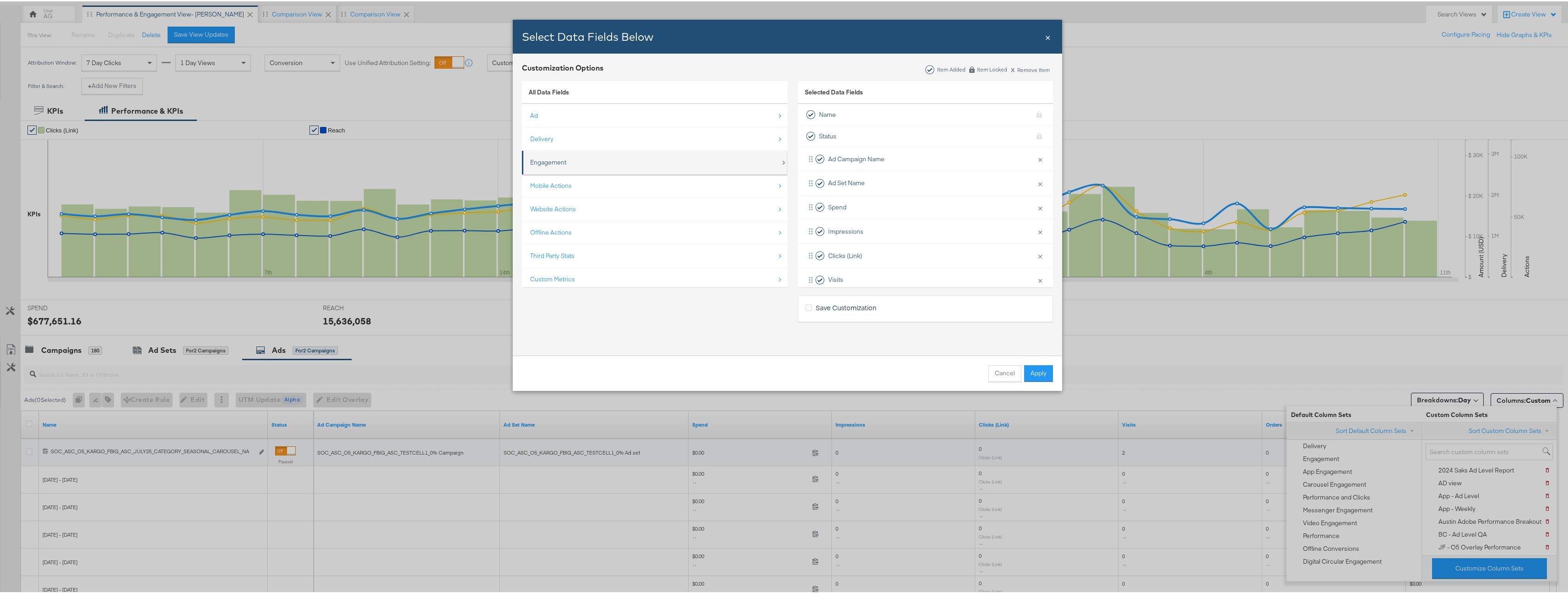
click at [663, 158] on div "Engagement" at bounding box center [656, 161] width 251 height 19
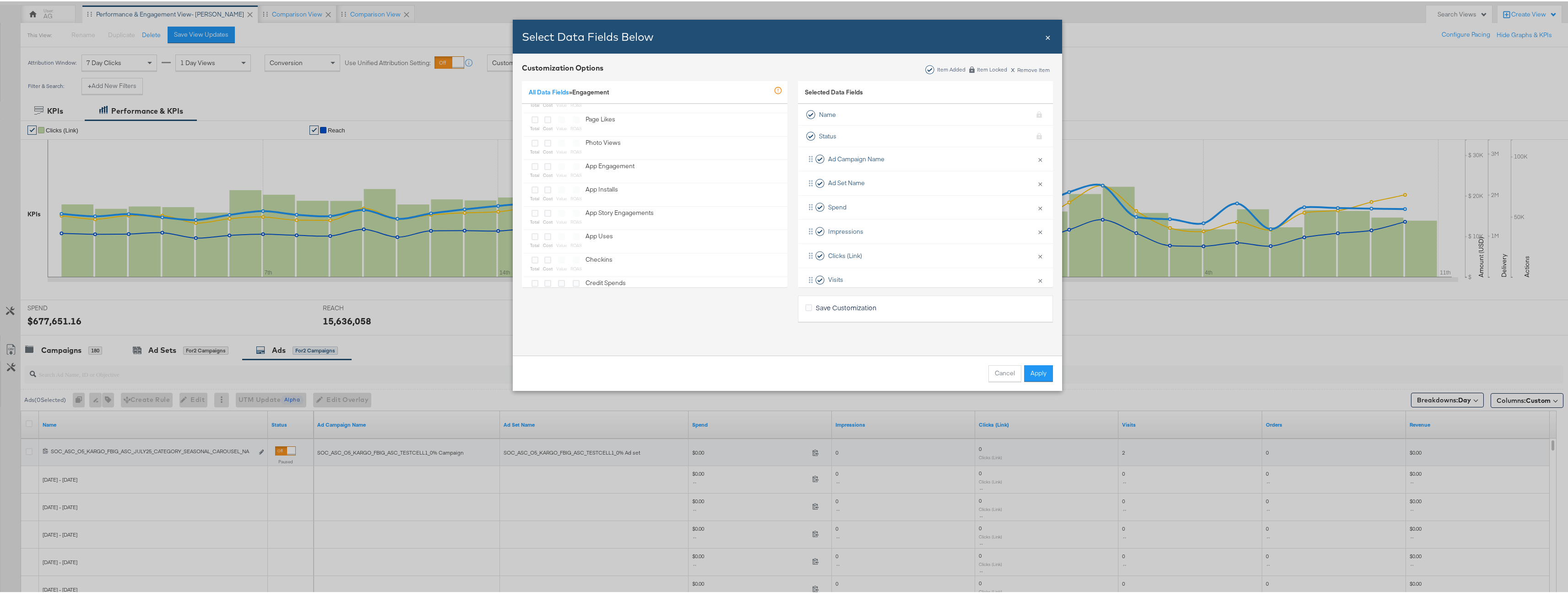
scroll to position [267, 0]
click at [1048, 37] on div "Select Data Fields Below Close ×" at bounding box center [787, 35] width 549 height 34
click at [1045, 36] on span "×" at bounding box center [1048, 35] width 5 height 12
